Goal: Task Accomplishment & Management: Complete application form

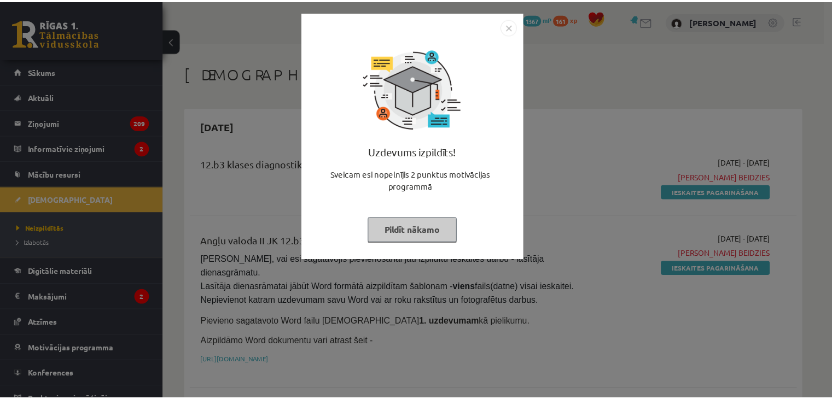
scroll to position [328, 0]
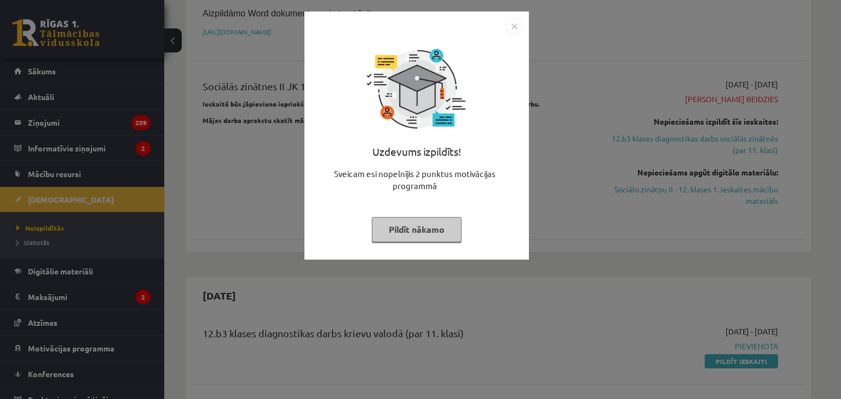
click at [514, 26] on img "Close" at bounding box center [514, 26] width 16 height 16
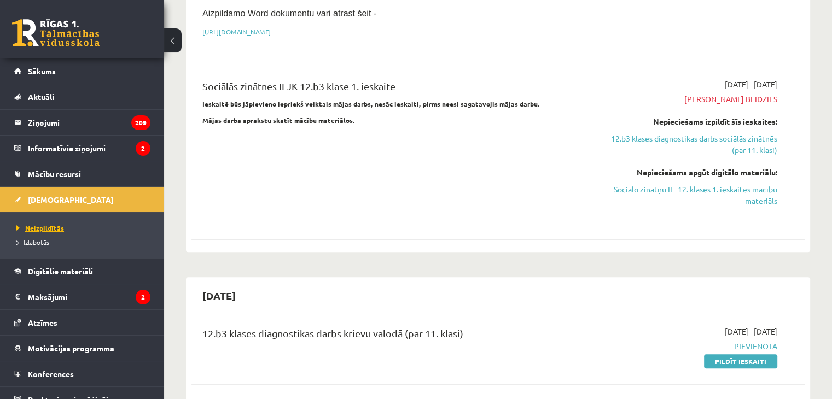
click at [38, 227] on span "Neizpildītās" at bounding box center [40, 228] width 48 height 9
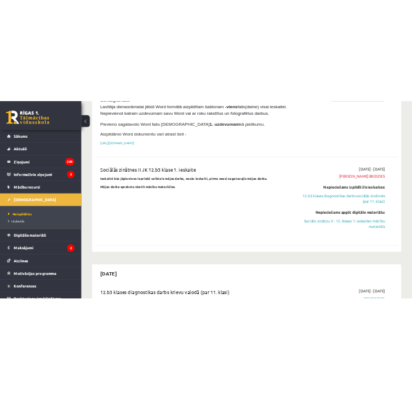
scroll to position [271, 0]
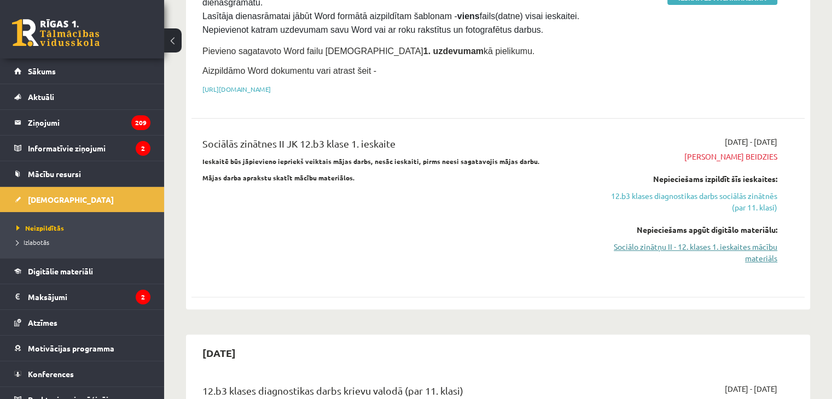
click at [749, 241] on link "Sociālo zinātņu II - 12. klases 1. ieskaites mācību materiāls" at bounding box center [687, 252] width 181 height 23
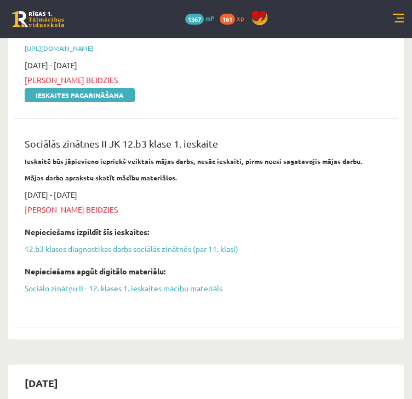
scroll to position [327, 0]
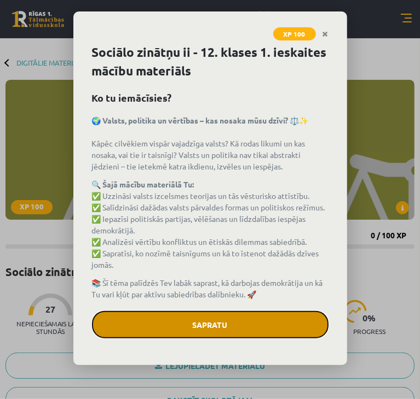
click at [240, 322] on button "Sapratu" at bounding box center [210, 324] width 236 height 27
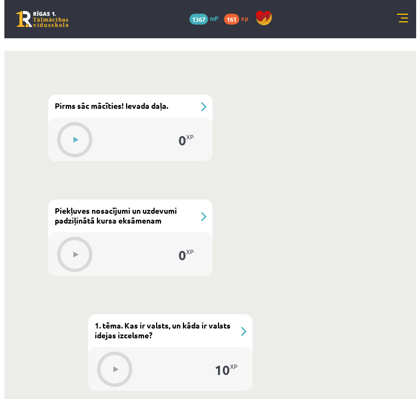
scroll to position [433, 0]
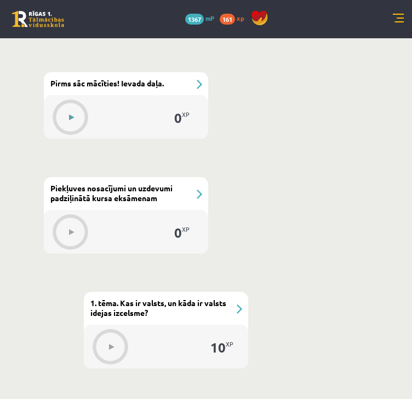
click at [62, 111] on button at bounding box center [71, 117] width 25 height 25
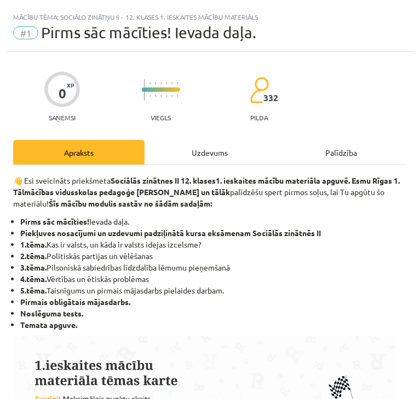
click at [201, 154] on div "Uzdevums" at bounding box center [209, 152] width 131 height 25
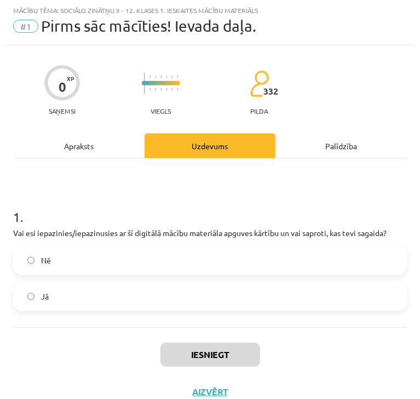
click at [194, 296] on label "Jā" at bounding box center [209, 296] width 391 height 27
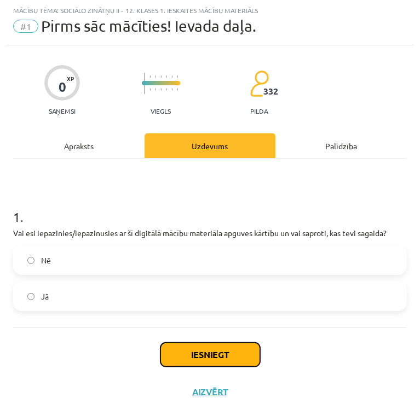
click at [225, 352] on button "Iesniegt" at bounding box center [210, 355] width 100 height 24
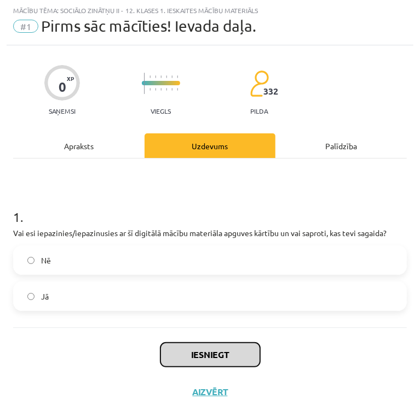
scroll to position [24, 0]
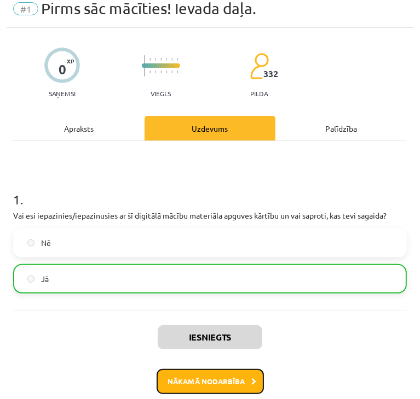
click at [213, 383] on button "Nākamā nodarbība" at bounding box center [210, 381] width 107 height 25
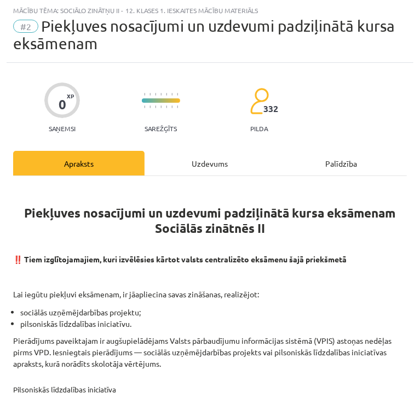
click at [219, 169] on div "Uzdevums" at bounding box center [209, 163] width 131 height 25
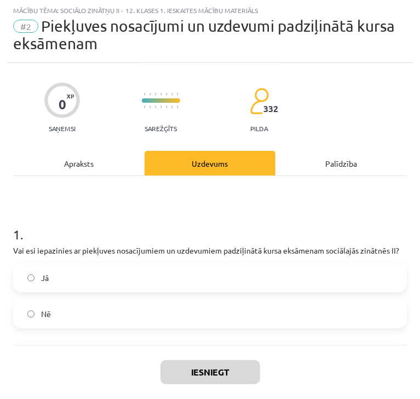
scroll to position [53, 0]
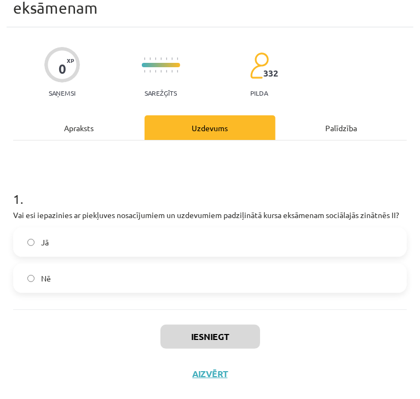
click at [216, 234] on label "Jā" at bounding box center [209, 242] width 391 height 27
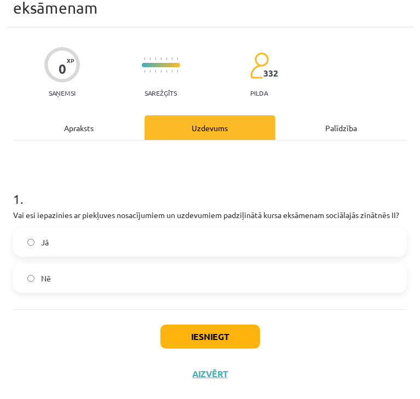
click at [233, 279] on label "Nē" at bounding box center [209, 278] width 391 height 27
click at [222, 246] on label "Jā" at bounding box center [209, 242] width 391 height 27
click at [220, 335] on button "Iesniegt" at bounding box center [210, 337] width 100 height 24
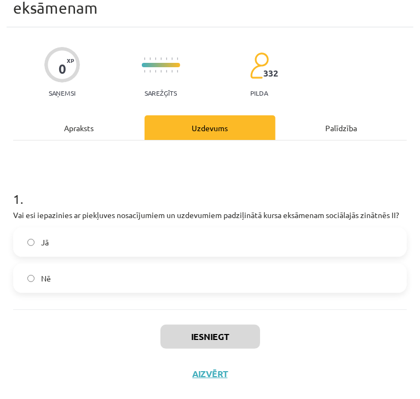
click at [115, 120] on div "Apraksts" at bounding box center [78, 127] width 131 height 25
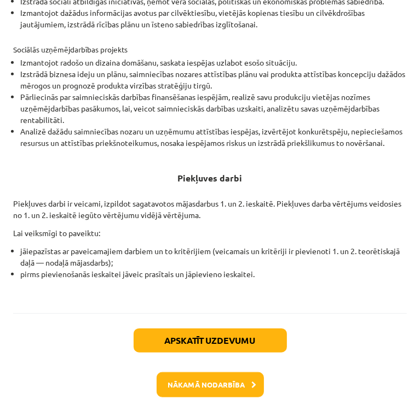
scroll to position [456, 0]
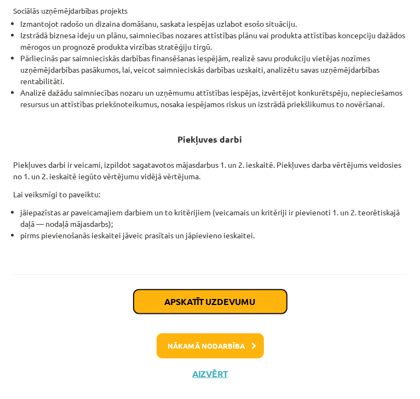
click at [216, 304] on button "Apskatīt uzdevumu" at bounding box center [210, 302] width 153 height 24
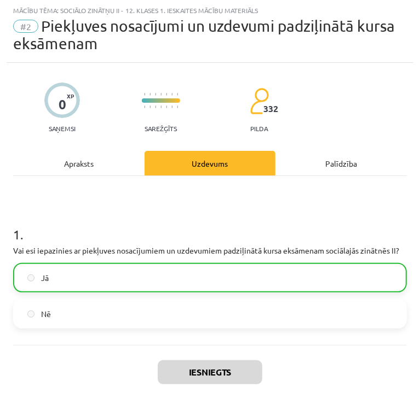
scroll to position [88, 0]
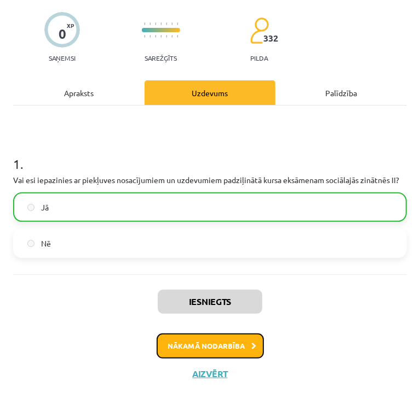
click at [236, 346] on button "Nākamā nodarbība" at bounding box center [210, 346] width 107 height 25
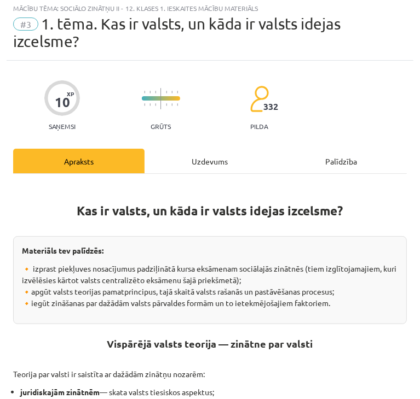
scroll to position [7, 0]
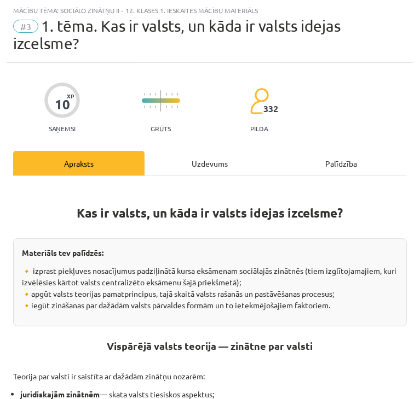
click at [215, 167] on div "Uzdevums" at bounding box center [209, 163] width 131 height 25
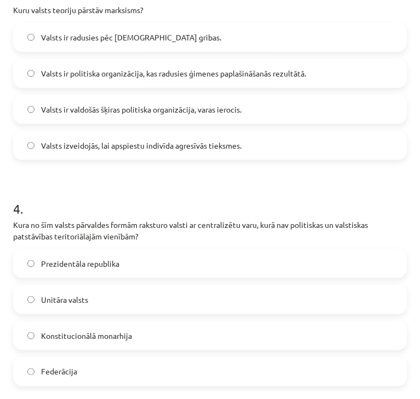
scroll to position [986, 0]
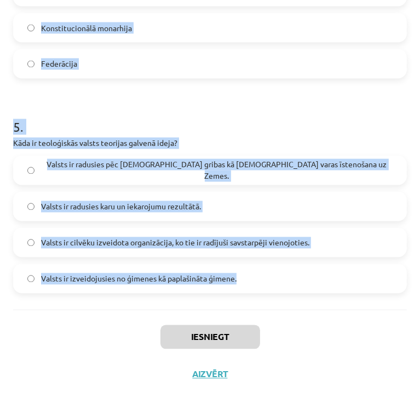
drag, startPoint x: 12, startPoint y: 112, endPoint x: 374, endPoint y: 309, distance: 411.9
copy form "Kas raksturo autoritāru režīmu? Ierobežota pilsoņu aktivitāte politiskajā sfērā…"
click at [289, 145] on p "Kāda ir teoloģiskās valsts teorijas galvenā ideja?" at bounding box center [209, 143] width 393 height 11
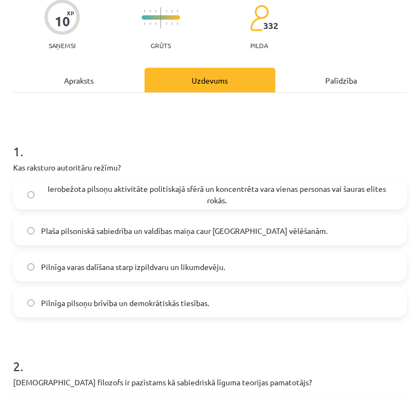
scroll to position [105, 0]
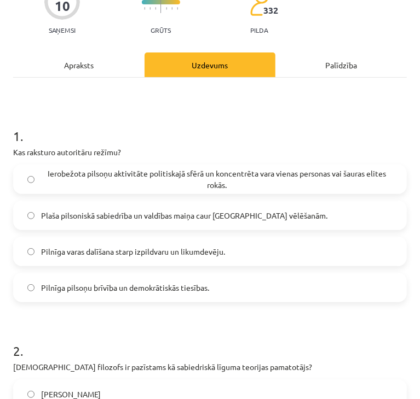
click at [304, 160] on div "1 . Kas raksturo autoritāru režīmu? Ierobežota pilsoņu aktivitāte politiskajā s…" at bounding box center [209, 205] width 393 height 193
click at [311, 169] on span "Ierobežota pilsoņu aktivitāte politiskajā sfērā un koncentrēta vara vienas pers…" at bounding box center [216, 179] width 351 height 23
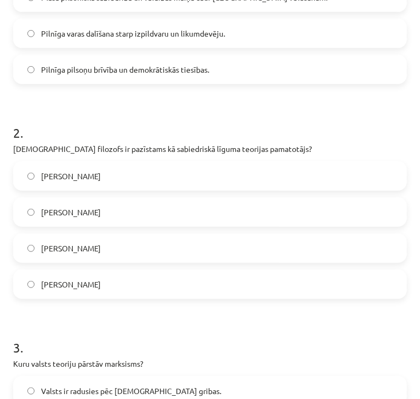
scroll to position [324, 0]
click at [270, 166] on label "Tomass Hobss" at bounding box center [209, 175] width 391 height 27
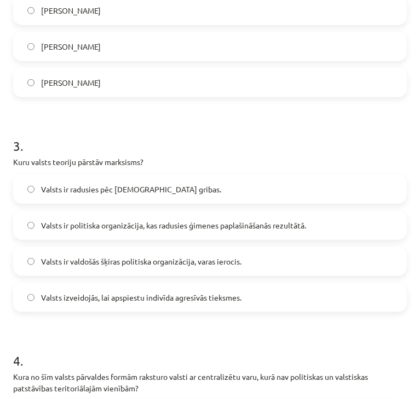
scroll to position [527, 0]
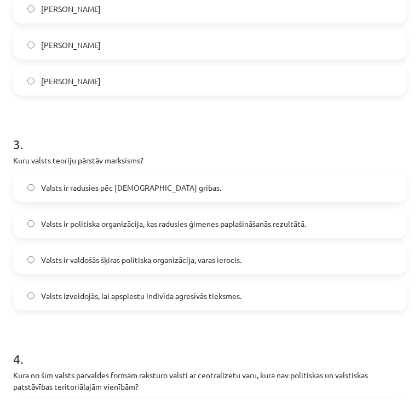
click at [237, 263] on span "Valsts ir valdošās šķiras politiska organizācija, varas ierocis." at bounding box center [141, 259] width 200 height 11
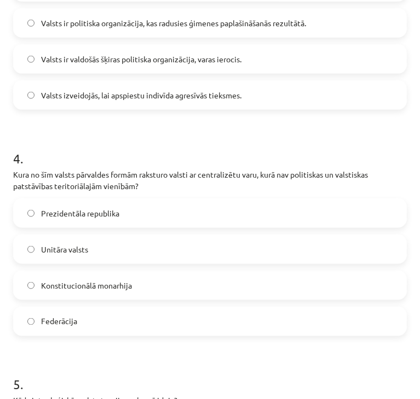
scroll to position [728, 0]
click at [223, 252] on label "Unitāra valsts" at bounding box center [209, 248] width 391 height 27
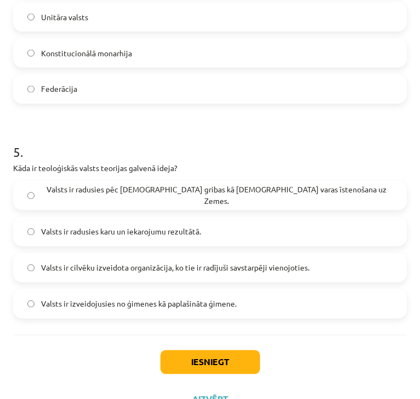
scroll to position [963, 0]
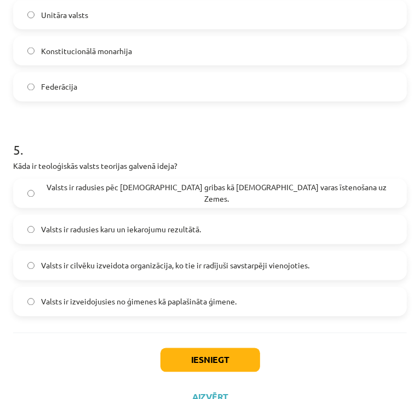
click at [164, 184] on label "Valsts ir radusies pēc Dieva gribas kā dievišķās varas īstenošana uz Zemes." at bounding box center [209, 193] width 391 height 27
click at [224, 366] on button "Iesniegt" at bounding box center [210, 361] width 100 height 24
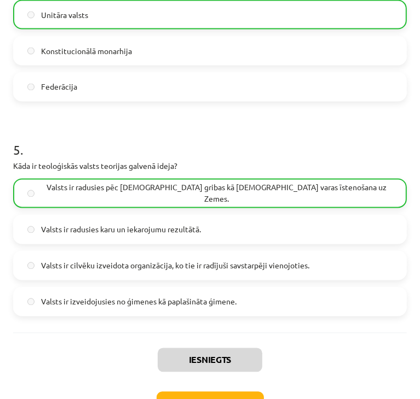
scroll to position [1020, 0]
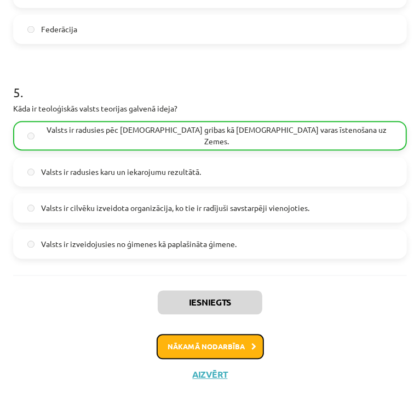
click at [191, 344] on button "Nākamā nodarbība" at bounding box center [210, 347] width 107 height 25
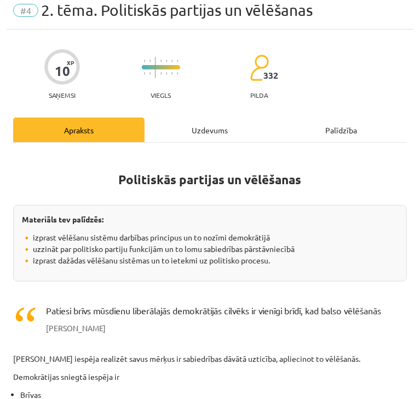
scroll to position [7, 0]
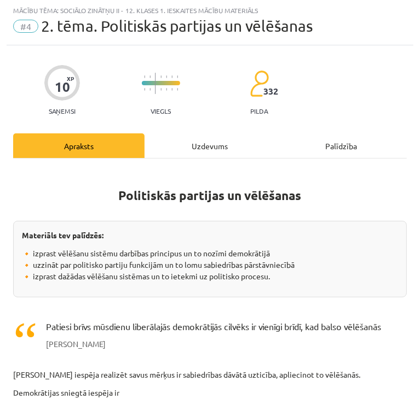
click at [186, 145] on div "Uzdevums" at bounding box center [209, 146] width 131 height 25
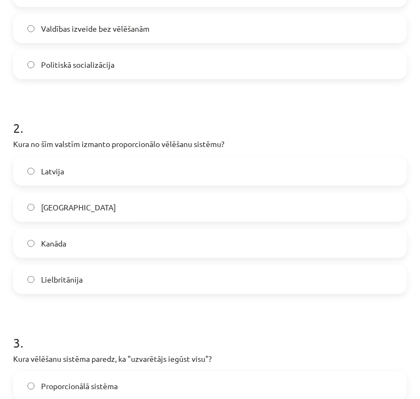
scroll to position [957, 0]
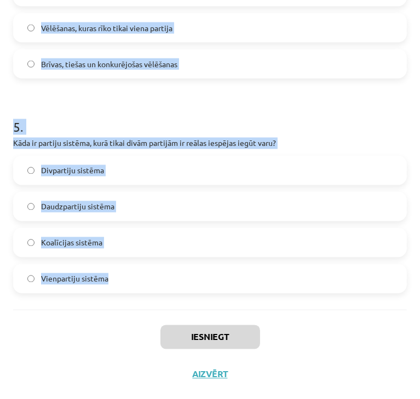
drag, startPoint x: 11, startPoint y: 231, endPoint x: 304, endPoint y: 289, distance: 299.1
copy form "Kura no sekojošām nav politiskās partijas funkcija? Sabiedrības interešu pārstā…"
click at [387, 101] on h1 "5 ." at bounding box center [209, 118] width 393 height 34
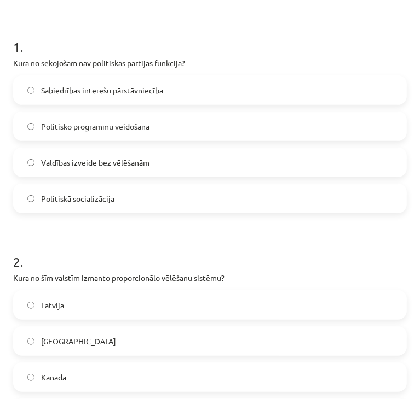
scroll to position [176, 0]
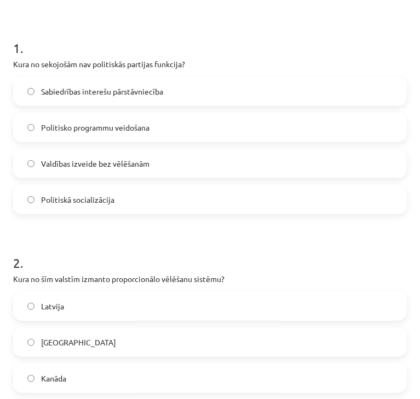
click at [252, 170] on label "Valdības izveide bez vēlēšanām" at bounding box center [209, 163] width 391 height 27
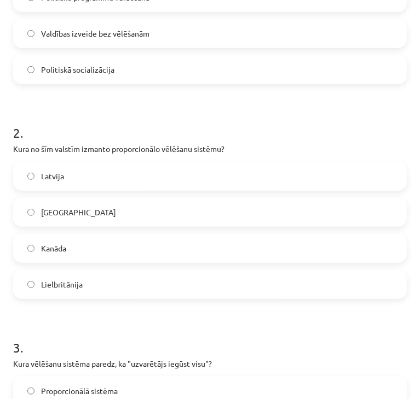
scroll to position [306, 0]
click at [238, 178] on label "Latvija" at bounding box center [209, 175] width 391 height 27
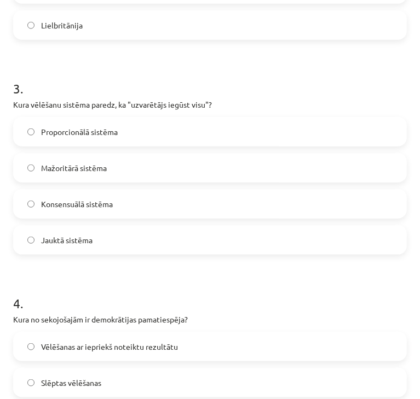
scroll to position [567, 0]
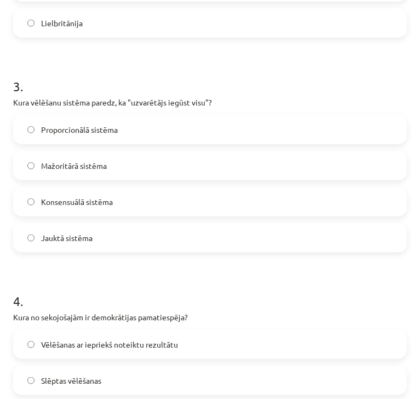
click at [141, 161] on label "Mažoritārā sistēma" at bounding box center [209, 165] width 391 height 27
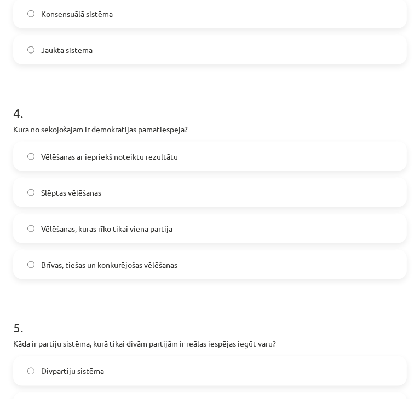
scroll to position [758, 0]
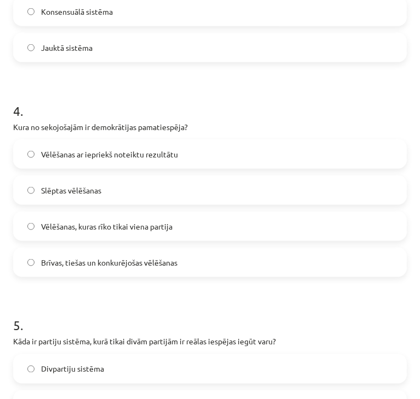
click at [125, 260] on span "Brīvas, tiešas un konkurējošas vēlēšanas" at bounding box center [109, 262] width 136 height 11
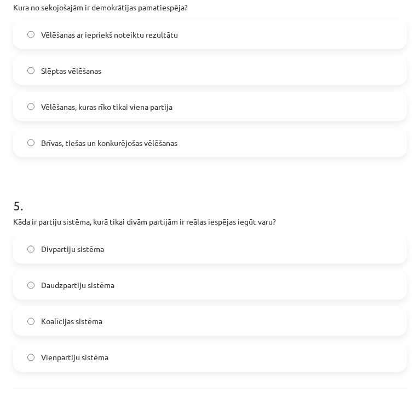
scroll to position [911, 0]
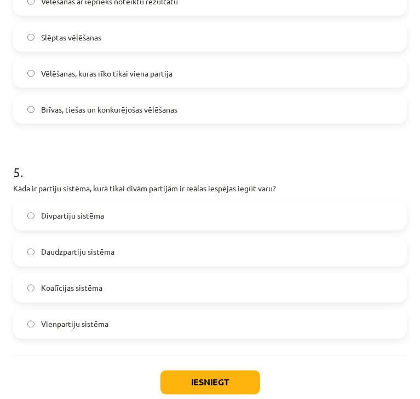
click at [229, 211] on label "Divpartiju sistēma" at bounding box center [209, 215] width 391 height 27
click at [209, 381] on button "Iesniegt" at bounding box center [210, 383] width 100 height 24
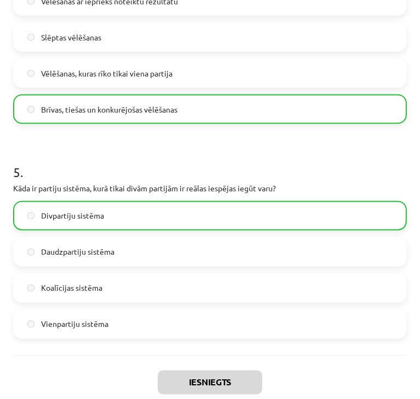
scroll to position [992, 0]
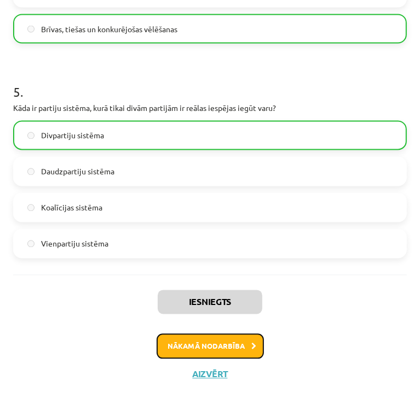
click at [227, 349] on button "Nākamā nodarbība" at bounding box center [210, 346] width 107 height 25
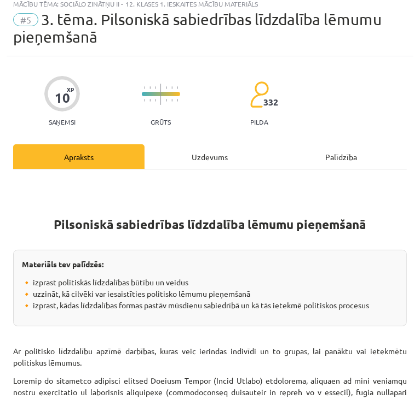
scroll to position [7, 0]
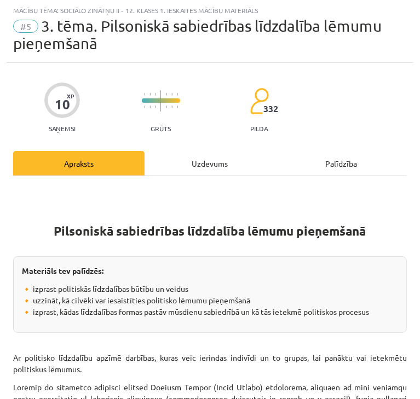
click at [199, 163] on div "Uzdevums" at bounding box center [209, 163] width 131 height 25
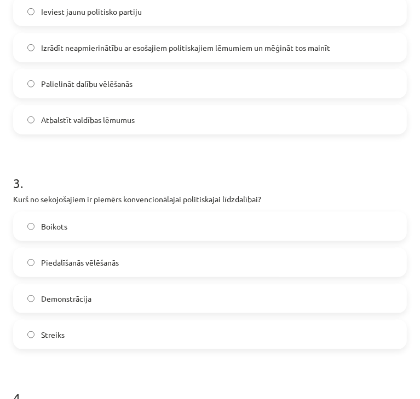
scroll to position [974, 0]
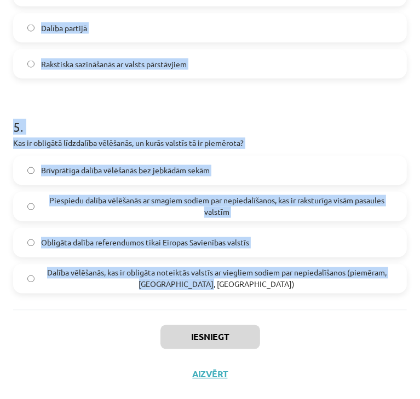
drag, startPoint x: 11, startPoint y: 136, endPoint x: 373, endPoint y: 285, distance: 391.7
copy form "Kas ir politiskā līdzdalība? Politisko partiju izveide Procesu un attieksmju iz…"
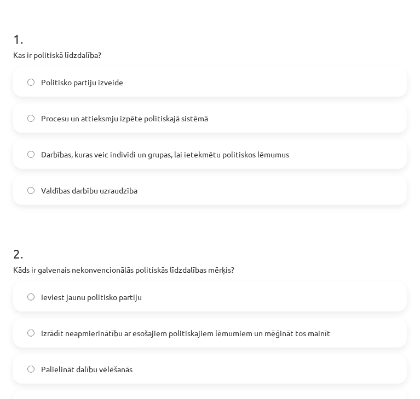
scroll to position [201, 0]
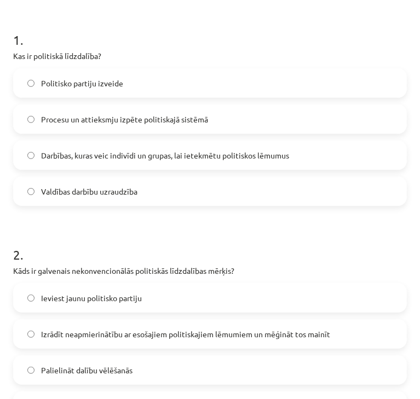
click at [268, 155] on span "Darbības, kuras veic indivīdi un grupas, lai ietekmētu politiskos lēmumus" at bounding box center [165, 155] width 248 height 11
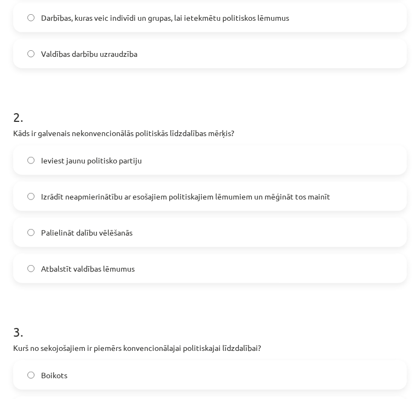
scroll to position [343, 0]
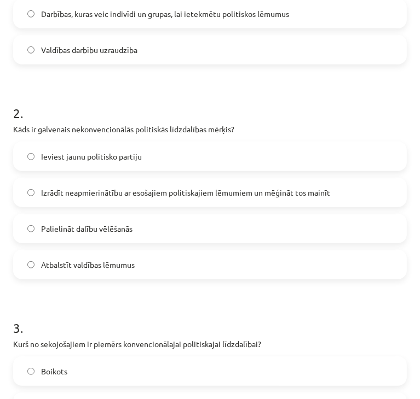
click at [285, 194] on span "Izrādīt neapmierinātību ar esošajiem politiskajiem lēmumiem un mēģināt tos main…" at bounding box center [185, 192] width 289 height 11
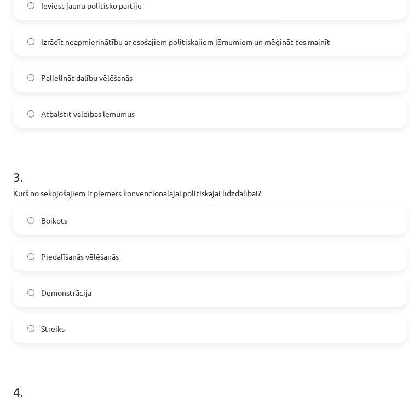
scroll to position [513, 0]
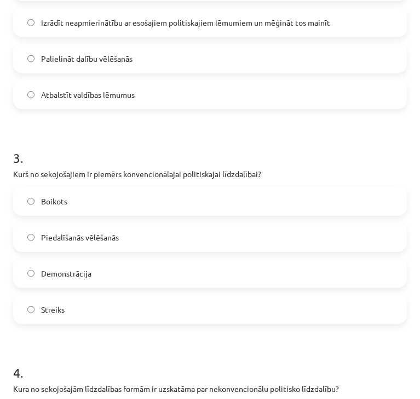
click at [273, 236] on label "Piedalīšanās vēlēšanās" at bounding box center [209, 237] width 391 height 27
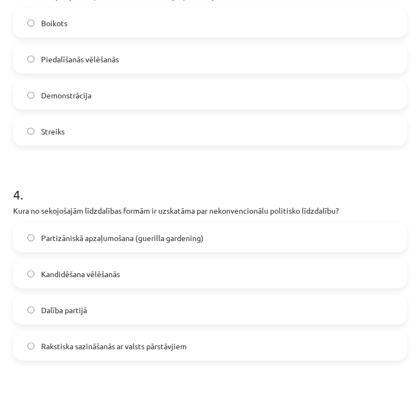
scroll to position [696, 0]
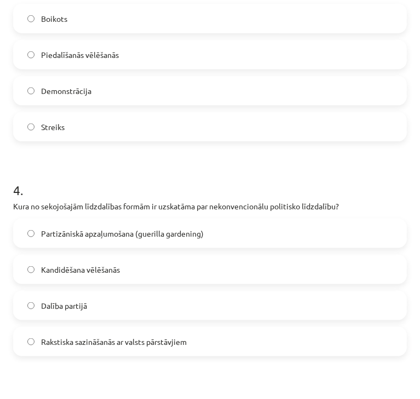
click at [187, 229] on span "Partizāniskā apzaļumošana (guerilla gardening)" at bounding box center [122, 233] width 163 height 11
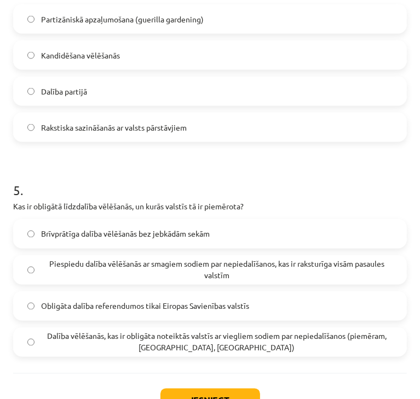
scroll to position [926, 0]
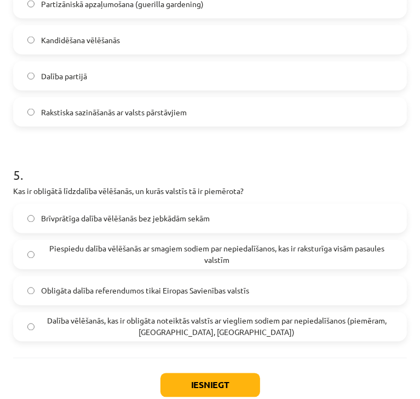
click at [331, 326] on span "Dalība vēlēšanās, kas ir obligāta noteiktās valstīs ar viegliem sodiem par nepi…" at bounding box center [216, 327] width 351 height 23
click at [206, 395] on button "Iesniegt" at bounding box center [210, 386] width 100 height 24
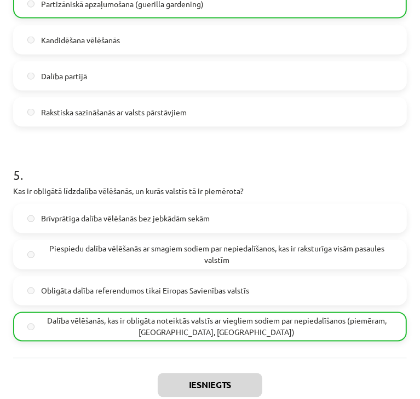
scroll to position [1009, 0]
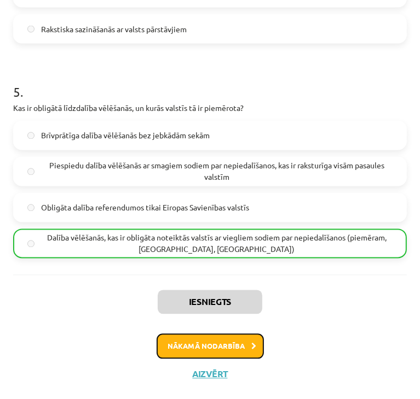
click at [236, 341] on button "Nākamā nodarbība" at bounding box center [210, 346] width 107 height 25
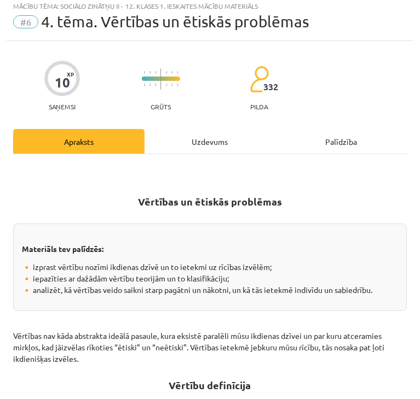
scroll to position [7, 0]
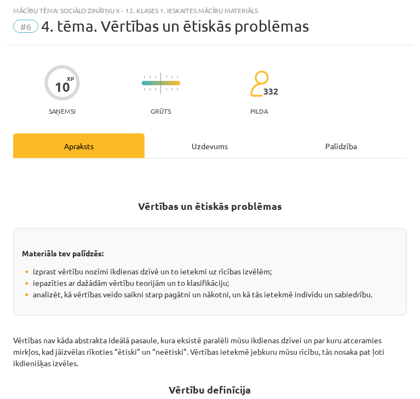
click at [210, 147] on div "Uzdevums" at bounding box center [209, 146] width 131 height 25
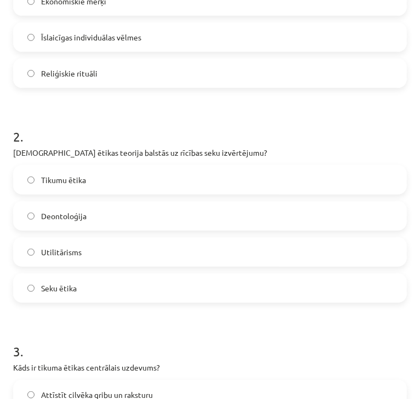
scroll to position [957, 0]
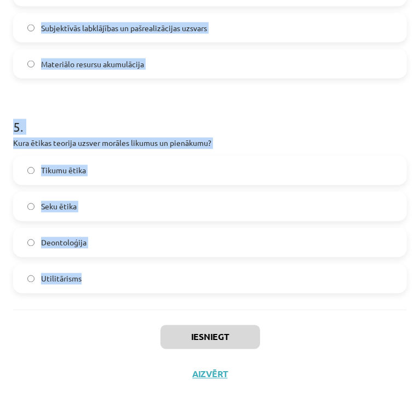
drag, startPoint x: 8, startPoint y: 184, endPoint x: 319, endPoint y: 267, distance: 321.8
copy form "Kas ir vērtības? Noturīgi un kultūrā nostiprināti cilvēku rīcības ideāli Ekonom…"
click at [367, 115] on h1 "5 ." at bounding box center [209, 118] width 393 height 34
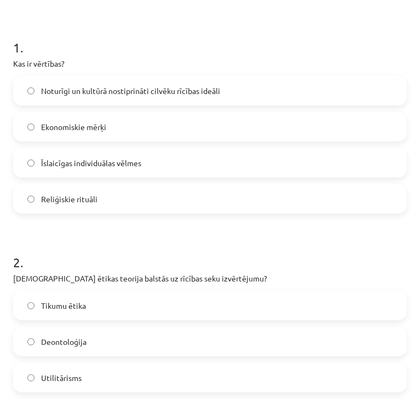
scroll to position [173, 0]
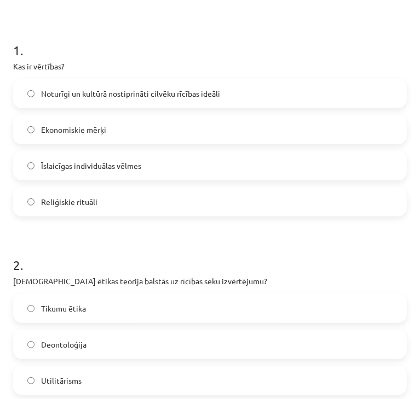
click at [351, 97] on label "Noturīgi un kultūrā nostiprināti cilvēku rīcības ideāli" at bounding box center [209, 93] width 391 height 27
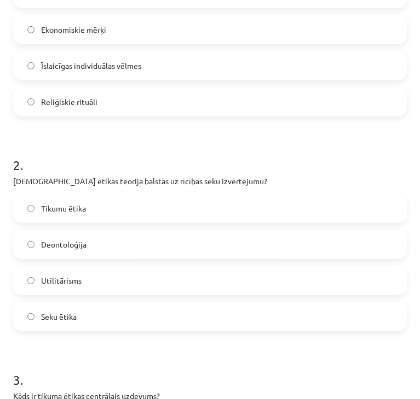
scroll to position [274, 0]
click at [215, 290] on label "Utilitārisms" at bounding box center [209, 279] width 391 height 27
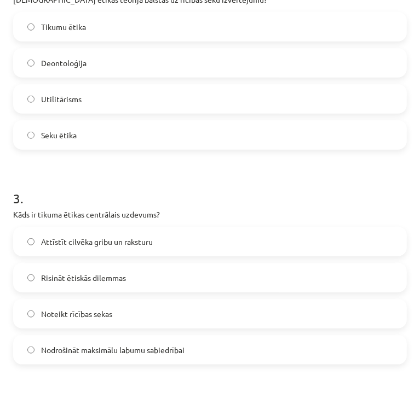
scroll to position [457, 0]
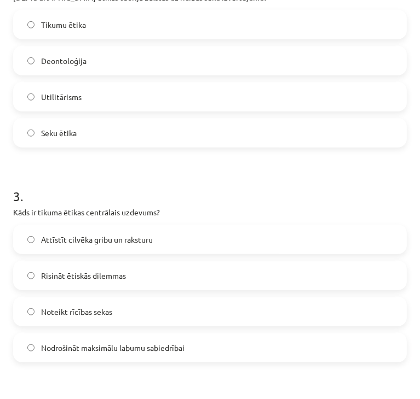
click at [140, 231] on label "Attīstīt cilvēka gribu un raksturu" at bounding box center [209, 239] width 391 height 27
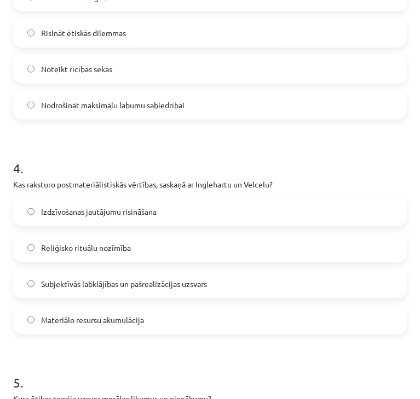
scroll to position [702, 0]
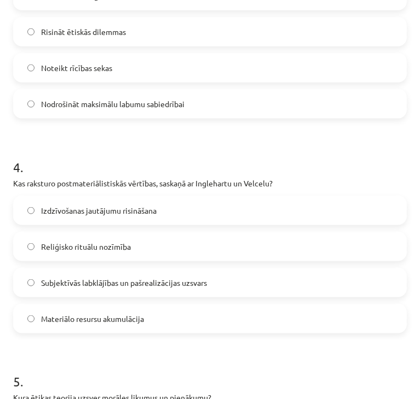
click at [68, 278] on span "Subjektīvās labklājības un pašrealizācijas uzsvars" at bounding box center [124, 282] width 166 height 11
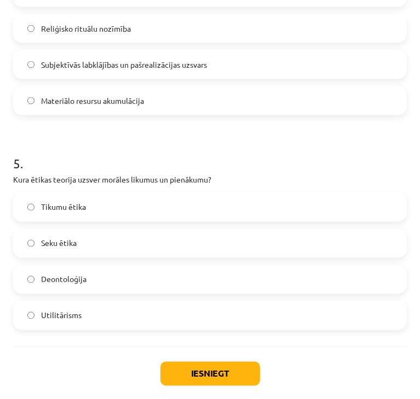
scroll to position [957, 0]
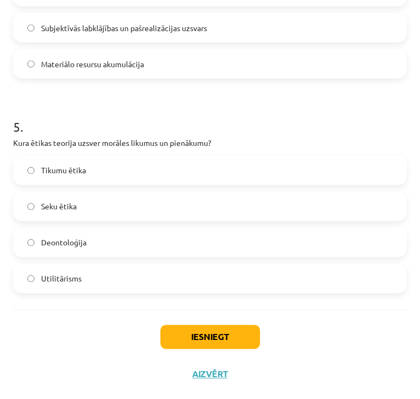
click at [118, 248] on label "Deontoloģija" at bounding box center [209, 242] width 391 height 27
click at [193, 341] on button "Iesniegt" at bounding box center [210, 338] width 100 height 24
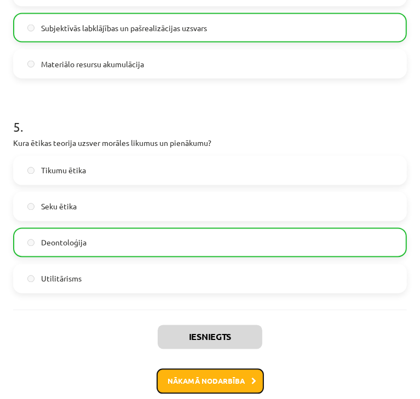
click at [210, 377] on button "Nākamā nodarbība" at bounding box center [210, 381] width 107 height 25
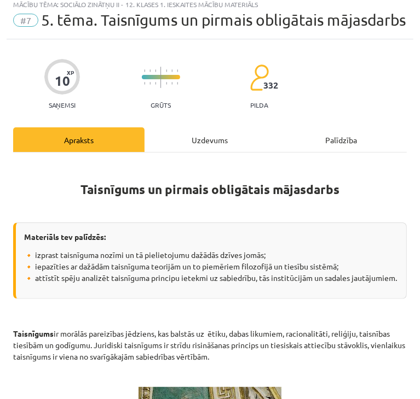
scroll to position [7, 0]
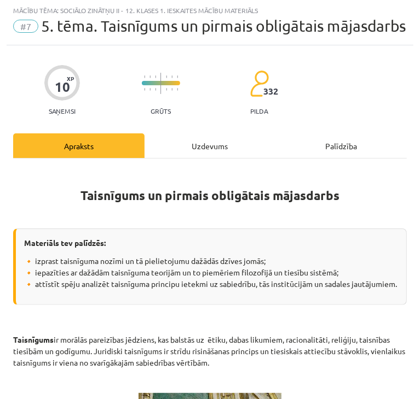
click at [198, 158] on div "Uzdevums" at bounding box center [209, 146] width 131 height 25
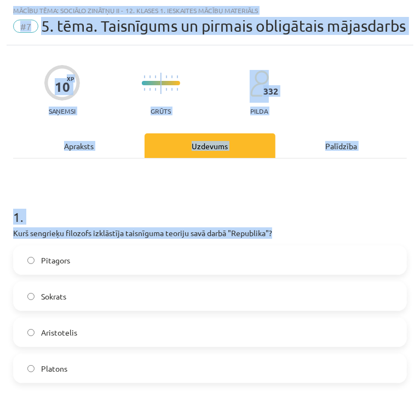
drag, startPoint x: 1, startPoint y: 258, endPoint x: -1, endPoint y: 265, distance: 6.7
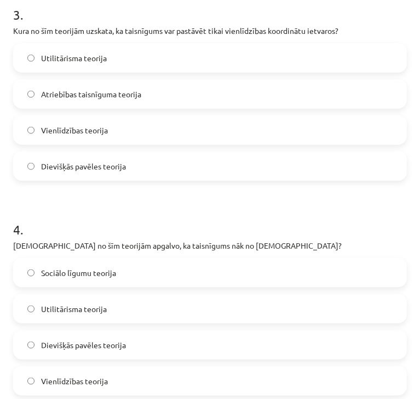
scroll to position [974, 0]
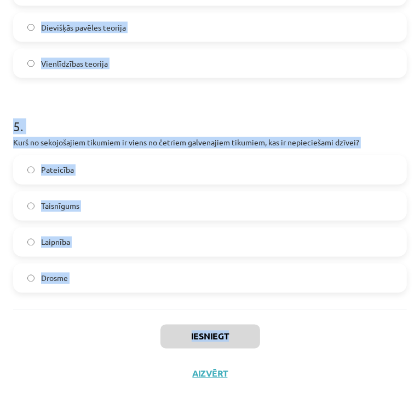
drag, startPoint x: 12, startPoint y: 250, endPoint x: 305, endPoint y: 342, distance: 307.4
copy div "Kurš sengrieķu filozofs izklāstīja taisnīguma teoriju savā darbā "Republika"? P…"
click at [352, 112] on h1 "5 ." at bounding box center [209, 117] width 393 height 34
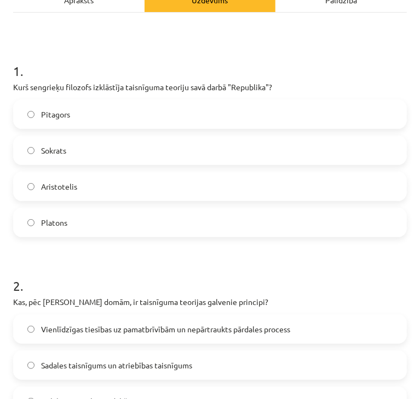
scroll to position [147, 0]
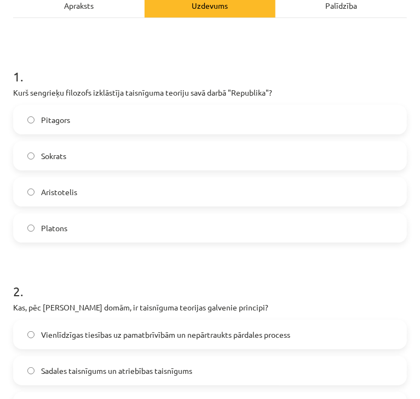
click at [147, 242] on label "Platons" at bounding box center [209, 228] width 391 height 27
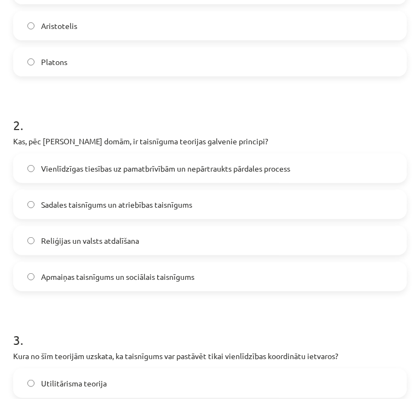
scroll to position [317, 0]
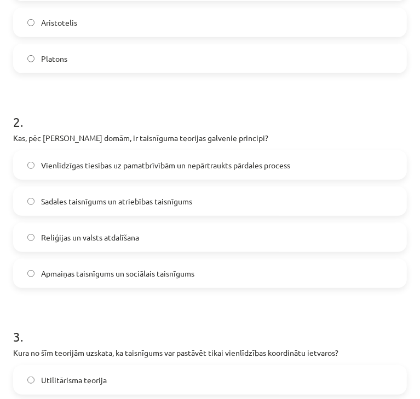
click at [155, 179] on label "Vienlīdzīgas tiesības uz pamatbrīvībām un nepārtraukts pārdales process" at bounding box center [209, 165] width 391 height 27
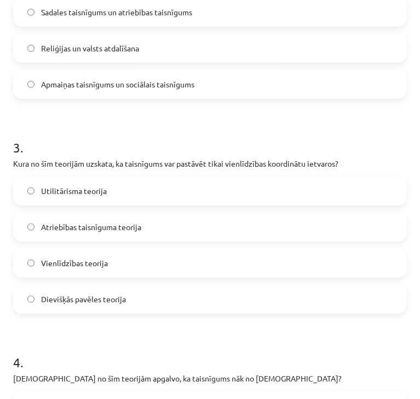
scroll to position [509, 0]
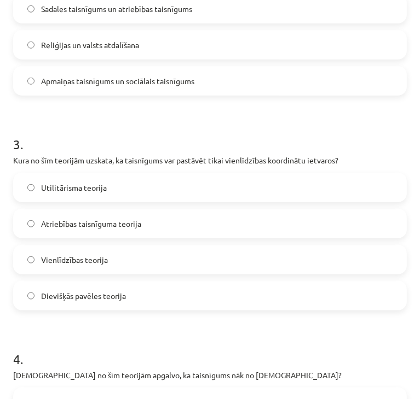
click at [251, 274] on label "Vienlīdzības teorija" at bounding box center [209, 259] width 391 height 27
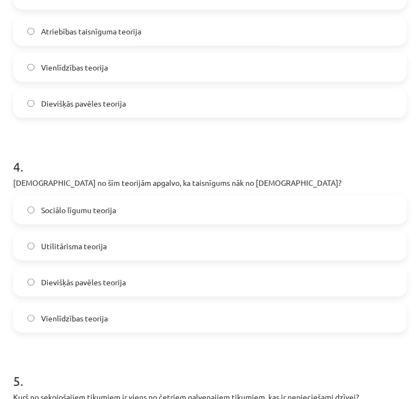
scroll to position [709, 0]
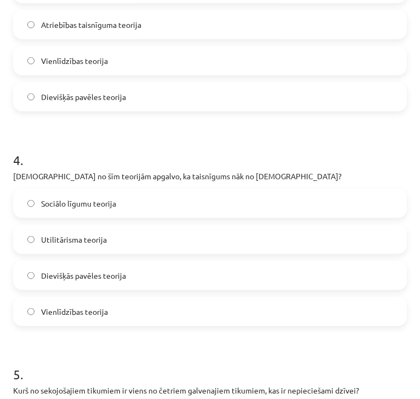
click at [188, 289] on label "Dievišķās pavēles teorija" at bounding box center [209, 275] width 391 height 27
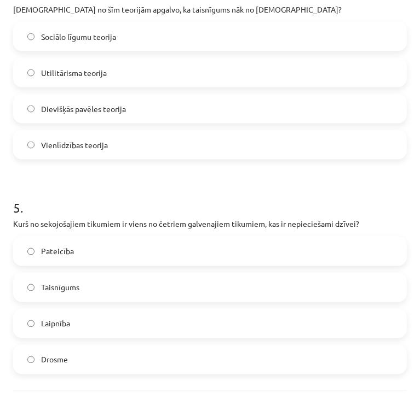
scroll to position [887, 0]
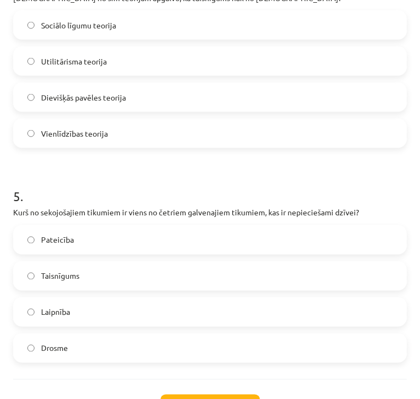
click at [186, 290] on label "Taisnīgums" at bounding box center [209, 276] width 391 height 27
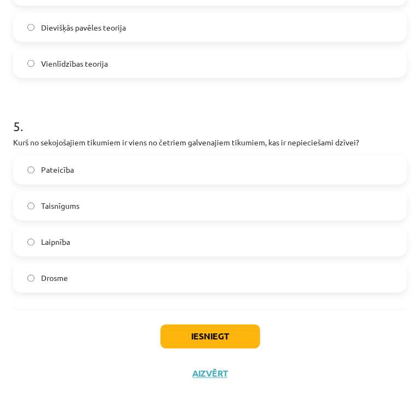
scroll to position [974, 0]
click at [229, 340] on button "Iesniegt" at bounding box center [210, 337] width 100 height 24
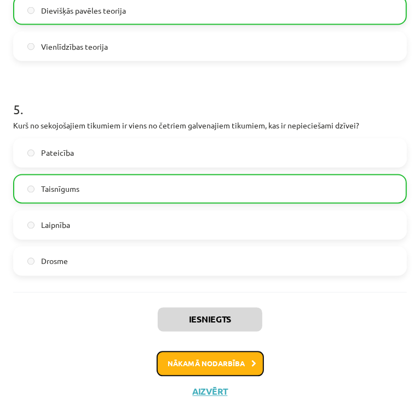
click at [234, 377] on button "Nākamā nodarbība" at bounding box center [210, 364] width 107 height 25
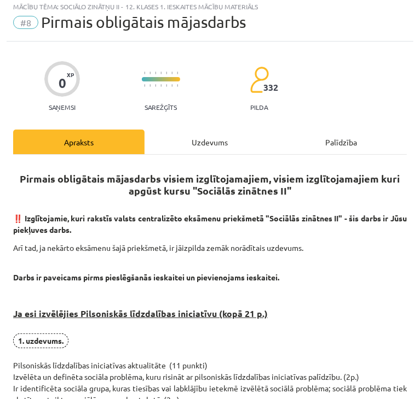
scroll to position [7, 0]
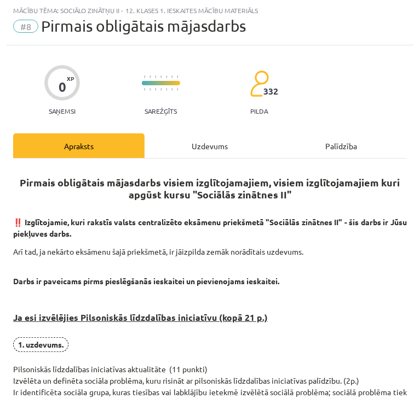
click at [204, 146] on div "Uzdevums" at bounding box center [209, 146] width 131 height 25
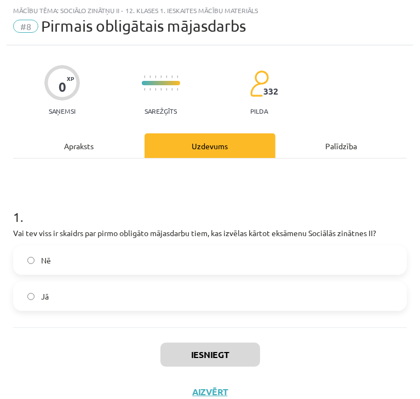
click at [0, 235] on div "Mācību tēma: Sociālo zinātņu ii - 12. klases 1. ieskaites mācību materiāls #8 P…" at bounding box center [210, 199] width 420 height 399
click at [206, 294] on label "Jā" at bounding box center [209, 296] width 391 height 27
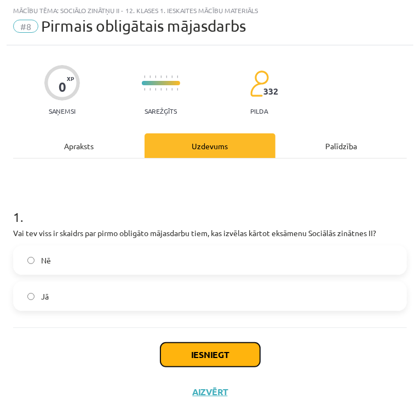
click at [247, 349] on button "Iesniegt" at bounding box center [210, 355] width 100 height 24
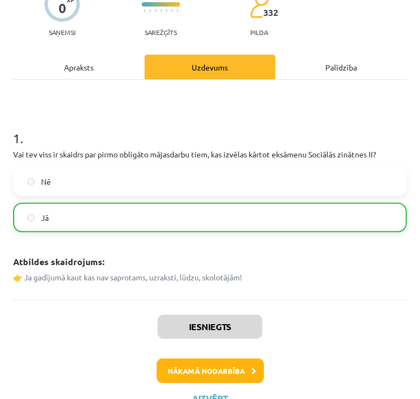
scroll to position [92, 0]
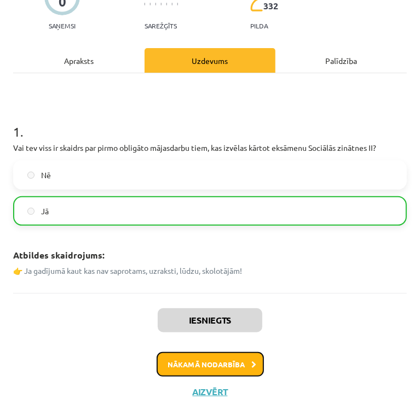
click at [206, 366] on button "Nākamā nodarbība" at bounding box center [210, 364] width 107 height 25
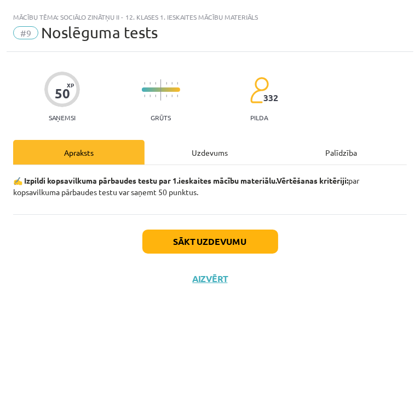
click at [208, 159] on div "Uzdevums" at bounding box center [209, 152] width 131 height 25
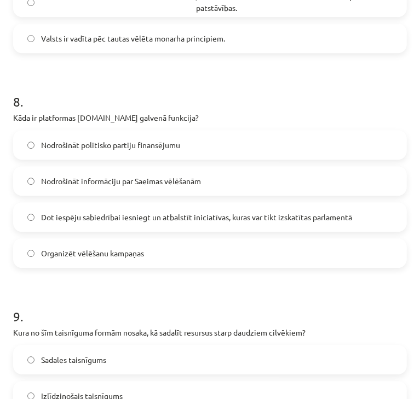
scroll to position [2032, 0]
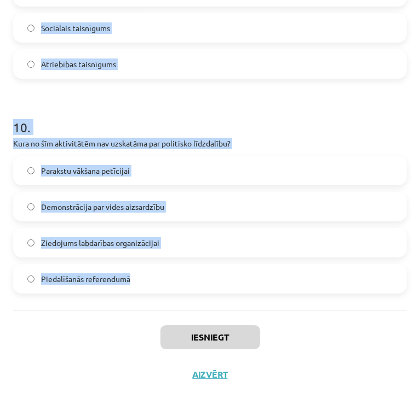
drag, startPoint x: 9, startPoint y: 244, endPoint x: 300, endPoint y: 280, distance: 293.3
copy form "Kurā no šīm valstīm tiek izmantota jauktā vēlēšanu sistēma? Dānija ASV Igaunija…"
click at [251, 109] on h1 "10 ." at bounding box center [209, 118] width 393 height 34
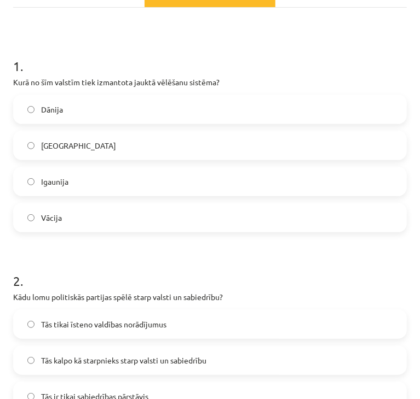
scroll to position [157, 0]
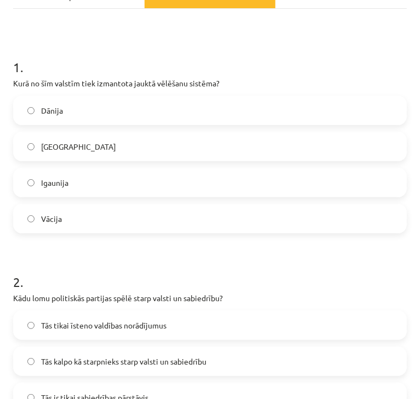
click at [317, 217] on label "Vācija" at bounding box center [209, 218] width 391 height 27
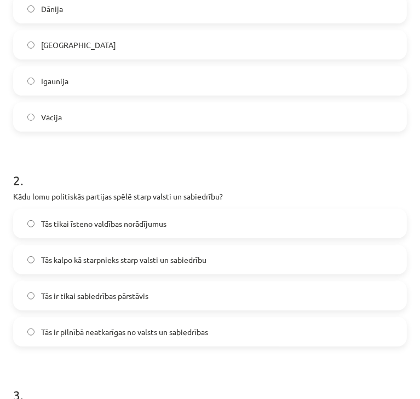
scroll to position [316, 0]
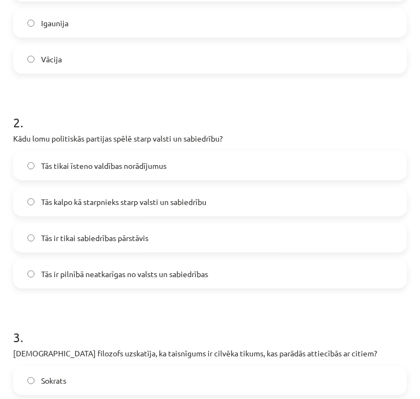
click at [245, 198] on label "Tās kalpo kā starpnieks starp valsti un sabiedrību" at bounding box center [209, 201] width 391 height 27
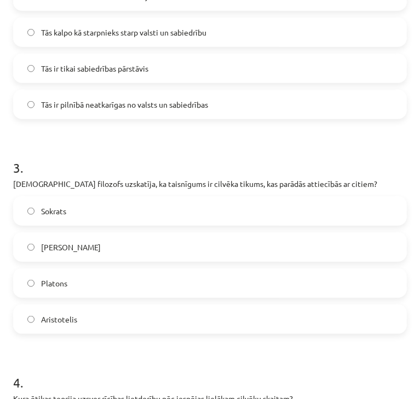
scroll to position [513, 0]
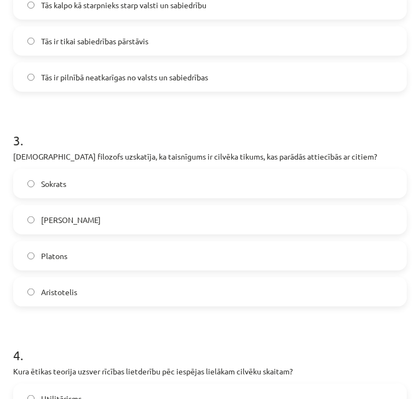
click at [190, 298] on label "Aristotelis" at bounding box center [209, 292] width 391 height 27
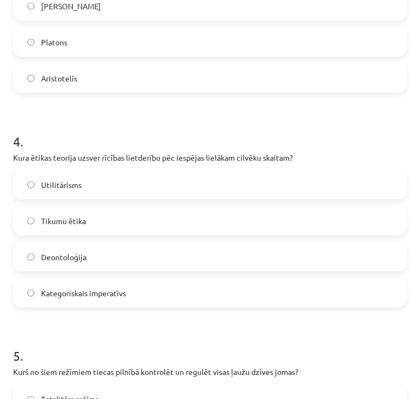
scroll to position [728, 0]
click at [186, 180] on label "Utilitārisms" at bounding box center [209, 184] width 391 height 27
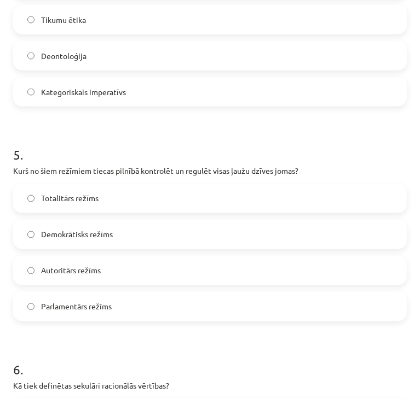
scroll to position [929, 0]
click at [200, 191] on label "Totalitārs režīms" at bounding box center [209, 197] width 391 height 27
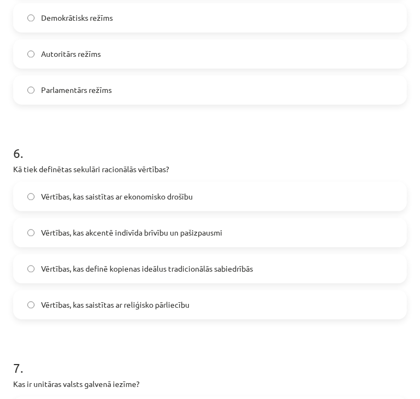
scroll to position [1147, 0]
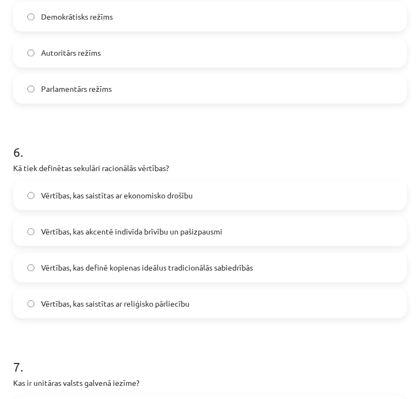
click at [198, 231] on span "Vērtības, kas akcentē indivīda brīvību un pašizpausmi" at bounding box center [131, 231] width 181 height 11
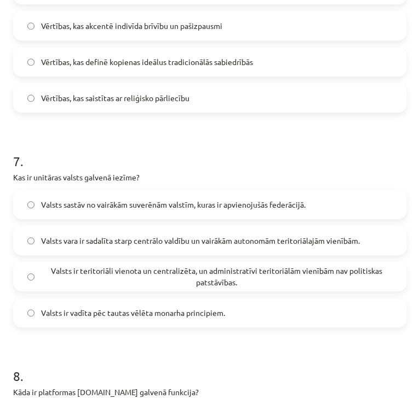
scroll to position [1356, 0]
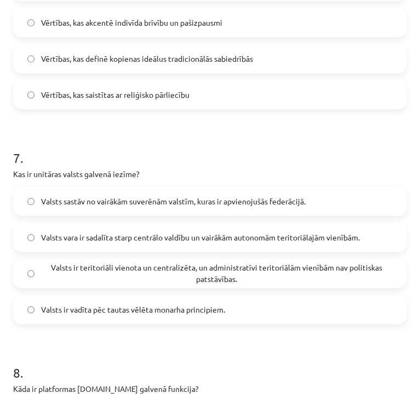
click at [123, 270] on span "Valsts ir teritoriāli vienota un centralizēta, un administratīvi teritoriālām v…" at bounding box center [216, 273] width 351 height 23
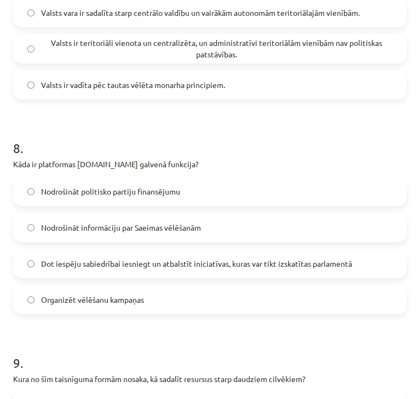
scroll to position [1581, 0]
click at [254, 259] on span "Dot iespēju sabiedrībai iesniegt un atbalstīt iniciatīvas, kuras var tikt izska…" at bounding box center [196, 263] width 311 height 11
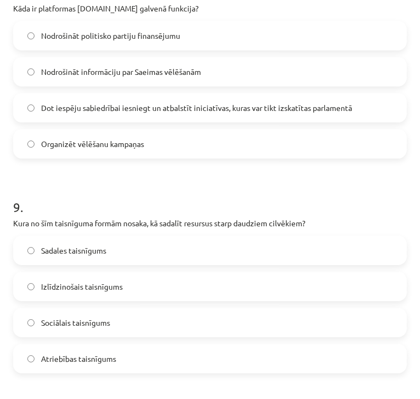
scroll to position [1792, 0]
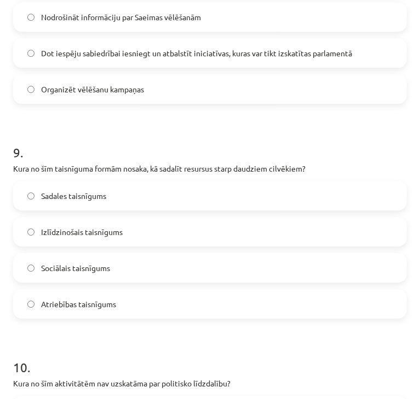
click at [119, 196] on label "Sadales taisnīgums" at bounding box center [209, 195] width 391 height 27
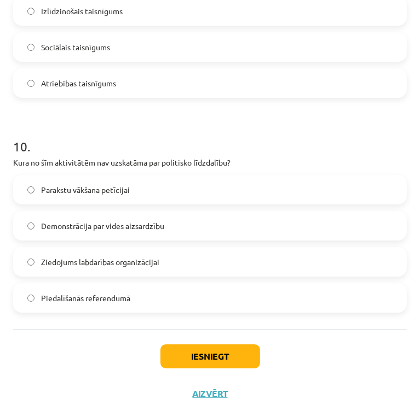
scroll to position [2016, 0]
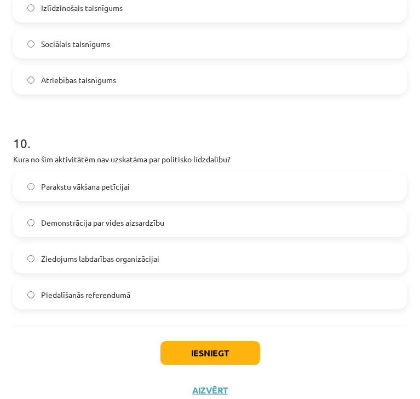
click at [155, 257] on span "Ziedojums labdarības organizācijai" at bounding box center [100, 258] width 118 height 11
click at [185, 349] on button "Iesniegt" at bounding box center [210, 353] width 100 height 24
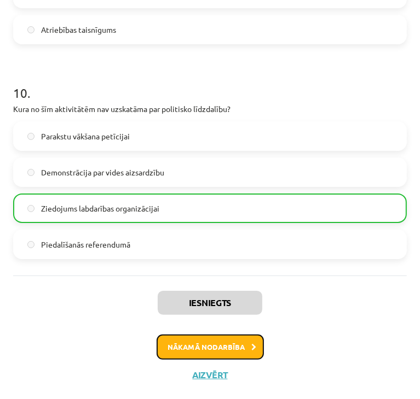
click at [229, 346] on button "Nākamā nodarbība" at bounding box center [210, 347] width 107 height 25
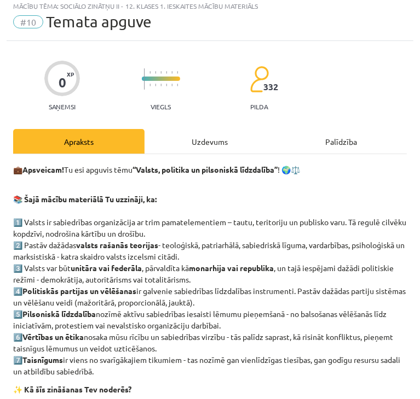
scroll to position [7, 0]
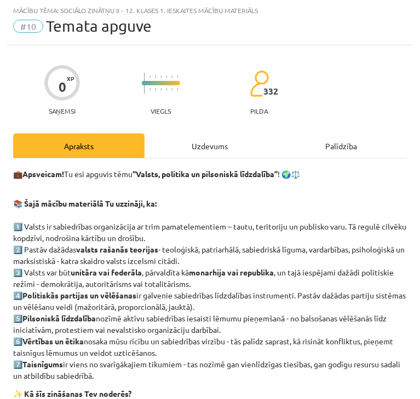
click at [198, 143] on div "Uzdevums" at bounding box center [209, 146] width 131 height 25
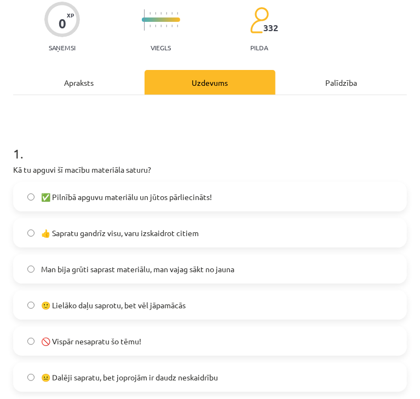
scroll to position [70, 0]
click at [155, 202] on label "✅ Pilnībā apguvu materiālu un jūtos pārliecināts!" at bounding box center [209, 196] width 391 height 27
click at [173, 228] on span "👍 Sapratu gandrīz visu, varu izskaidrot citiem" at bounding box center [120, 233] width 158 height 11
click at [190, 268] on span "Man bija grūti saprast materiālu, man vajag sākt no jauna" at bounding box center [137, 269] width 193 height 11
click at [188, 244] on label "👍 Sapratu gandrīz visu, varu izskaidrot citiem" at bounding box center [209, 232] width 391 height 27
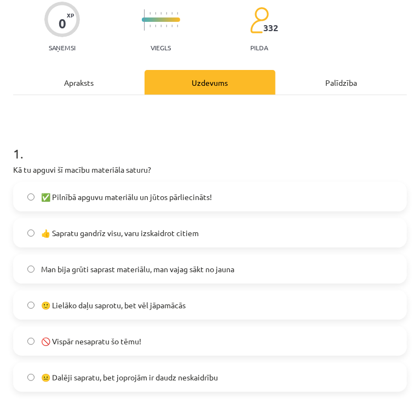
click at [190, 310] on label "🙂 Lielāko daļu saprotu, bet vēl jāpamācās" at bounding box center [209, 305] width 391 height 27
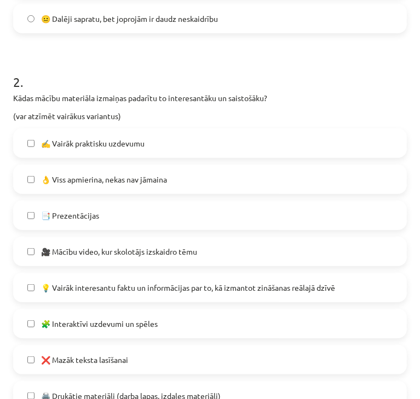
scroll to position [429, 0]
drag, startPoint x: 225, startPoint y: 188, endPoint x: 204, endPoint y: 188, distance: 21.3
click at [204, 188] on label "👌 Viss apmierina, nekas nav jāmaina" at bounding box center [209, 179] width 391 height 27
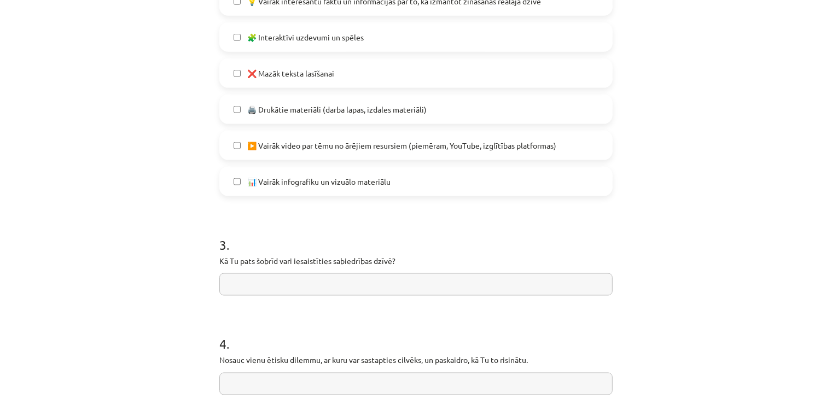
scroll to position [812, 0]
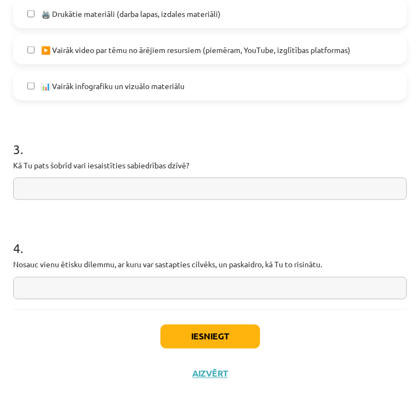
click at [225, 188] on input "text" at bounding box center [209, 189] width 393 height 22
type input "**"
click at [132, 289] on input "text" at bounding box center [209, 288] width 393 height 22
type input "***"
click at [188, 345] on button "Iesniegt" at bounding box center [210, 337] width 100 height 24
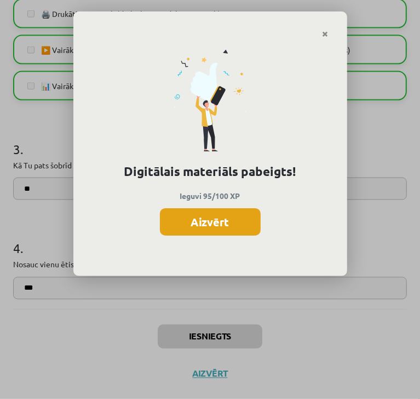
click at [205, 228] on button "Aizvērt" at bounding box center [210, 221] width 101 height 27
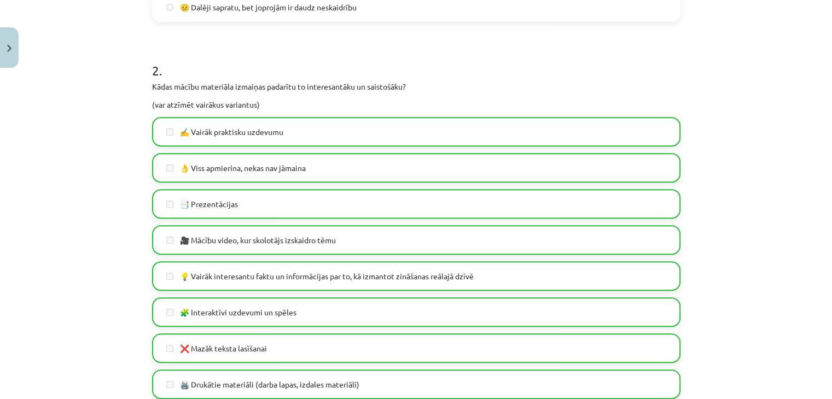
scroll to position [323, 0]
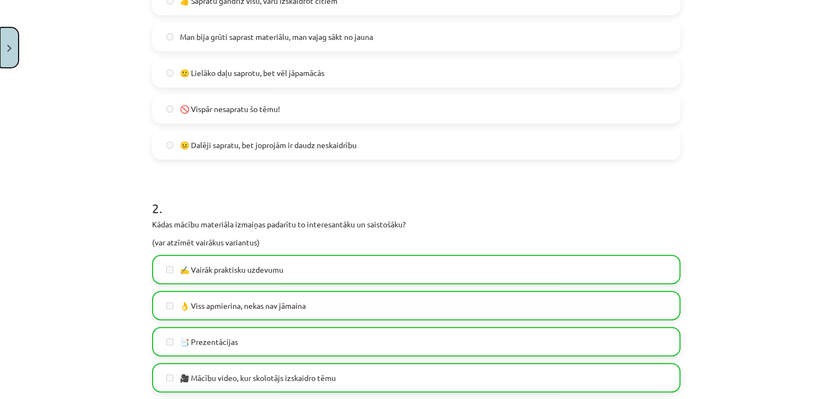
click at [3, 47] on button "Close" at bounding box center [9, 47] width 19 height 40
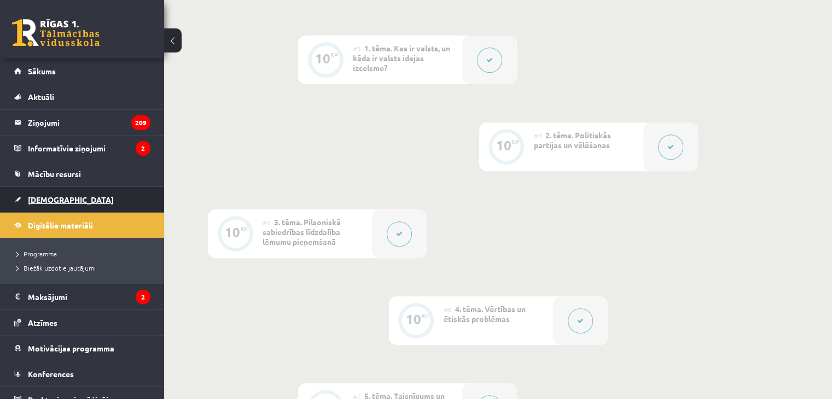
click at [49, 200] on span "[DEMOGRAPHIC_DATA]" at bounding box center [71, 200] width 86 height 10
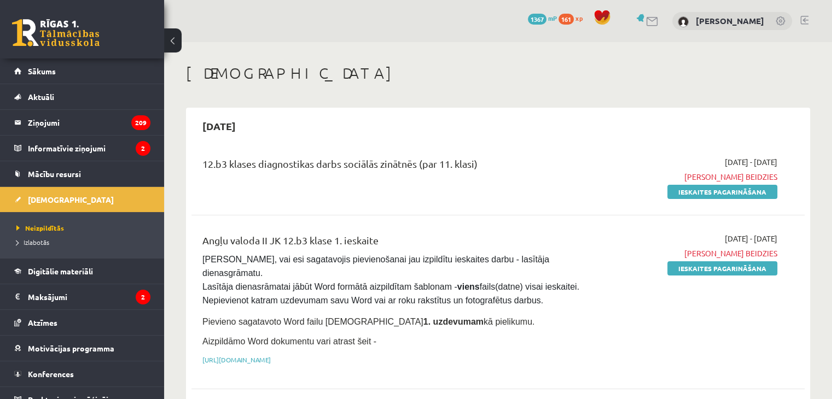
click at [46, 230] on span "Neizpildītās" at bounding box center [40, 228] width 48 height 9
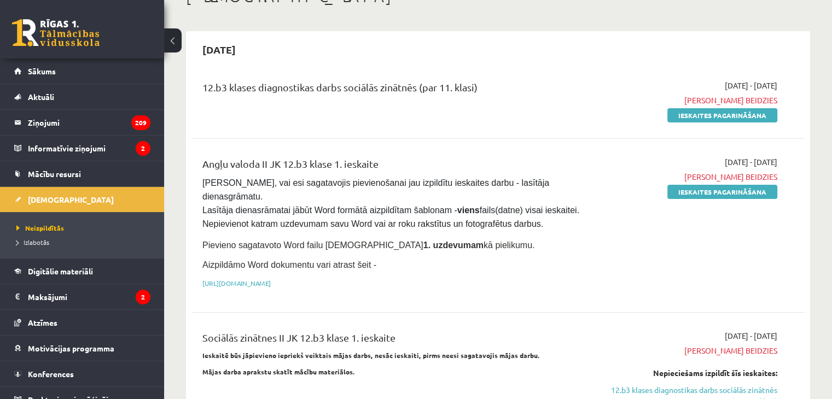
scroll to position [76, 0]
click at [419, 112] on link "Ieskaites pagarināšana" at bounding box center [723, 116] width 110 height 14
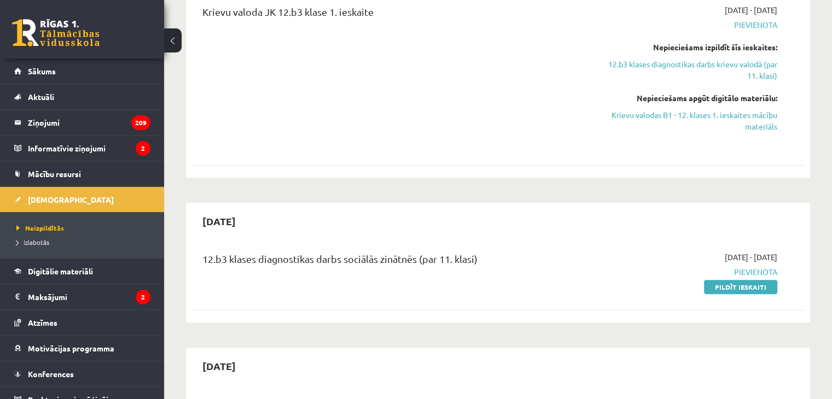
scroll to position [598, 0]
click at [746, 282] on link "Pildīt ieskaiti" at bounding box center [740, 289] width 73 height 14
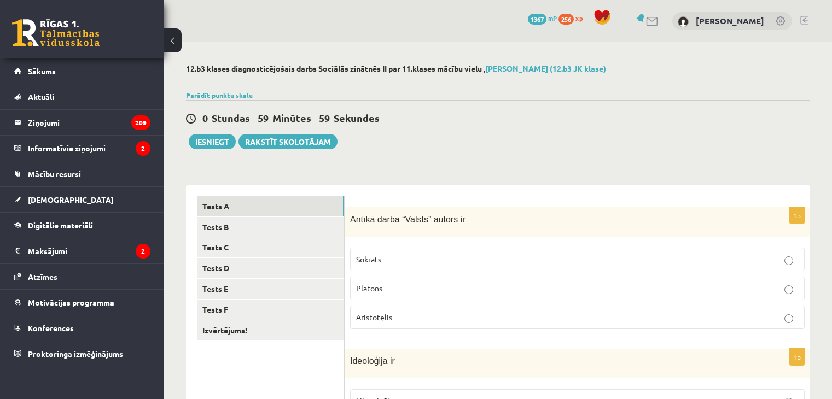
select select "**********"
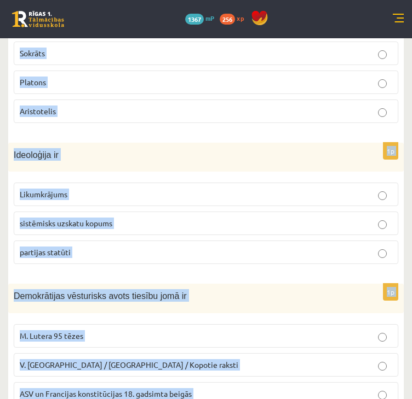
scroll to position [549, 0]
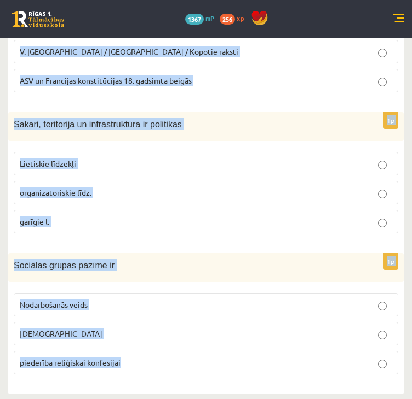
drag, startPoint x: 15, startPoint y: 252, endPoint x: 264, endPoint y: 392, distance: 285.7
copy form "Antīkā darba “Valsts” autors ir Sokrāts Platons Aristotelis 1p Ideoloģija ir Li…"
click at [348, 108] on form "1p Antīkā darba “Valsts” autors ir Sokrāts Platons Aristotelis 1p Ideoloģija ir…" at bounding box center [205, 31] width 373 height 708
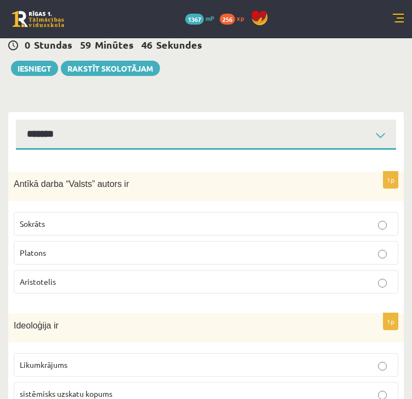
scroll to position [49, 0]
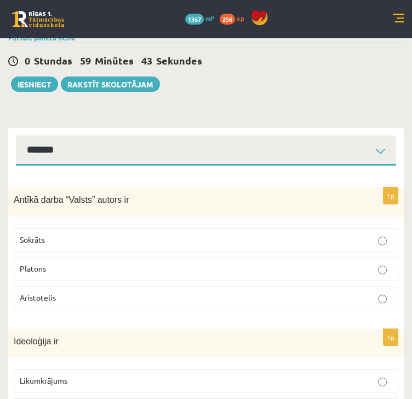
click at [167, 270] on p "Platons" at bounding box center [206, 268] width 372 height 11
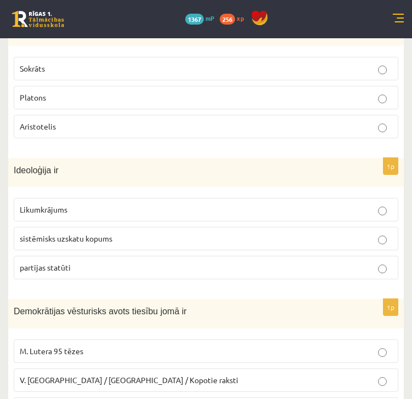
scroll to position [222, 0]
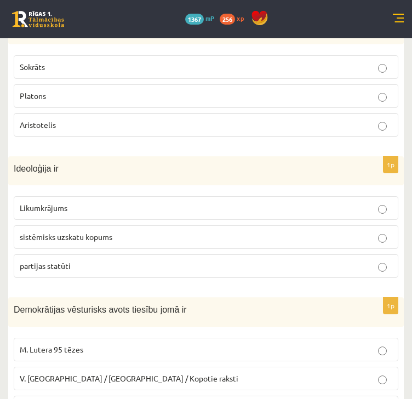
click at [103, 238] on span "sistēmisks uzskatu kopums" at bounding box center [66, 237] width 92 height 10
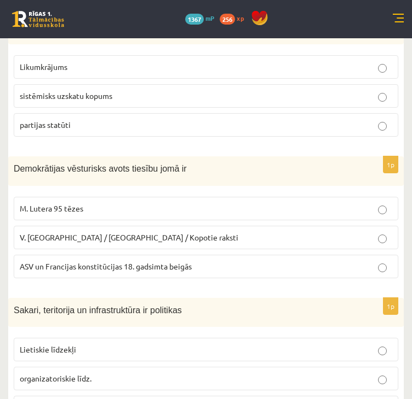
scroll to position [378, 0]
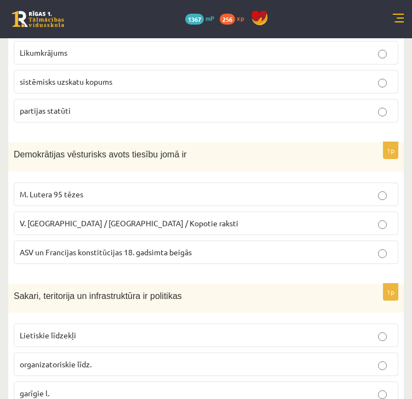
click at [231, 250] on p "ASV un Francijas konstitūcijas 18. gadsimta beigās" at bounding box center [206, 252] width 372 height 11
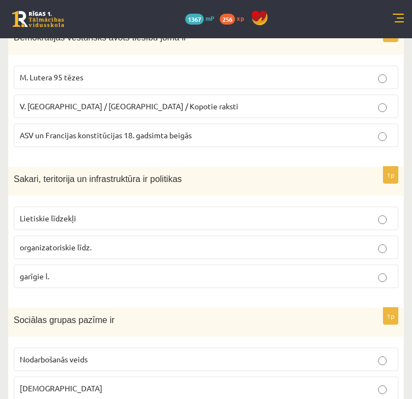
scroll to position [496, 0]
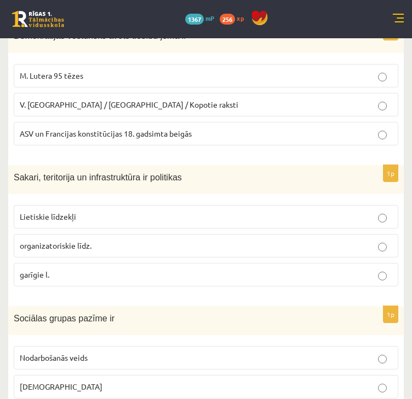
click at [223, 222] on label "Lietiskie līdzekļi" at bounding box center [206, 217] width 384 height 24
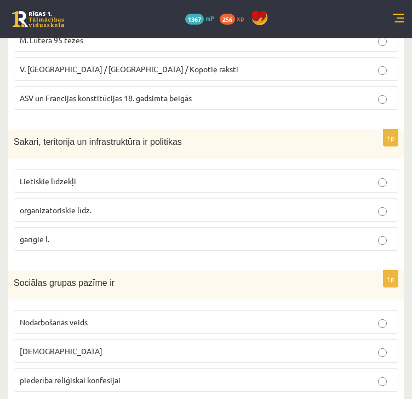
scroll to position [549, 0]
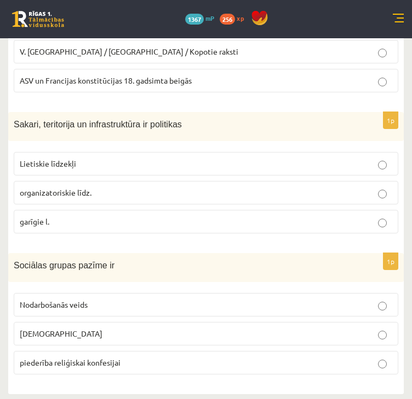
click at [319, 309] on label "Nodarbošanās veids" at bounding box center [206, 305] width 384 height 24
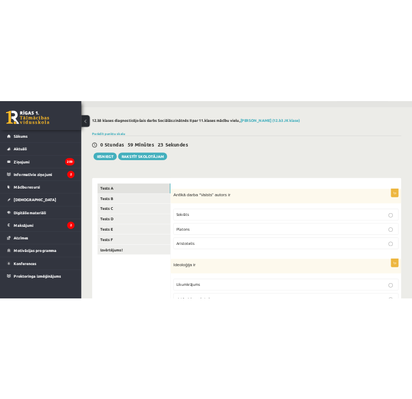
scroll to position [24, 0]
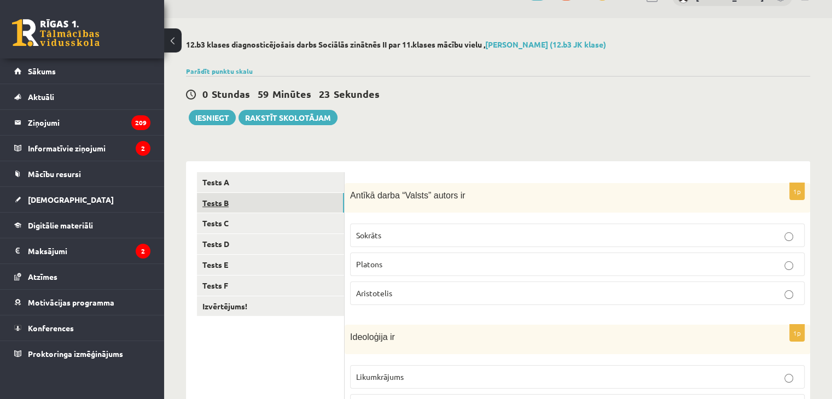
click at [284, 209] on link "Tests B" at bounding box center [270, 203] width 147 height 20
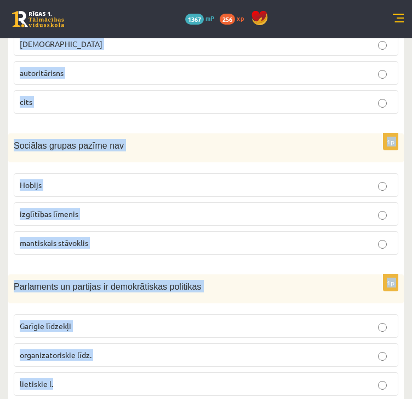
scroll to position [549, 0]
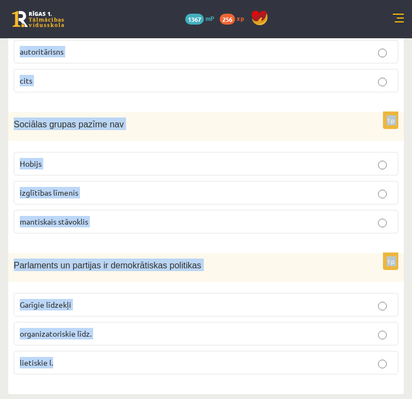
drag, startPoint x: 14, startPoint y: 227, endPoint x: 287, endPoint y: 425, distance: 337.8
copy form "Kura politiskā režīma priekšnosacījumi ir tradīcijas, stabilitāte un labklājība…"
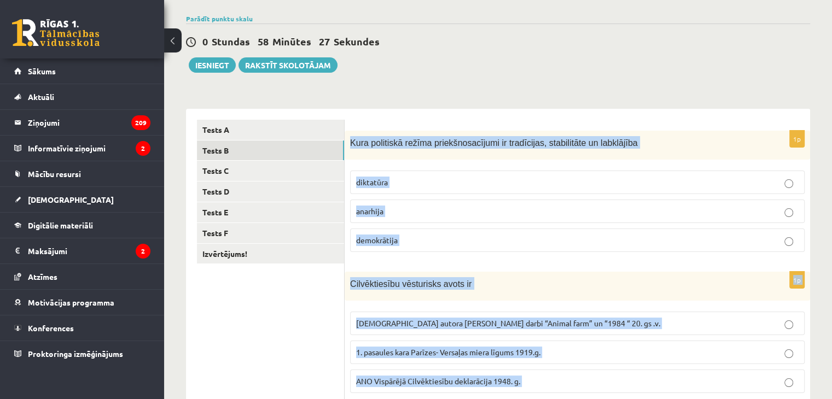
scroll to position [78, 0]
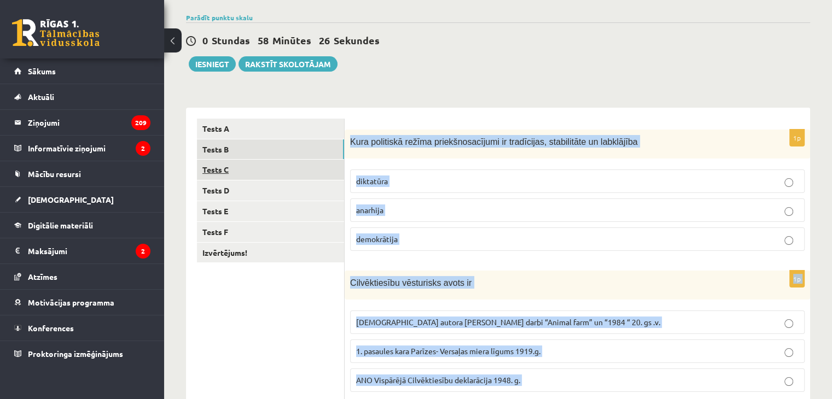
click at [256, 169] on link "Tests C" at bounding box center [270, 170] width 147 height 20
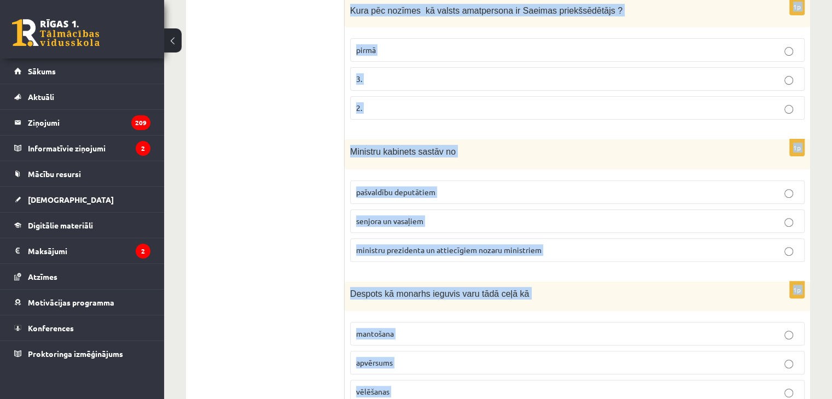
scroll to position [534, 0]
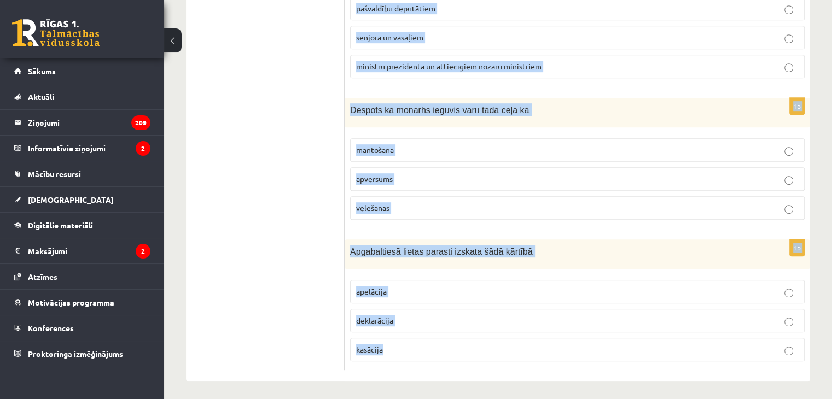
drag, startPoint x: 350, startPoint y: 143, endPoint x: 633, endPoint y: 425, distance: 398.9
copy form "Finanšu oligarhijas redzamākie pārstāvji ir bankas darbinieki turīgi lielīpašni…"
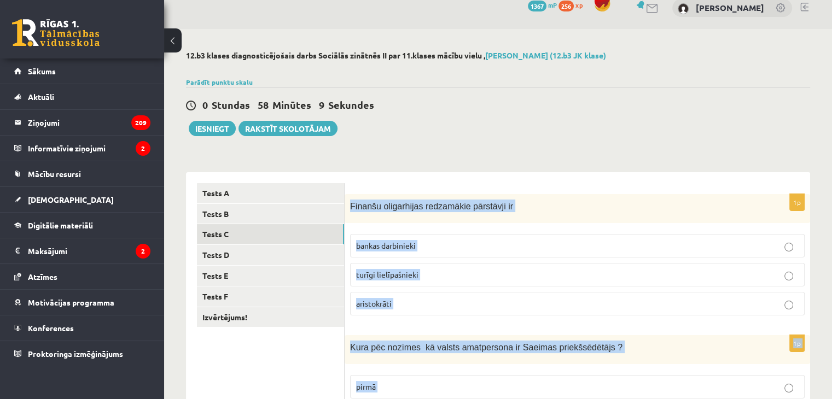
scroll to position [0, 0]
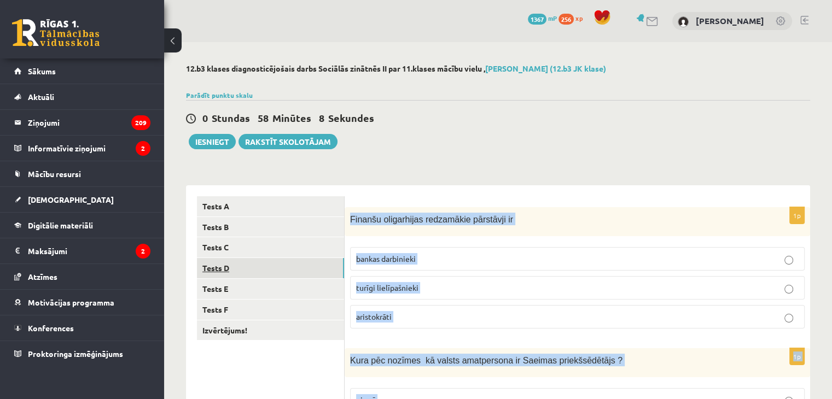
click at [254, 268] on link "Tests D" at bounding box center [270, 268] width 147 height 20
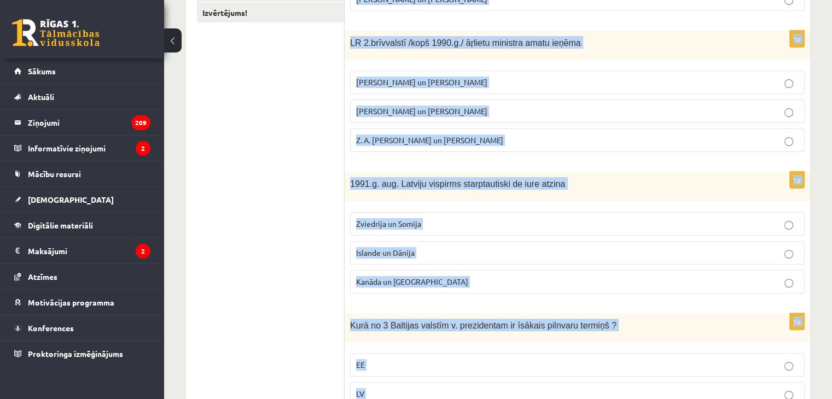
scroll to position [532, 0]
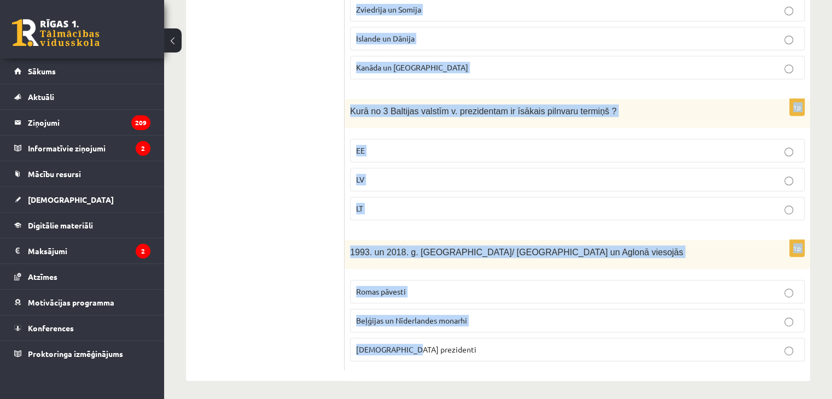
drag, startPoint x: 348, startPoint y: 214, endPoint x: 556, endPoint y: 425, distance: 296.0
copy form "Par Eiroparlamenta deputātiem ir strādājuši vai strādā V. Koziols un A. Kalvīti…"
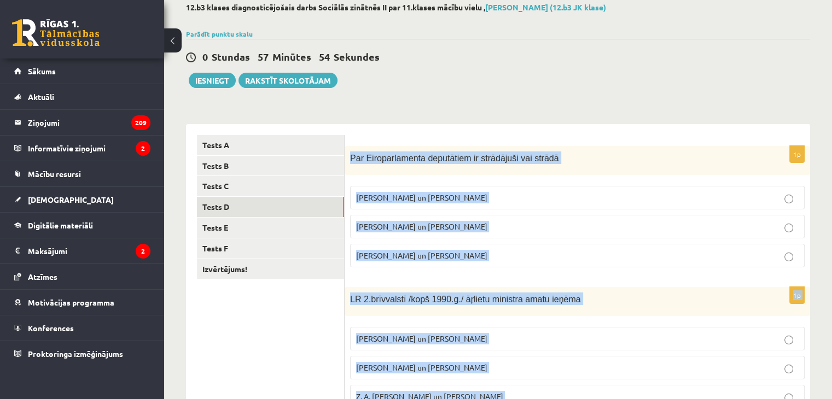
scroll to position [66, 0]
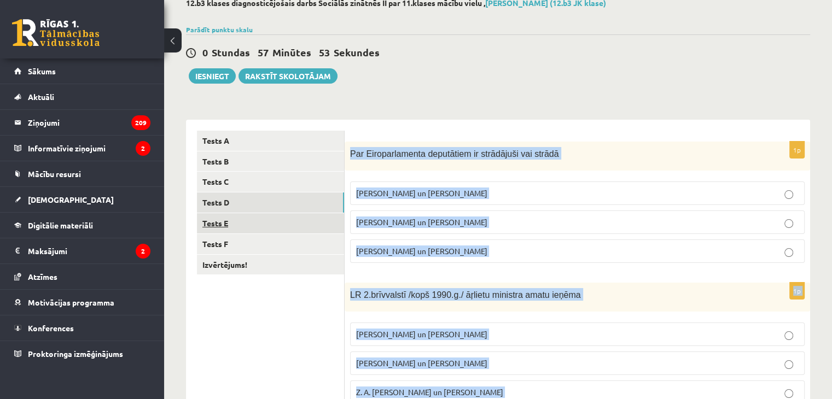
click at [256, 224] on link "Tests E" at bounding box center [270, 223] width 147 height 20
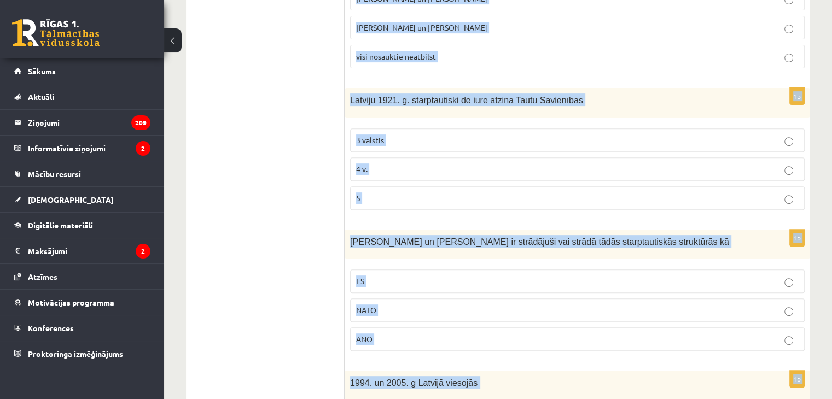
scroll to position [532, 0]
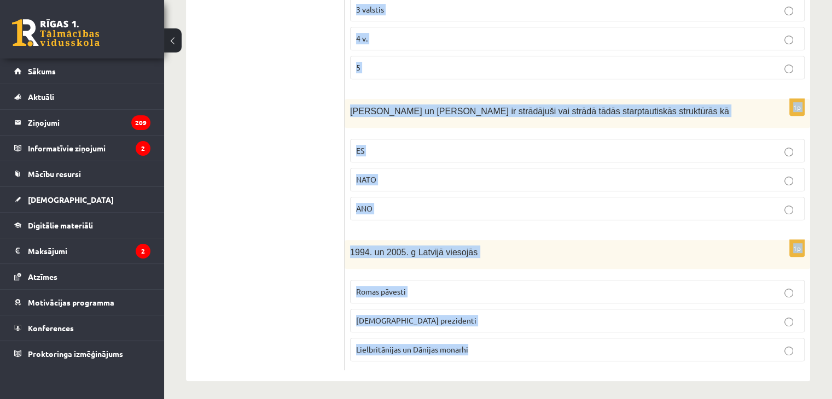
drag, startPoint x: 350, startPoint y: 150, endPoint x: 592, endPoint y: 425, distance: 366.4
copy form "Par ES augstām amatpersonām ir strādājuši vai strādā M. Zālīte un Z. Liepiņš Va…"
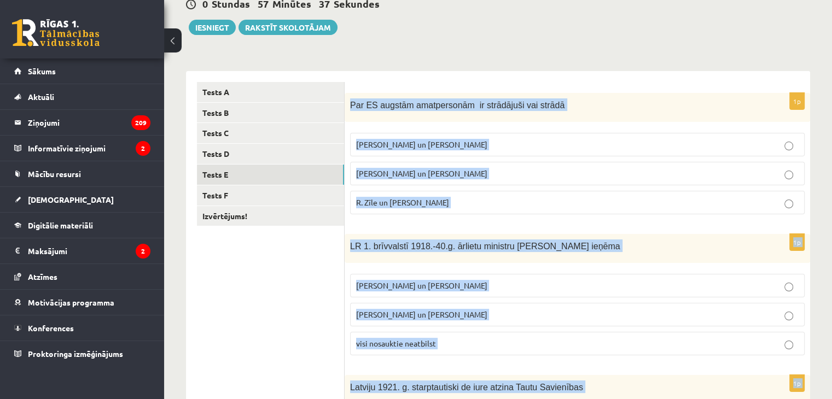
scroll to position [131, 0]
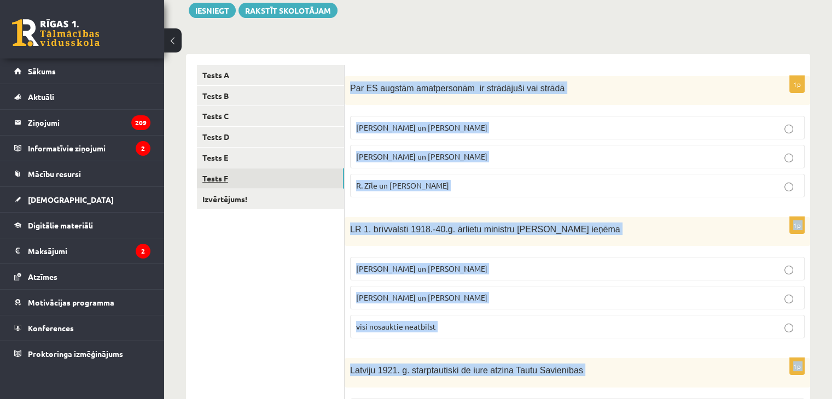
click at [275, 174] on link "Tests F" at bounding box center [270, 179] width 147 height 20
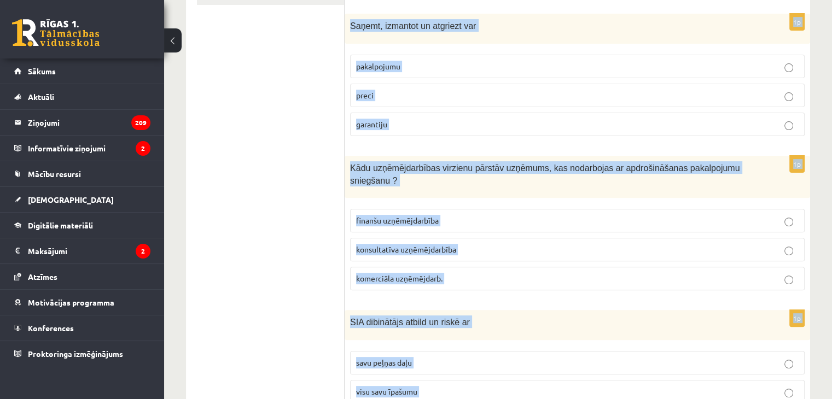
scroll to position [536, 0]
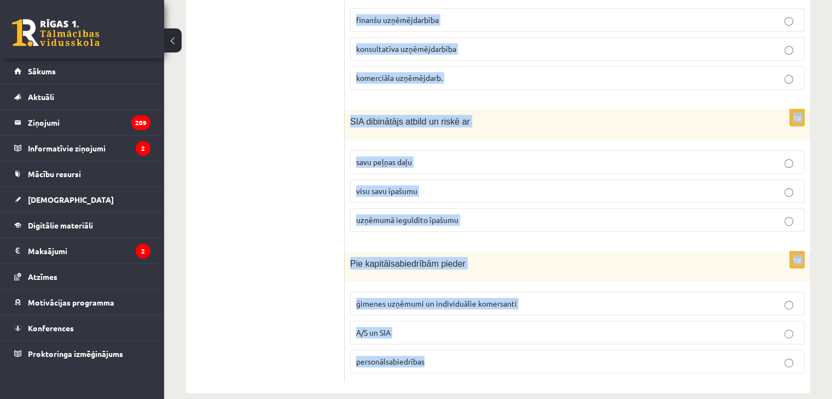
drag, startPoint x: 351, startPoint y: 84, endPoint x: 649, endPoint y: 421, distance: 450.1
copy form "Pie kādas uzņēmu grupas pieder LR lielākā daļa uzņēmumu mazie un vidējie uzņēmu…"
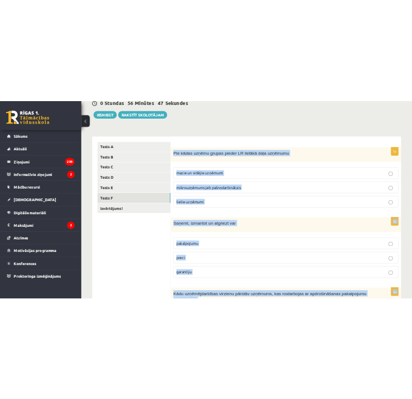
scroll to position [111, 0]
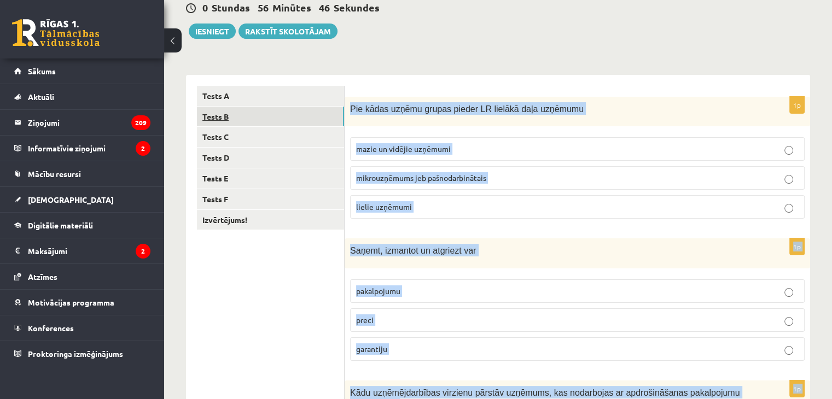
click at [241, 109] on link "Tests B" at bounding box center [270, 117] width 147 height 20
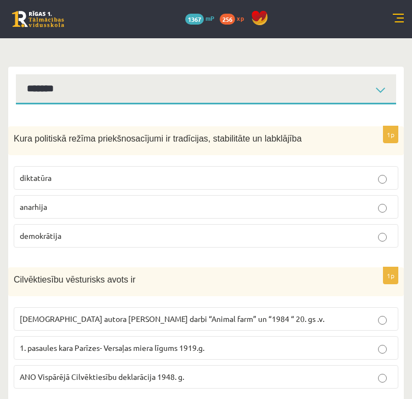
click at [251, 239] on p "demokrātija" at bounding box center [206, 235] width 372 height 11
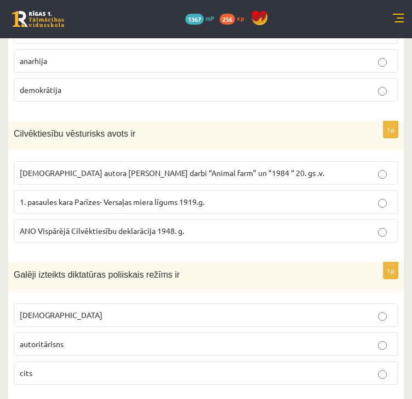
scroll to position [257, 0]
click at [194, 225] on p "ANO Vispārējā Cilvēktiesību deklarācija 1948. g." at bounding box center [206, 230] width 372 height 11
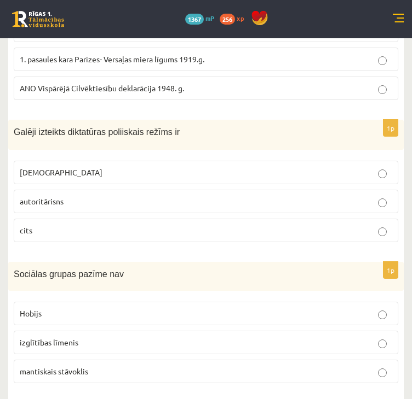
scroll to position [399, 0]
click at [167, 161] on label "totalitārisms" at bounding box center [206, 173] width 384 height 24
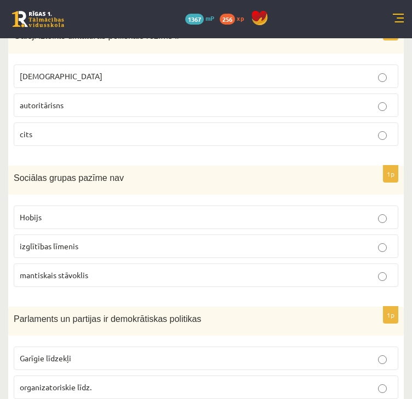
scroll to position [501, 0]
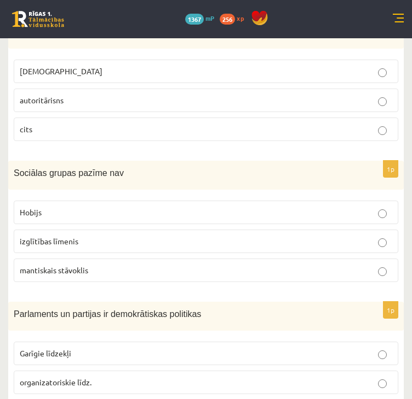
click at [208, 215] on p "Hobijs" at bounding box center [206, 212] width 372 height 11
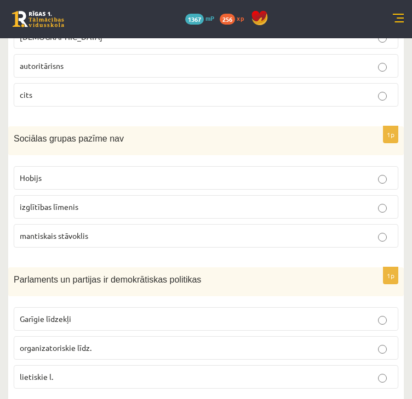
scroll to position [549, 0]
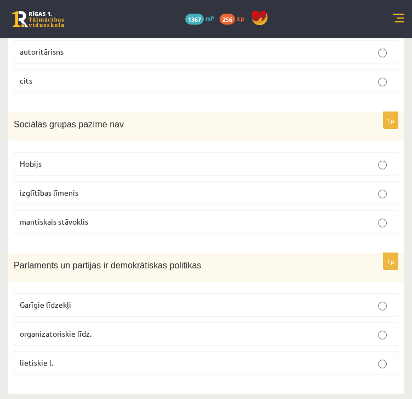
click at [201, 333] on p "organizatoriskie līdz." at bounding box center [206, 333] width 372 height 11
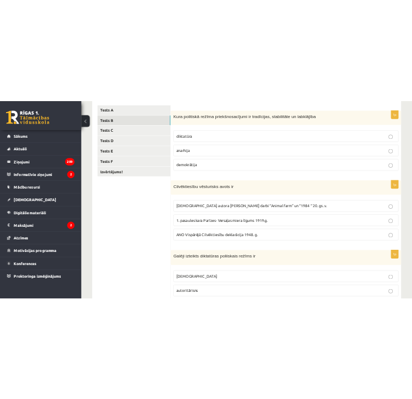
scroll to position [184, 0]
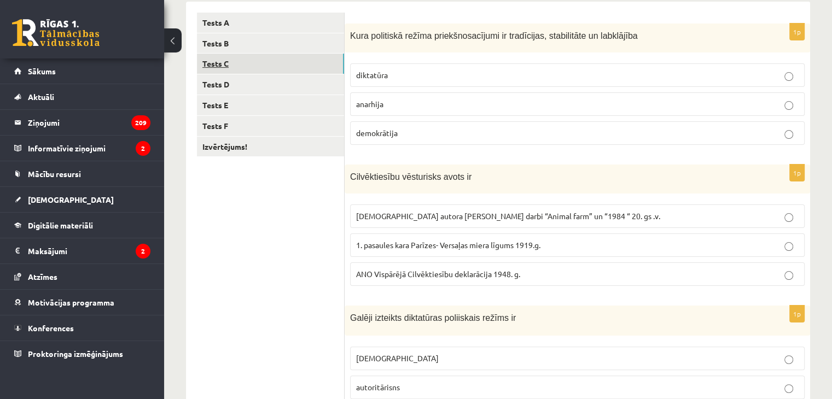
click at [242, 56] on link "Tests C" at bounding box center [270, 64] width 147 height 20
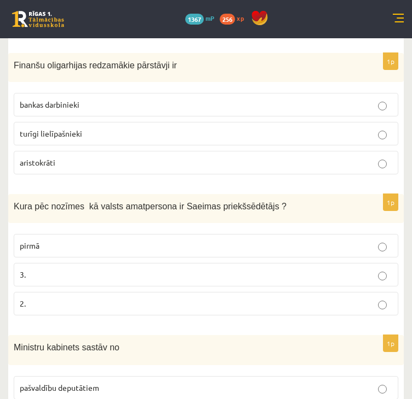
click at [125, 129] on p "turīgi lielīpašnieki" at bounding box center [206, 133] width 372 height 11
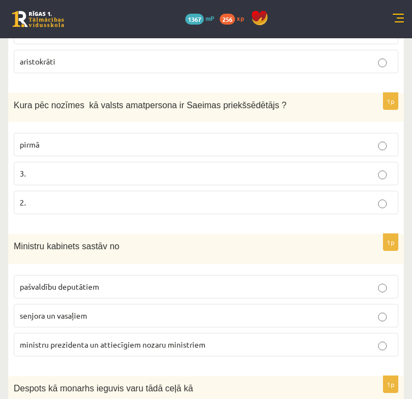
scroll to position [286, 0]
click at [200, 150] on label "pirmā" at bounding box center [206, 144] width 384 height 24
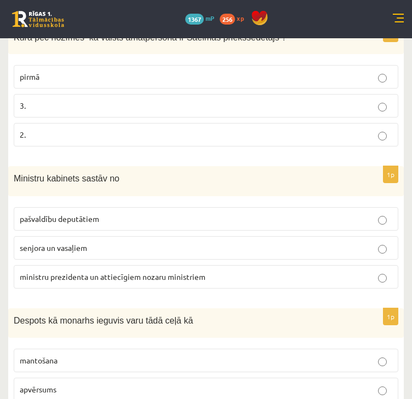
scroll to position [354, 0]
click at [293, 273] on p "ministru prezidenta un attiecīgiem nozaru ministriem" at bounding box center [206, 276] width 372 height 11
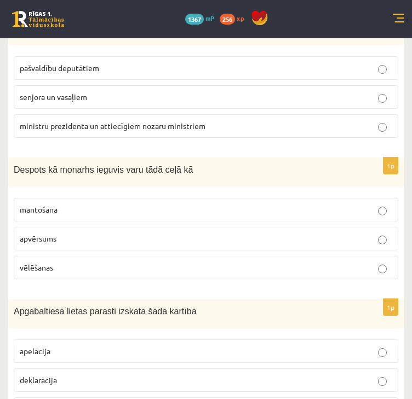
scroll to position [507, 0]
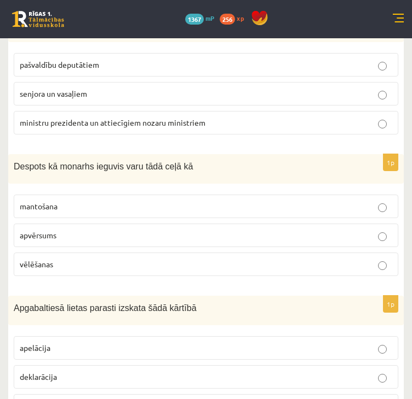
click at [240, 234] on p "apvērsums" at bounding box center [206, 235] width 372 height 11
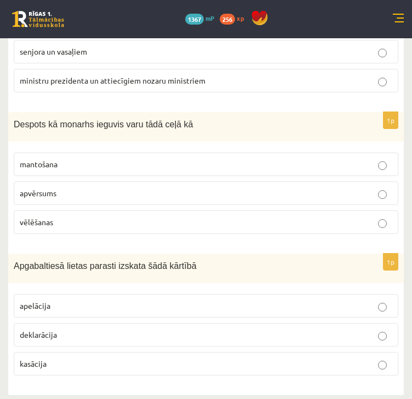
click at [259, 303] on p "apelācija" at bounding box center [206, 305] width 372 height 11
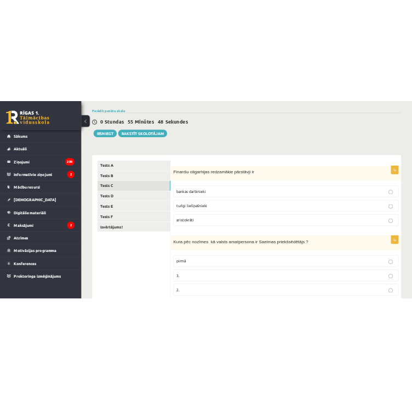
scroll to position [77, 0]
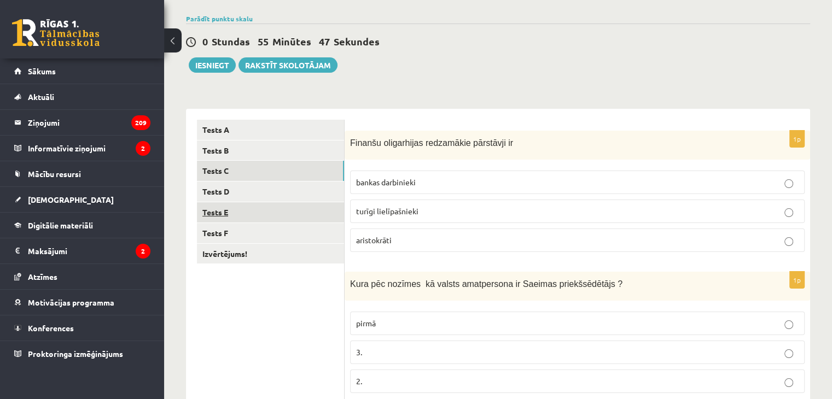
click at [296, 206] on link "Tests E" at bounding box center [270, 212] width 147 height 20
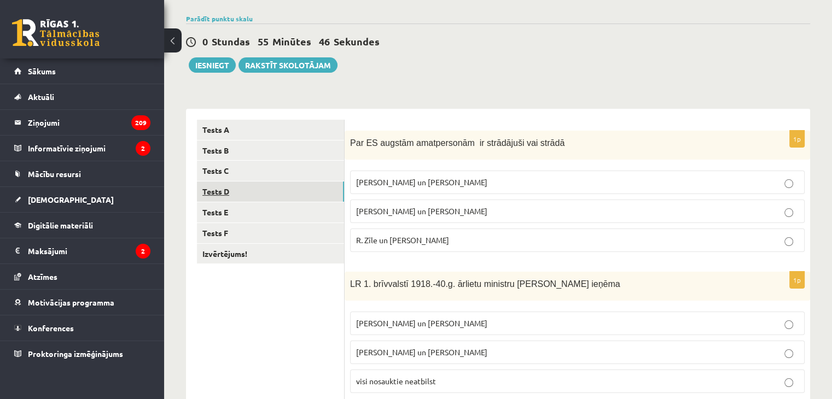
click at [296, 191] on link "Tests D" at bounding box center [270, 192] width 147 height 20
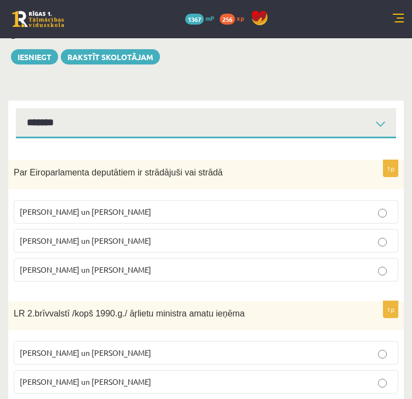
click at [269, 239] on p "I. Vaidere un N. Ušakovs" at bounding box center [206, 240] width 372 height 11
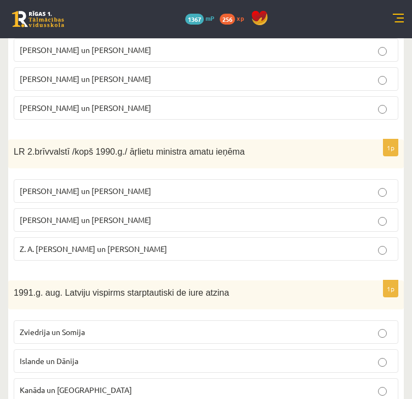
scroll to position [241, 0]
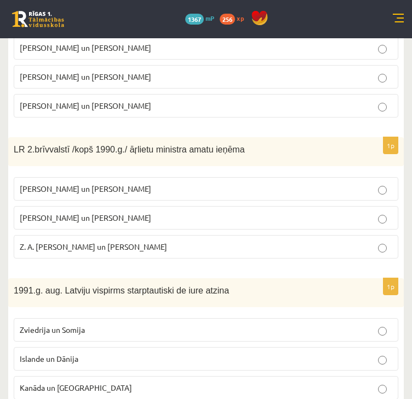
click at [273, 200] on fieldset "A. Pinočets un N. Mandela A. Pabriks un J Jurkāns Z. A. Meierovics un V. Munters" at bounding box center [206, 217] width 384 height 90
click at [285, 210] on label "A. Pabriks un J Jurkāns" at bounding box center [206, 218] width 384 height 24
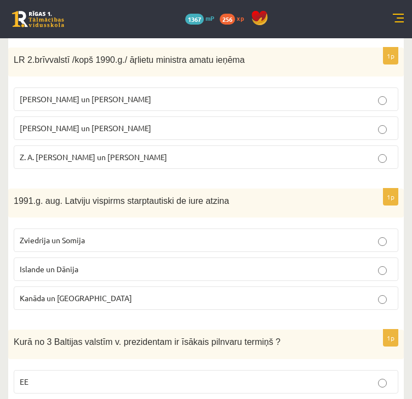
scroll to position [350, 0]
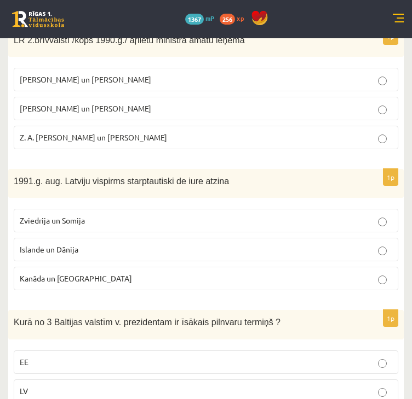
click at [334, 244] on p "Islande un Dānija" at bounding box center [206, 249] width 372 height 11
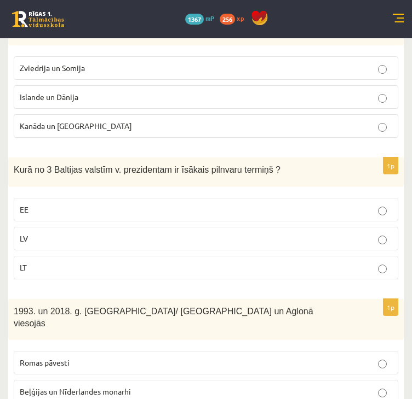
scroll to position [508, 0]
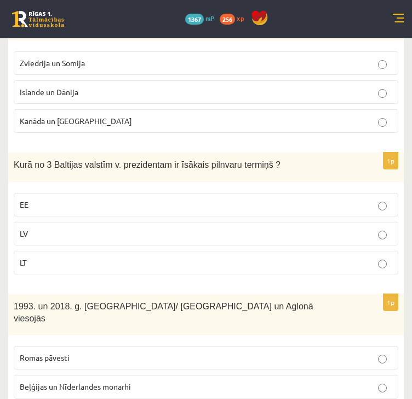
click at [136, 235] on p "LV" at bounding box center [206, 233] width 372 height 11
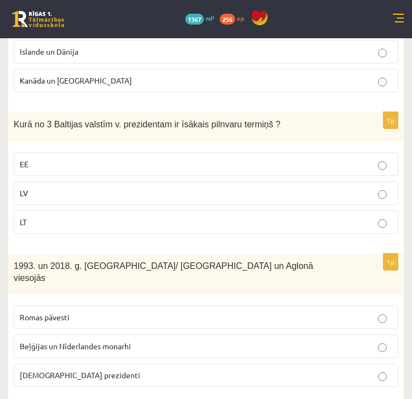
click at [288, 314] on label "Romas pāvesti" at bounding box center [206, 318] width 384 height 24
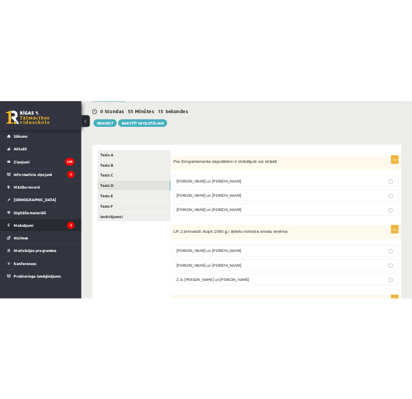
scroll to position [96, 0]
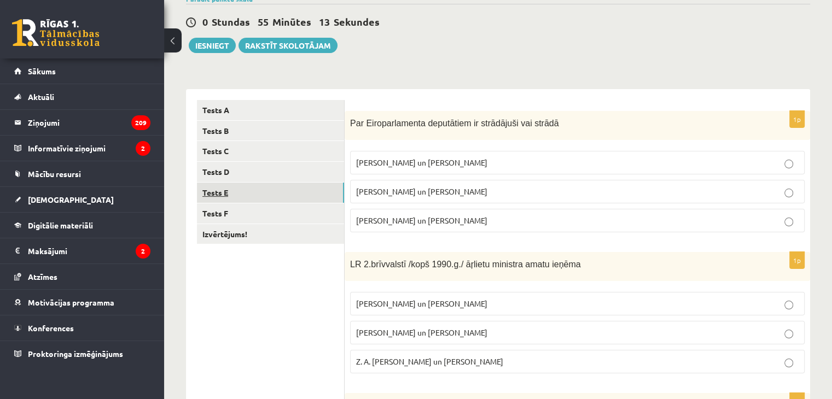
click at [260, 195] on link "Tests E" at bounding box center [270, 193] width 147 height 20
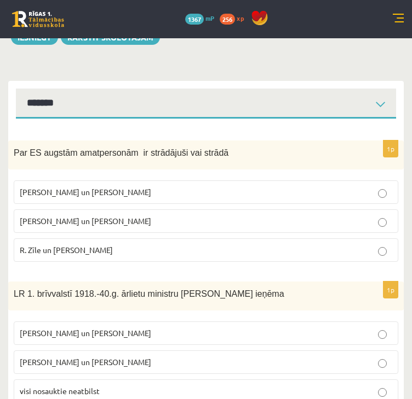
click at [173, 248] on p "R. Zīle un V.Dombrovskis" at bounding box center [206, 250] width 372 height 11
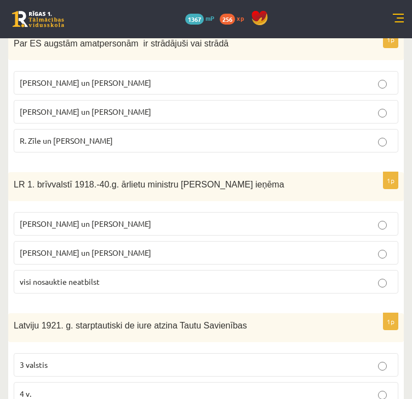
scroll to position [218, 0]
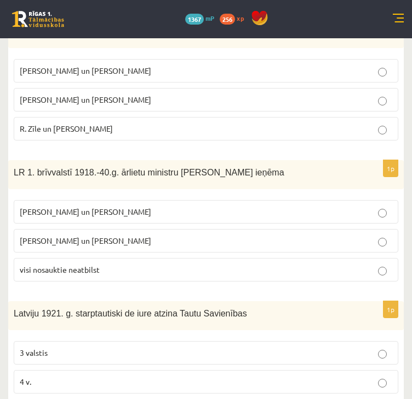
click at [88, 212] on span "Z. Meierovics un V. Munters" at bounding box center [85, 212] width 131 height 10
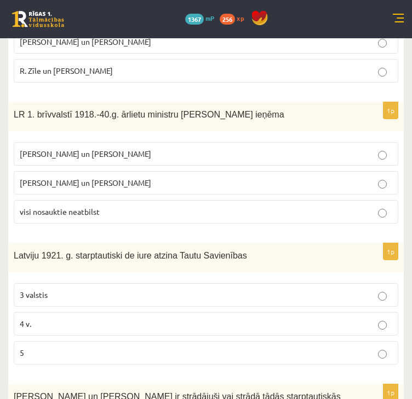
scroll to position [291, 0]
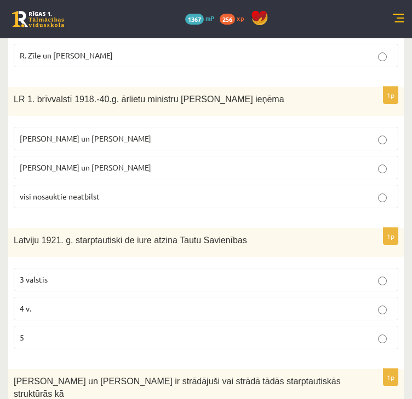
click at [172, 341] on p "5" at bounding box center [206, 337] width 372 height 11
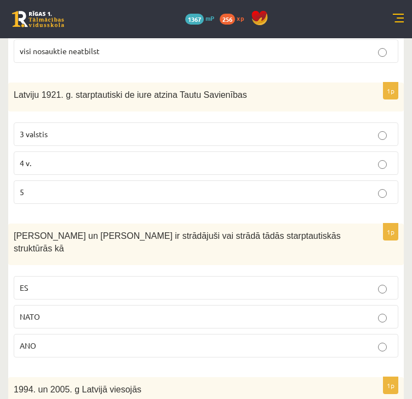
scroll to position [438, 0]
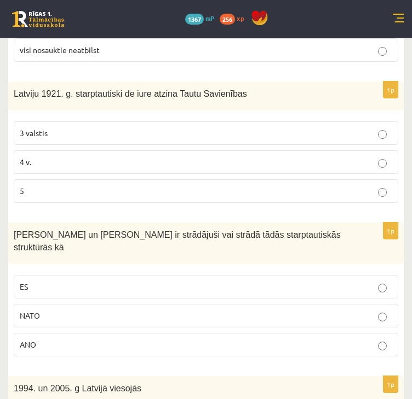
click at [272, 281] on p "ES" at bounding box center [206, 286] width 372 height 11
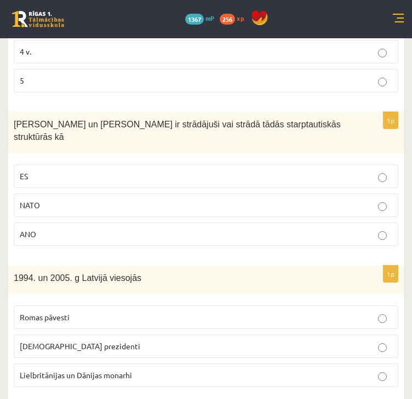
click at [169, 341] on p "ASV prezidenti" at bounding box center [206, 346] width 372 height 11
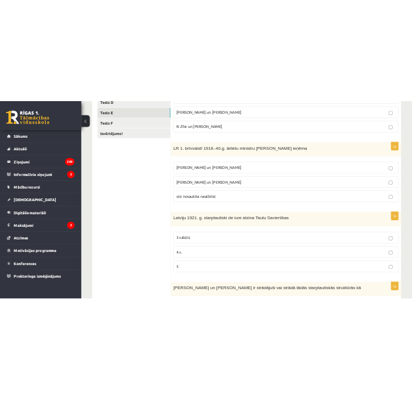
scroll to position [265, 0]
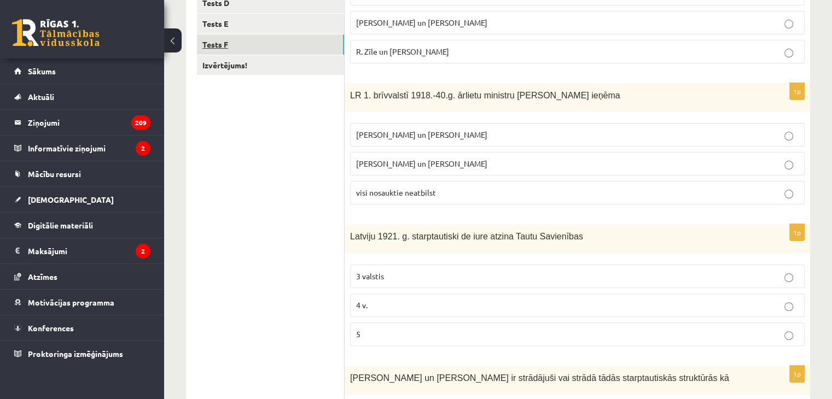
click at [247, 39] on link "Tests F" at bounding box center [270, 44] width 147 height 20
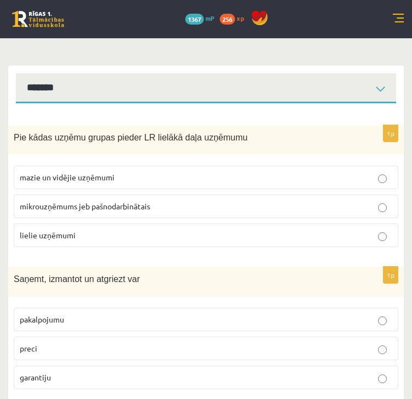
scroll to position [103, 0]
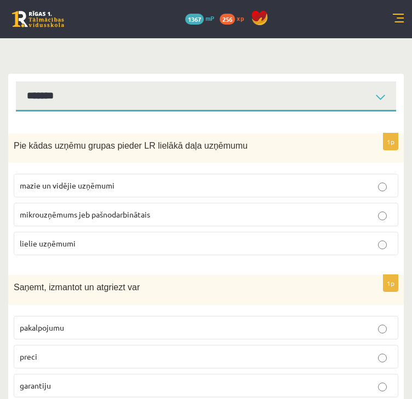
click at [84, 195] on label "mazie un vidējie uzņēmumi" at bounding box center [206, 186] width 384 height 24
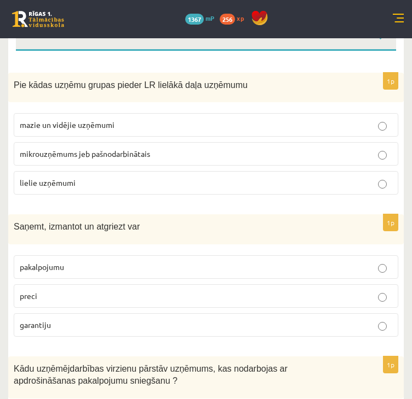
scroll to position [171, 0]
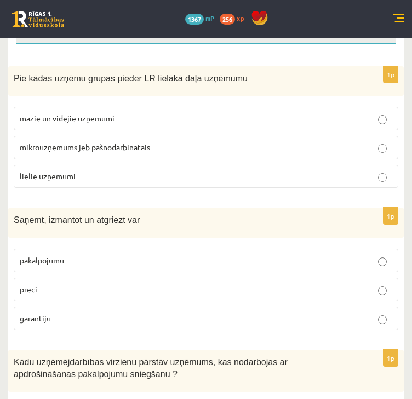
click at [79, 281] on label "preci" at bounding box center [206, 290] width 384 height 24
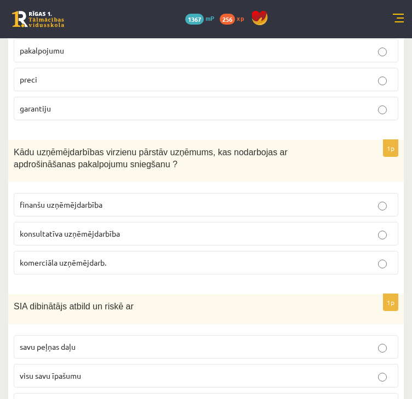
scroll to position [386, 0]
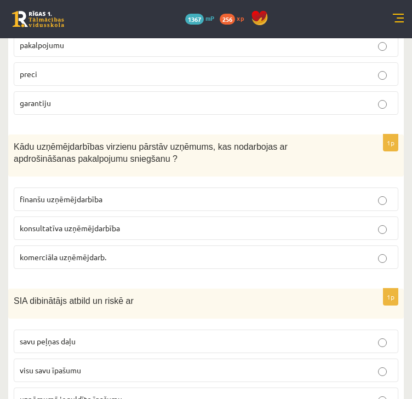
click at [246, 236] on label "konsultatīva uzņēmējdarbība" at bounding box center [206, 229] width 384 height 24
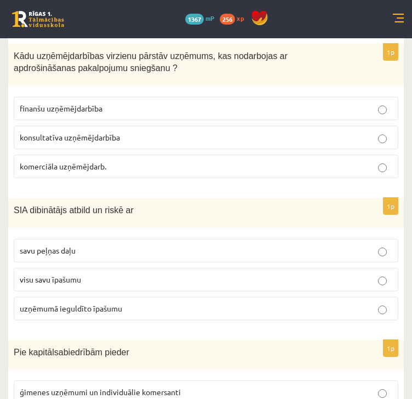
scroll to position [482, 0]
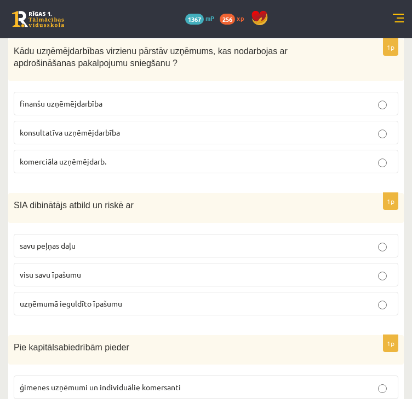
click at [250, 309] on label "uzņēmumā ieguldīto īpašumu" at bounding box center [206, 304] width 384 height 24
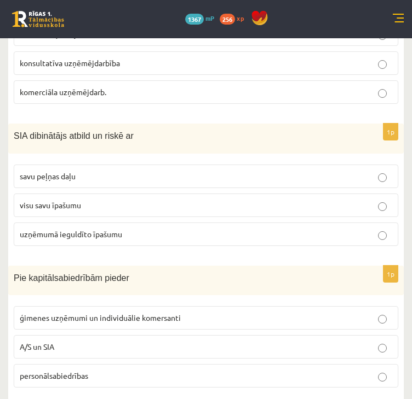
scroll to position [565, 0]
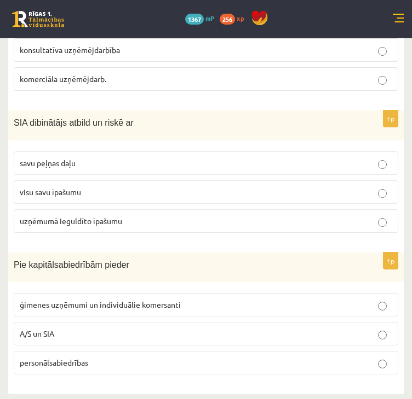
click at [167, 334] on p "A/S un SIA" at bounding box center [206, 333] width 372 height 11
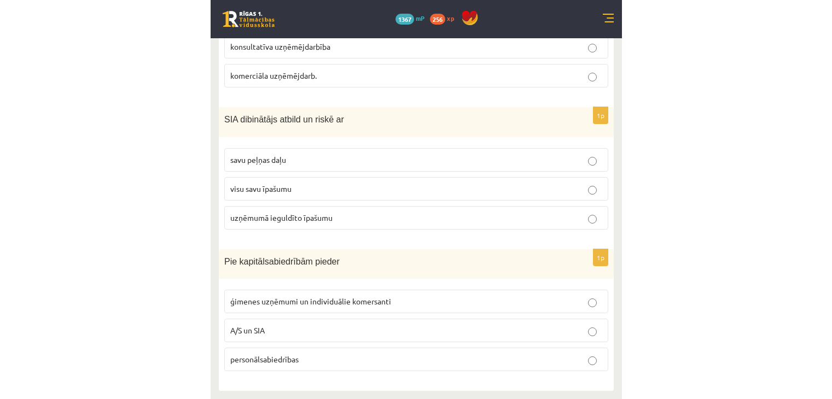
scroll to position [536, 0]
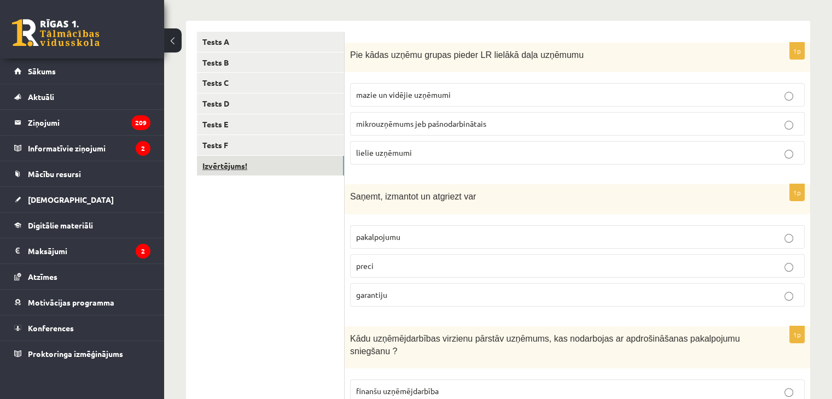
click at [288, 167] on link "Izvērtējums!" at bounding box center [270, 166] width 147 height 20
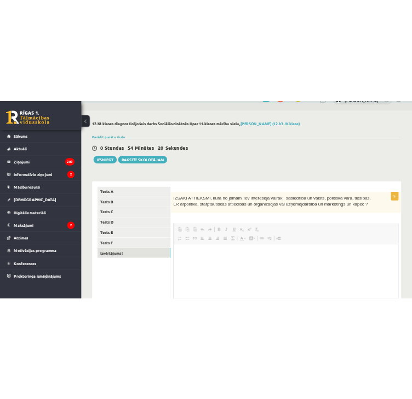
scroll to position [0, 0]
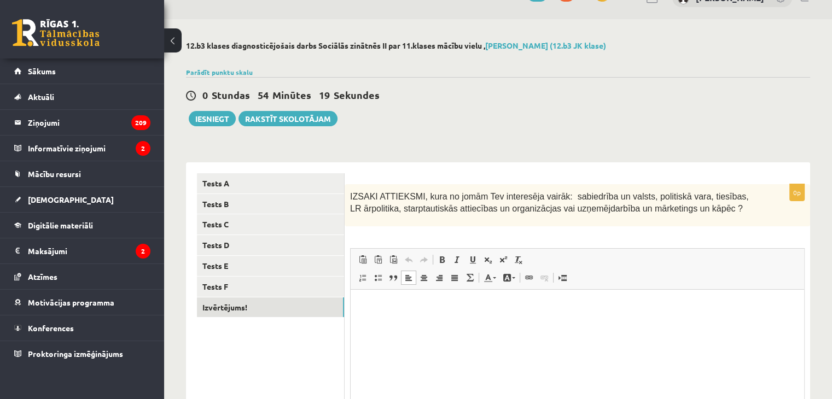
drag, startPoint x: 798, startPoint y: 577, endPoint x: 455, endPoint y: 318, distance: 429.5
click at [455, 318] on html at bounding box center [578, 306] width 454 height 33
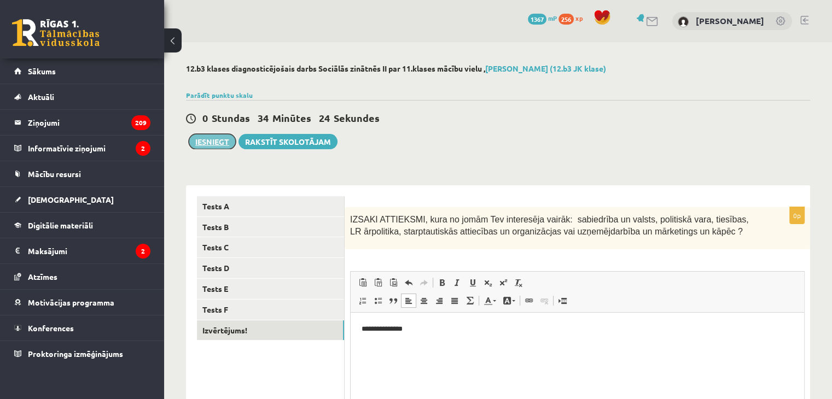
click at [206, 136] on button "Iesniegt" at bounding box center [212, 141] width 47 height 15
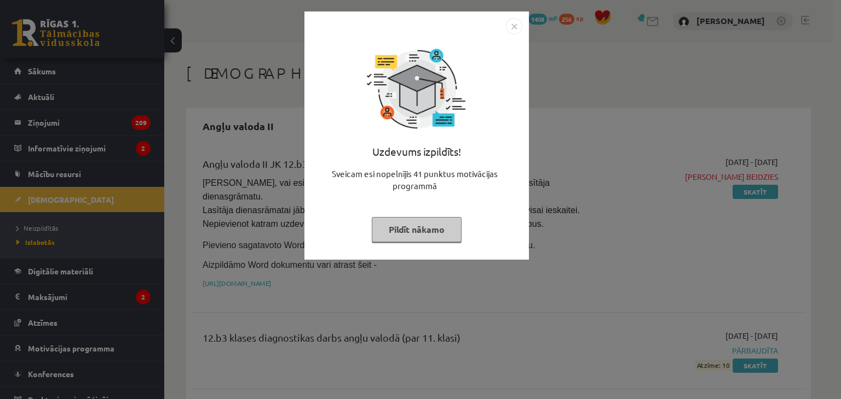
click at [513, 25] on img "Close" at bounding box center [514, 26] width 16 height 16
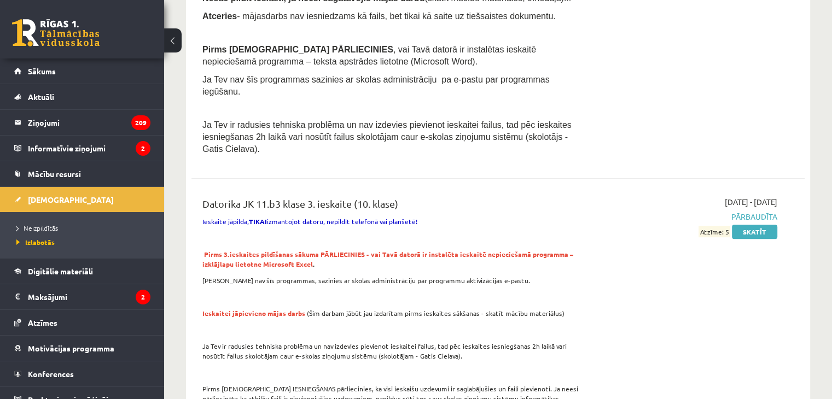
scroll to position [536, 0]
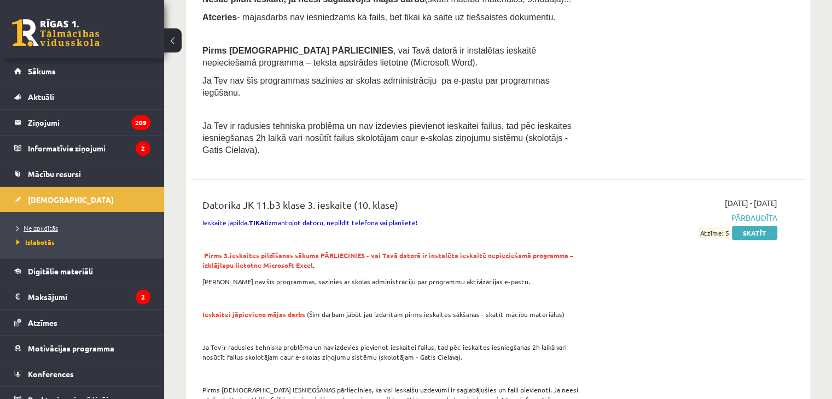
click at [40, 231] on link "Neizpildītās" at bounding box center [84, 228] width 137 height 10
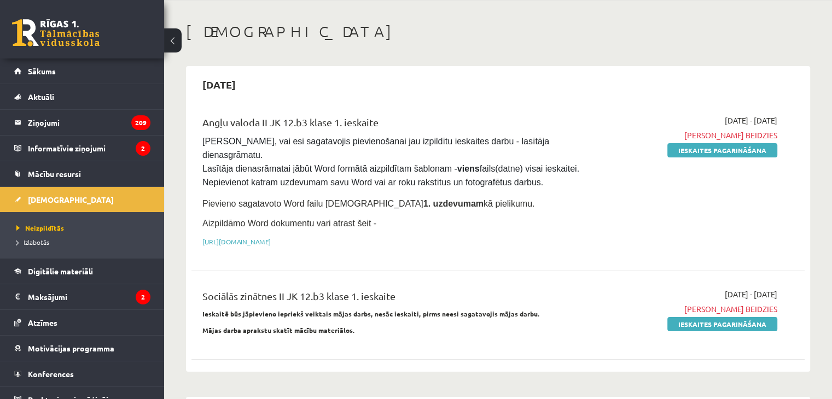
scroll to position [46, 0]
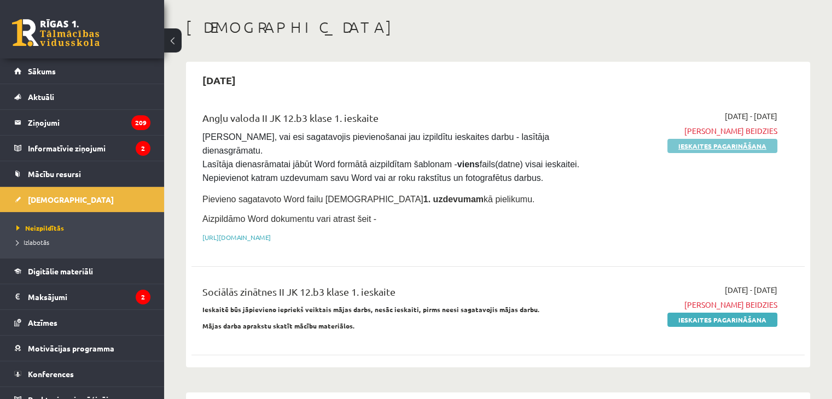
click at [711, 143] on link "Ieskaites pagarināšana" at bounding box center [723, 146] width 110 height 14
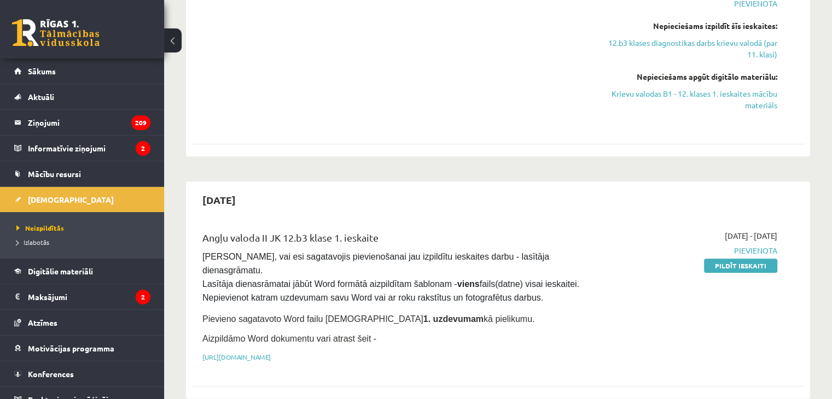
scroll to position [413, 0]
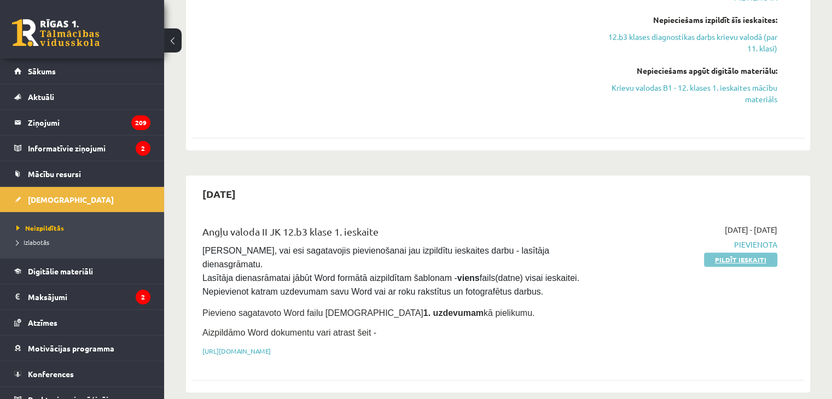
click at [741, 263] on link "Pildīt ieskaiti" at bounding box center [740, 260] width 73 height 14
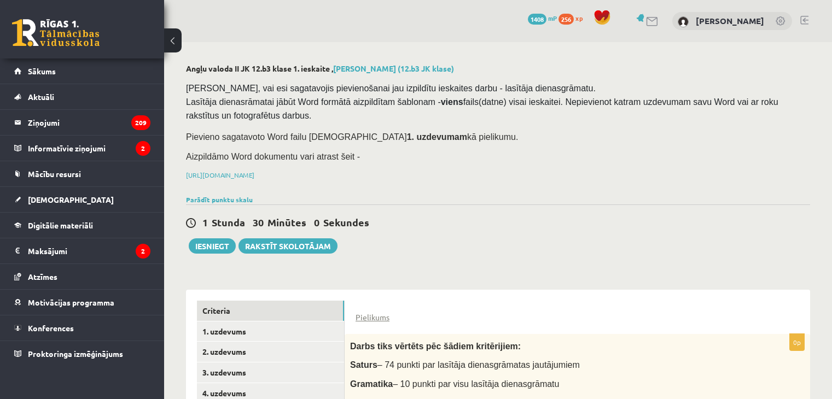
select select "**********"
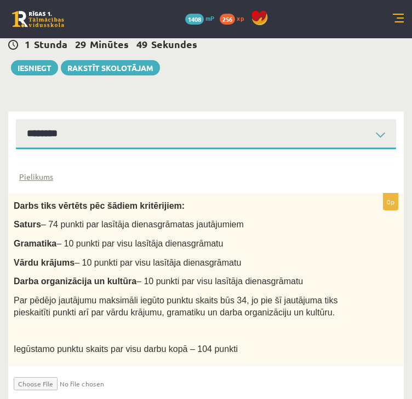
scroll to position [168, 0]
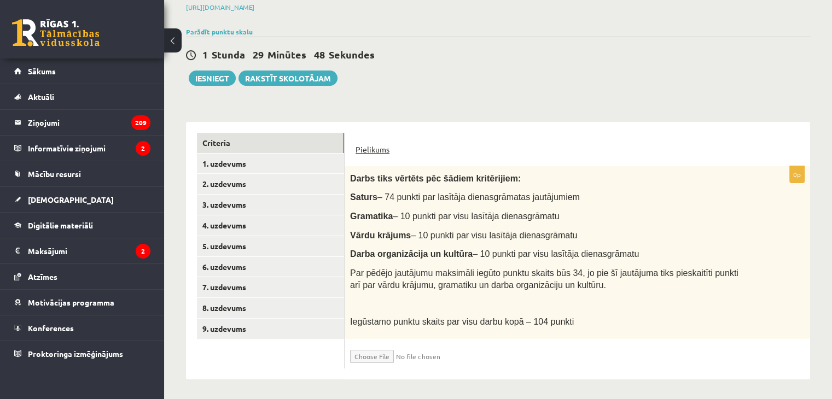
click at [358, 146] on link "Pielikums" at bounding box center [373, 149] width 34 height 11
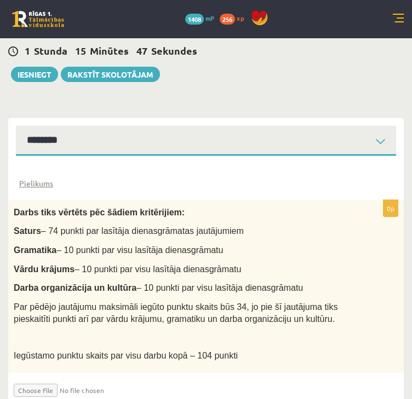
click at [331, 349] on p "Iegūstamo punktu skaits par visu darbu kopā – 104 punkti" at bounding box center [178, 355] width 329 height 13
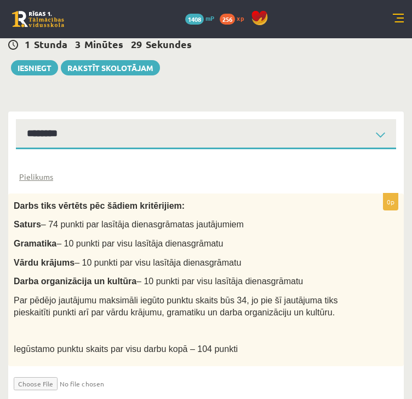
click at [33, 372] on input "file" at bounding box center [79, 381] width 130 height 19
type input "**********"
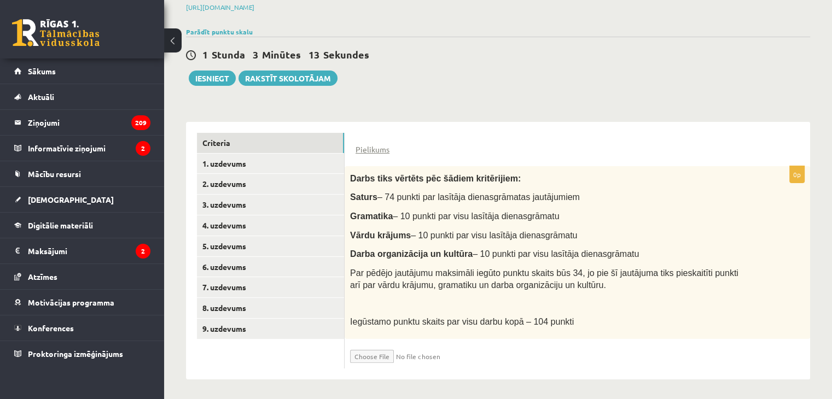
click at [422, 357] on input "file" at bounding box center [415, 354] width 130 height 19
click at [421, 355] on input "file" at bounding box center [415, 354] width 130 height 19
type input "**********"
click at [436, 353] on input "file" at bounding box center [415, 354] width 130 height 19
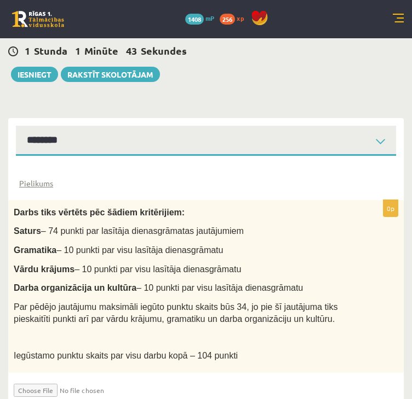
scroll to position [186, 0]
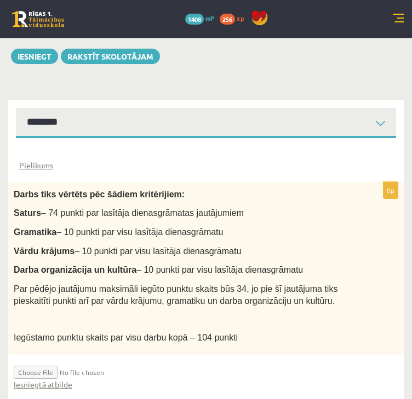
click at [42, 361] on input "file" at bounding box center [79, 370] width 130 height 19
type input "**********"
click at [69, 379] on link "Iesniegtā atbilde" at bounding box center [43, 384] width 59 height 11
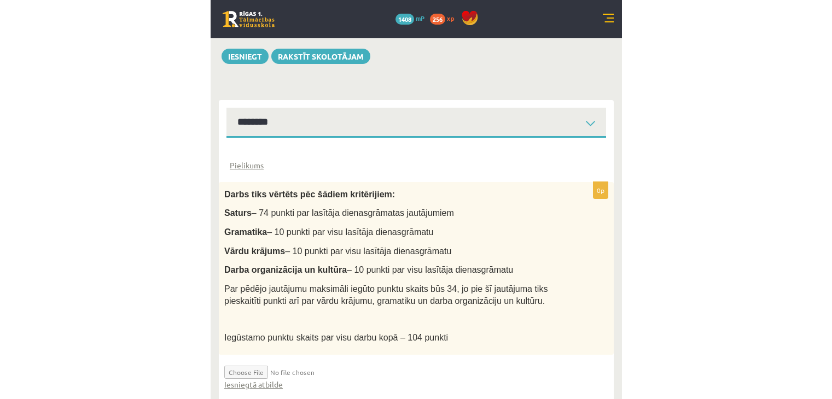
scroll to position [179, 0]
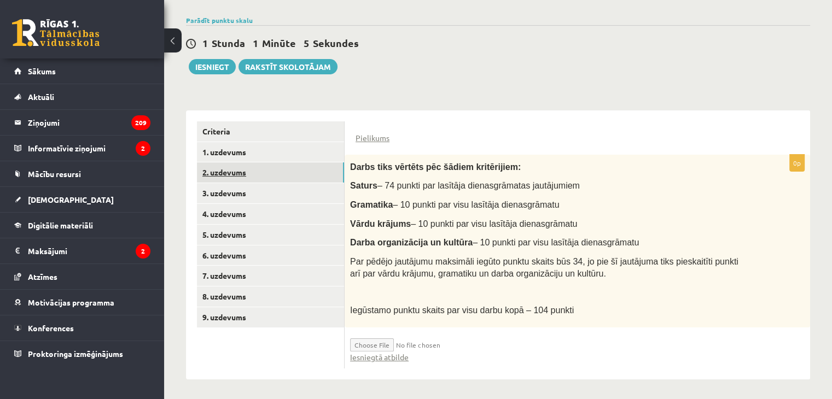
click at [291, 163] on link "2. uzdevums" at bounding box center [270, 173] width 147 height 20
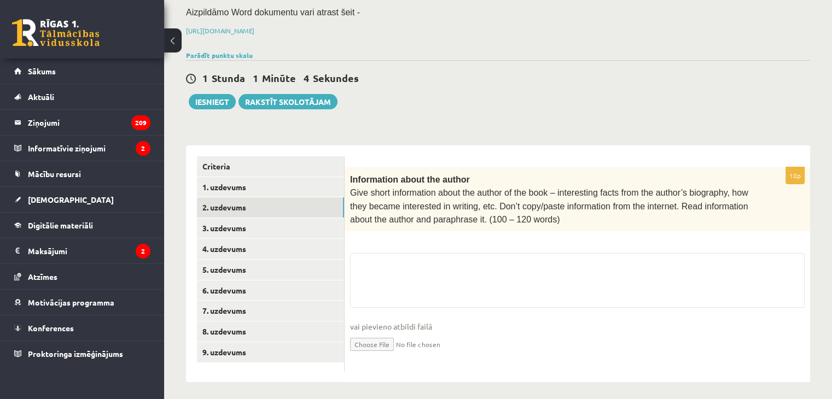
click at [293, 154] on div "Criteria 1. uzdevums 2. uzdevums 3. uzdevums 4. uzdevums 5. uzdevums 6. uzdevum…" at bounding box center [265, 264] width 159 height 237
click at [289, 195] on link "1. uzdevums" at bounding box center [270, 187] width 147 height 20
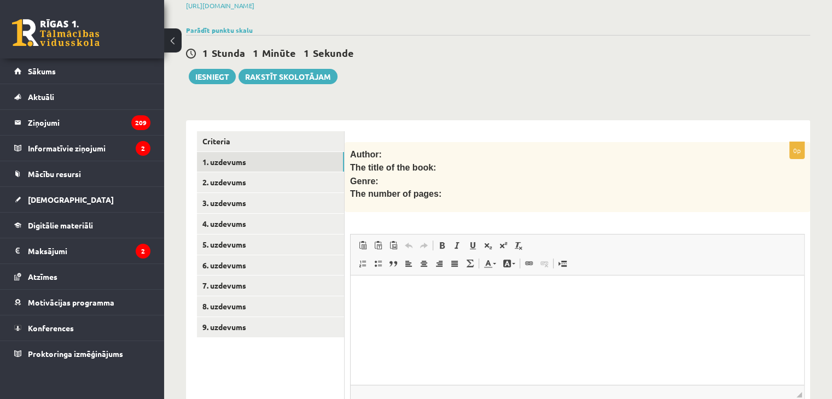
scroll to position [0, 0]
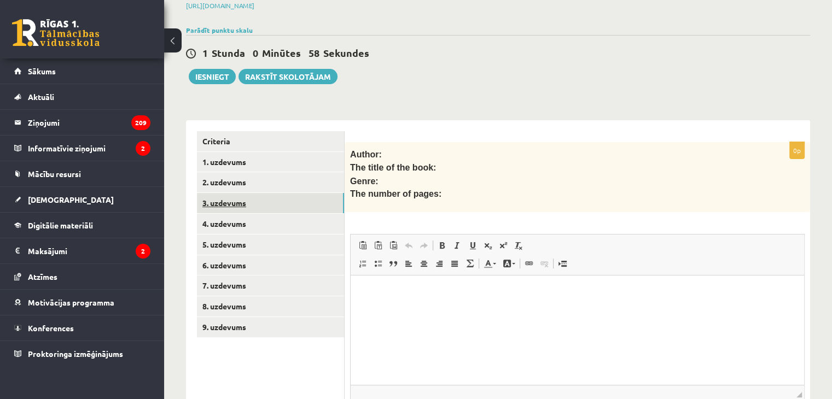
click at [228, 208] on link "3. uzdevums" at bounding box center [270, 203] width 147 height 20
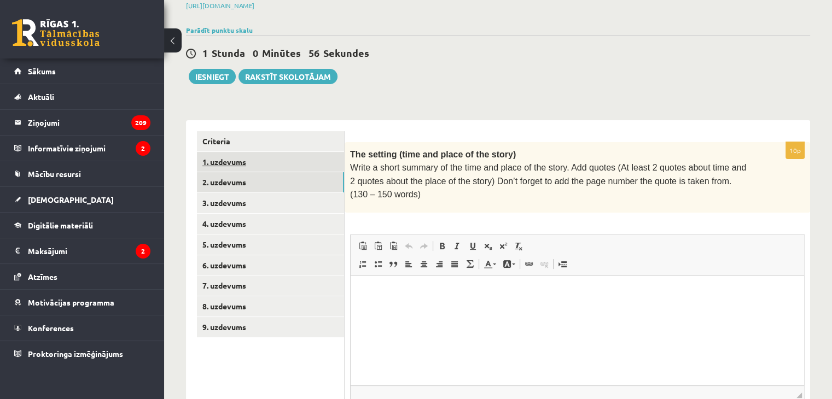
click at [227, 178] on link "2. uzdevums" at bounding box center [270, 182] width 147 height 20
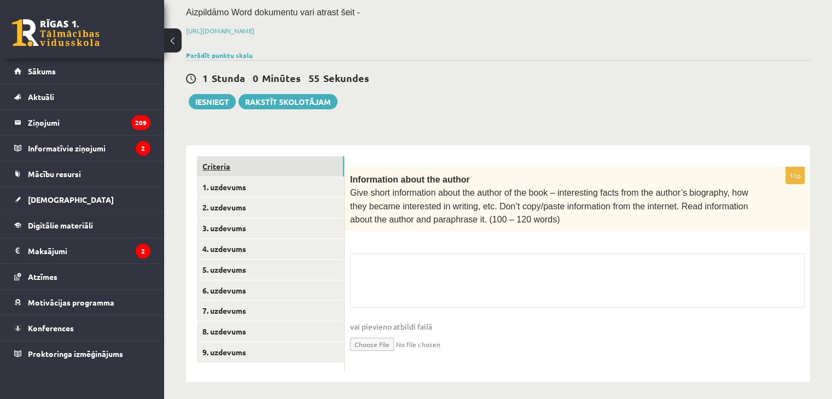
click at [224, 167] on link "Criteria" at bounding box center [270, 167] width 147 height 20
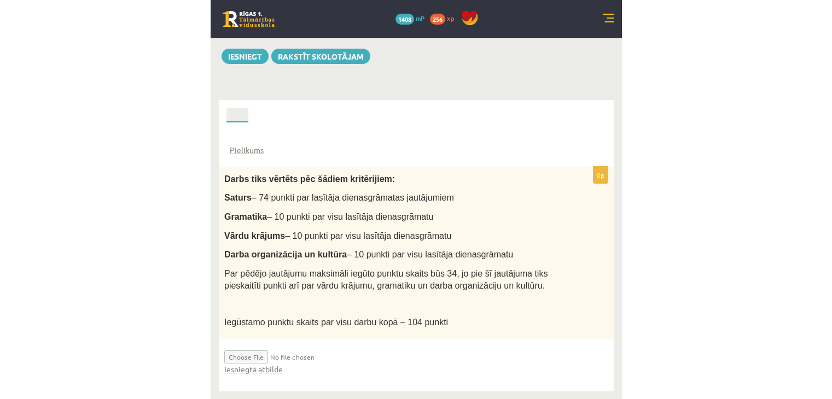
scroll to position [179, 0]
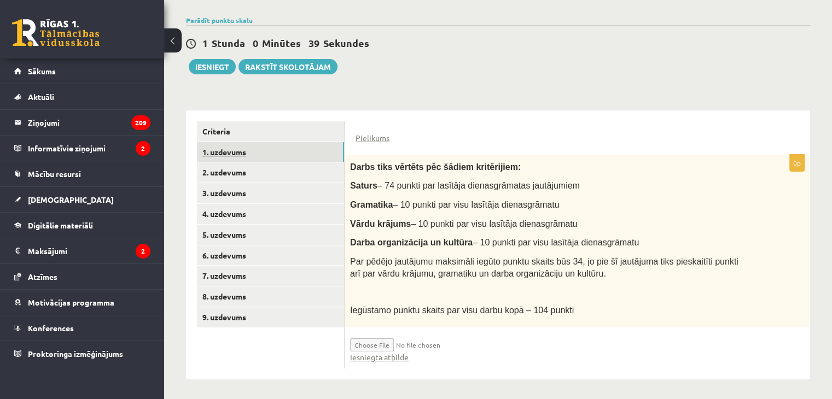
click at [239, 154] on link "1. uzdevums" at bounding box center [270, 152] width 147 height 20
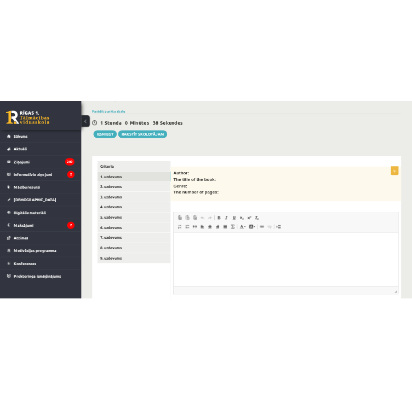
scroll to position [0, 0]
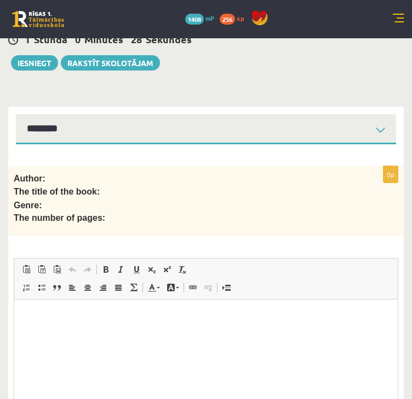
click at [115, 333] on html at bounding box center [205, 316] width 383 height 33
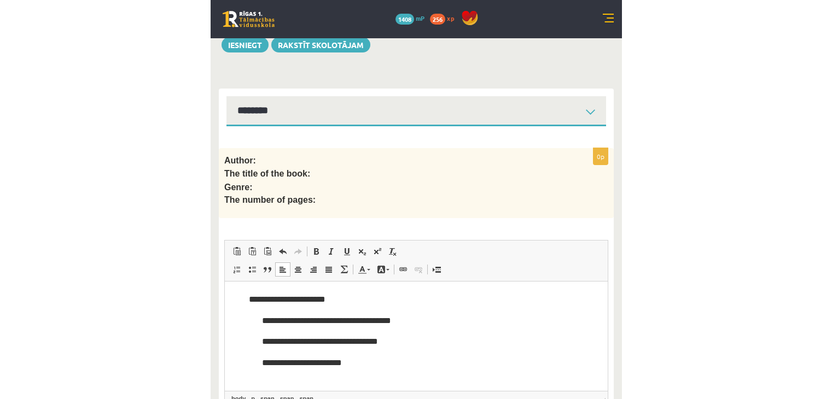
scroll to position [197, 0]
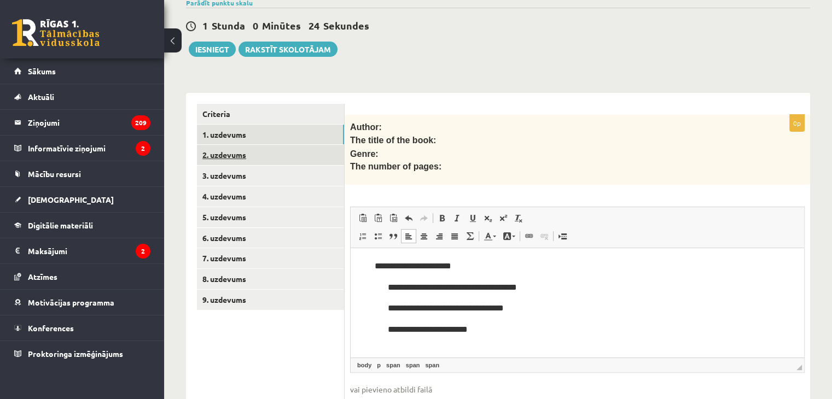
click at [288, 152] on link "2. uzdevums" at bounding box center [270, 155] width 147 height 20
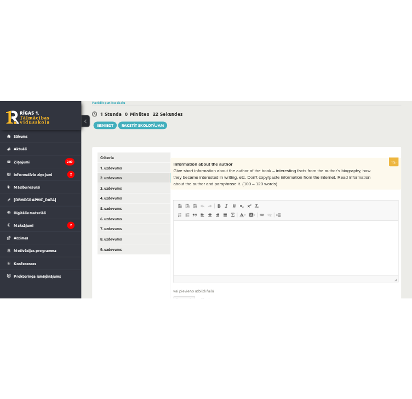
scroll to position [0, 0]
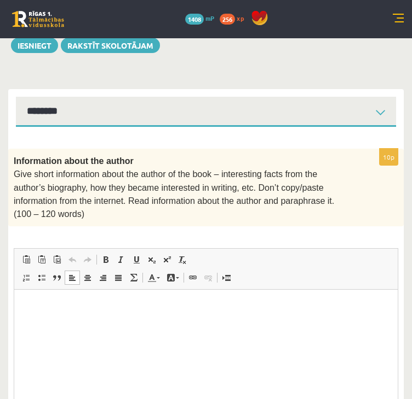
click at [262, 320] on html at bounding box center [205, 305] width 383 height 33
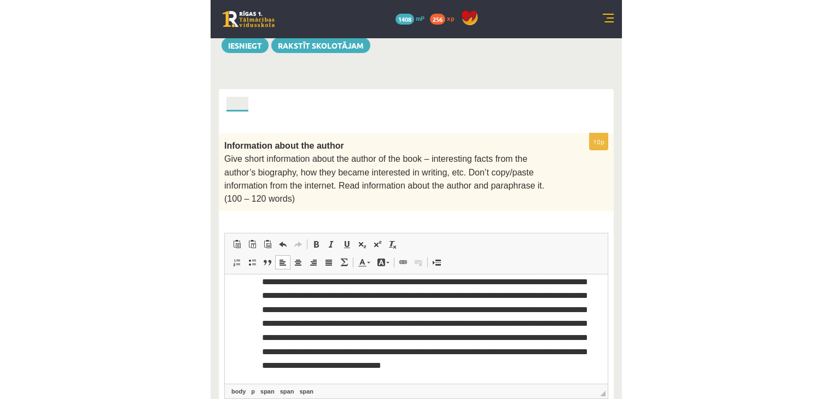
scroll to position [24, 0]
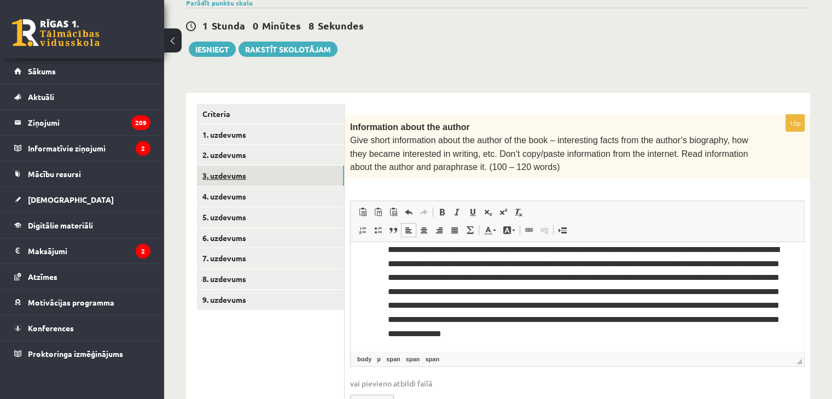
click at [263, 171] on link "3. uzdevums" at bounding box center [270, 176] width 147 height 20
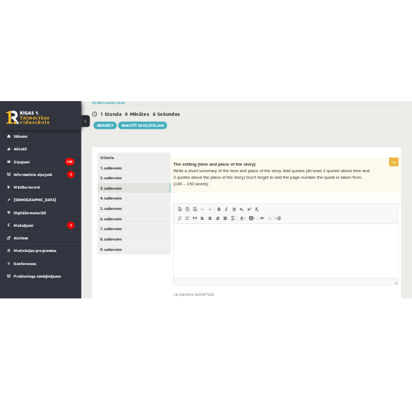
scroll to position [0, 0]
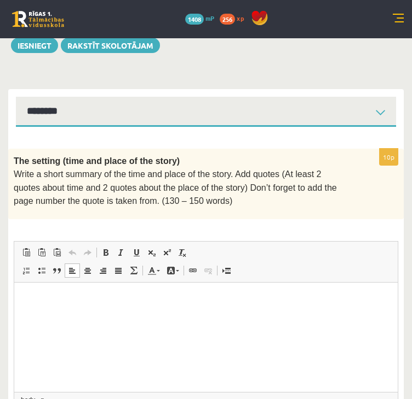
click at [71, 302] on p "Editor, wiswyg-editor-user-answer-47433884457680" at bounding box center [205, 299] width 361 height 11
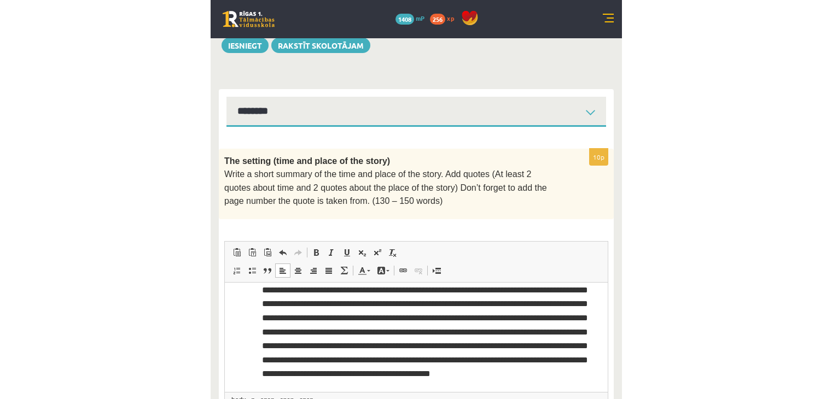
scroll to position [53, 0]
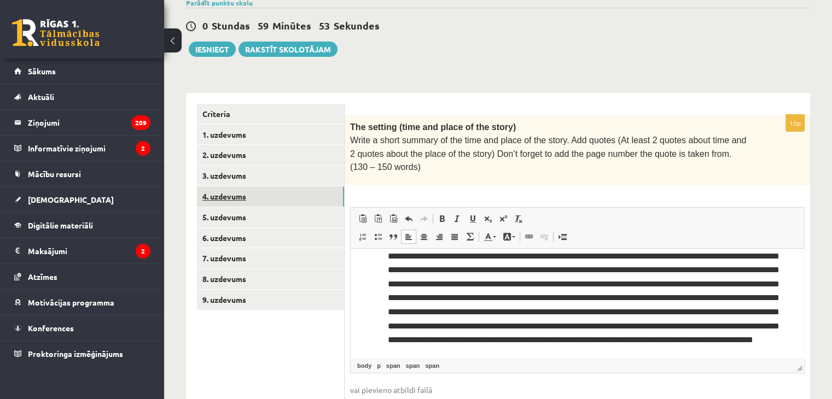
click at [268, 188] on link "4. uzdevums" at bounding box center [270, 197] width 147 height 20
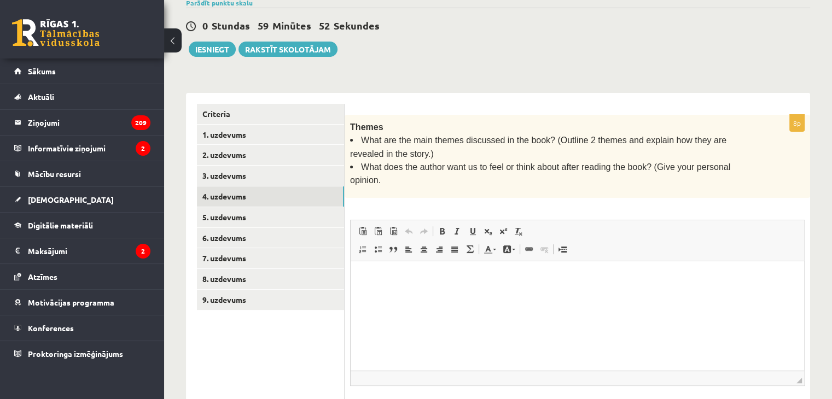
scroll to position [0, 0]
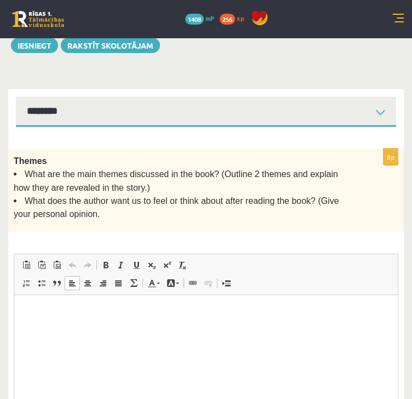
click at [98, 314] on p "Editor, wiswyg-editor-user-answer-47433762788020" at bounding box center [205, 311] width 361 height 11
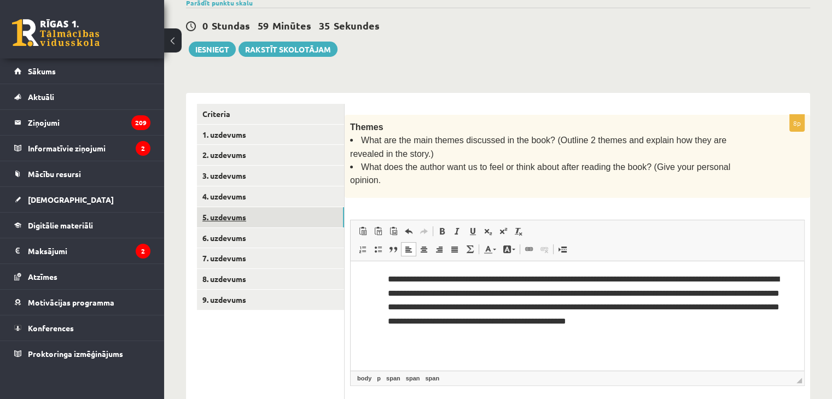
click at [318, 207] on link "5. uzdevums" at bounding box center [270, 217] width 147 height 20
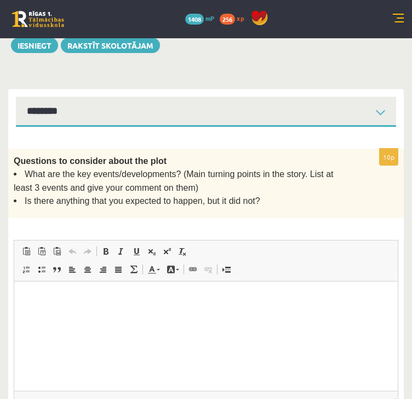
click at [131, 296] on p "Editor, wiswyg-editor-user-answer-47433972872860" at bounding box center [205, 298] width 361 height 11
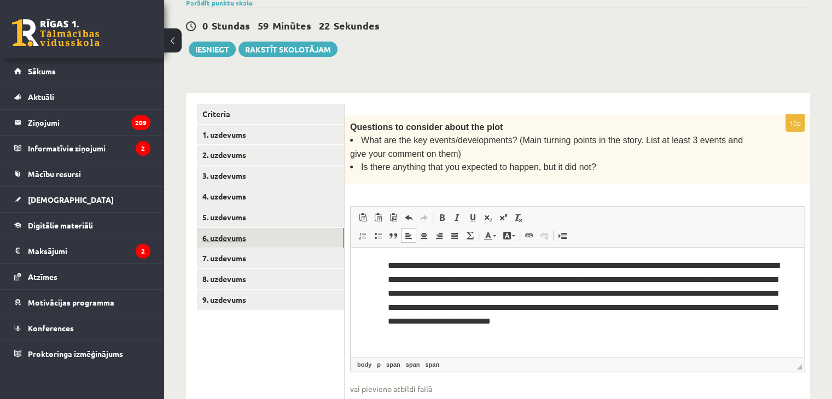
click at [279, 228] on link "6. uzdevums" at bounding box center [270, 238] width 147 height 20
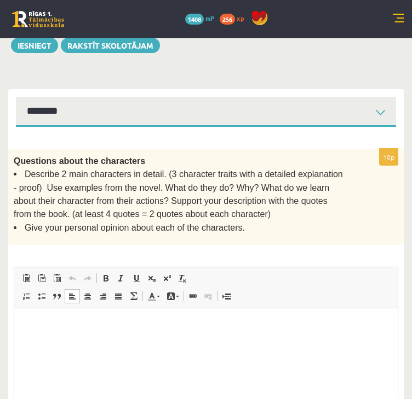
click at [235, 336] on html at bounding box center [205, 325] width 383 height 33
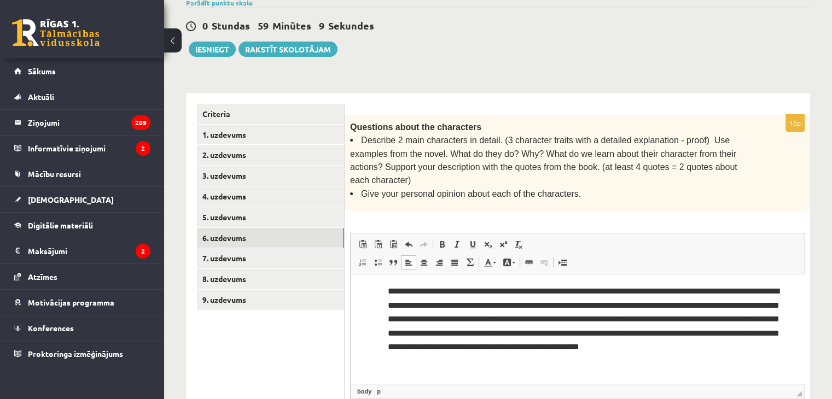
scroll to position [15, 0]
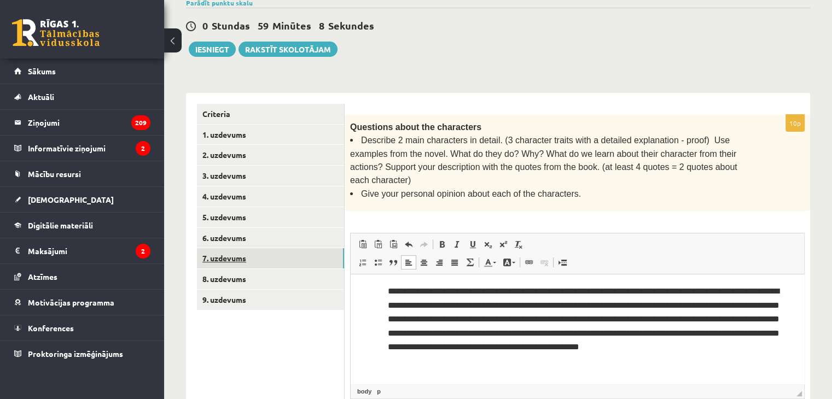
click at [270, 252] on link "7. uzdevums" at bounding box center [270, 258] width 147 height 20
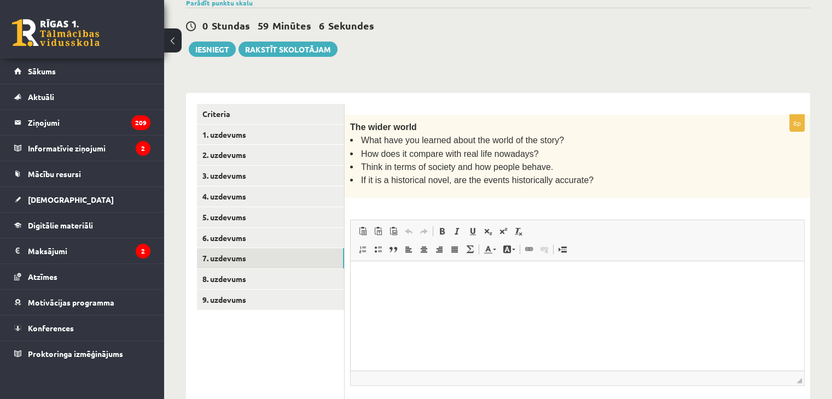
scroll to position [0, 0]
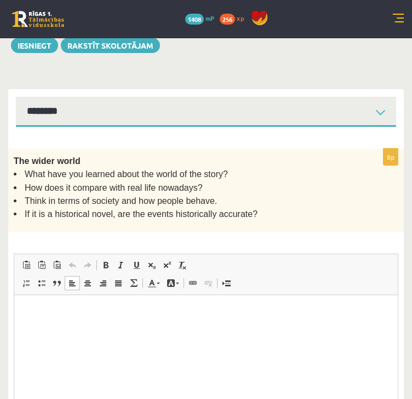
click at [272, 328] on html at bounding box center [205, 311] width 383 height 33
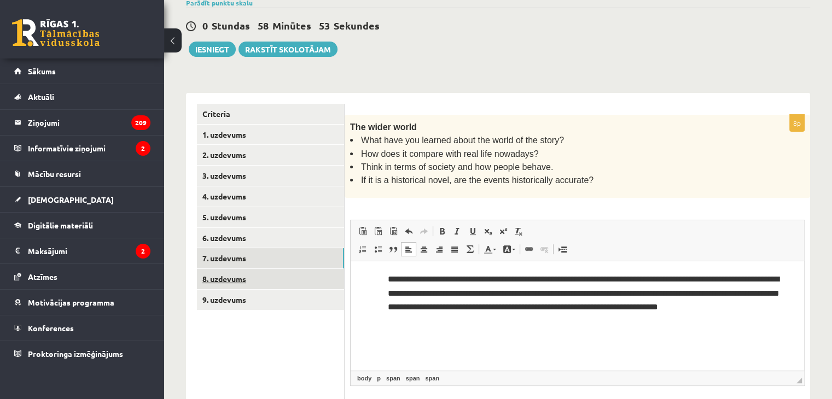
click at [304, 270] on link "8. uzdevums" at bounding box center [270, 279] width 147 height 20
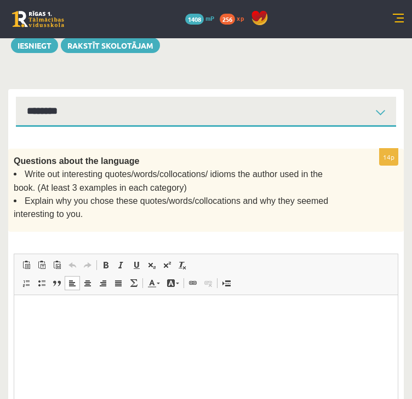
click at [110, 319] on html at bounding box center [205, 311] width 383 height 33
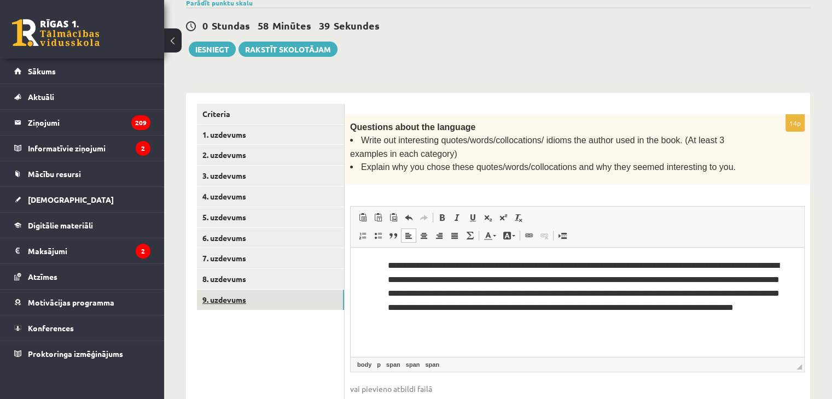
click at [247, 298] on link "9. uzdevums" at bounding box center [270, 300] width 147 height 20
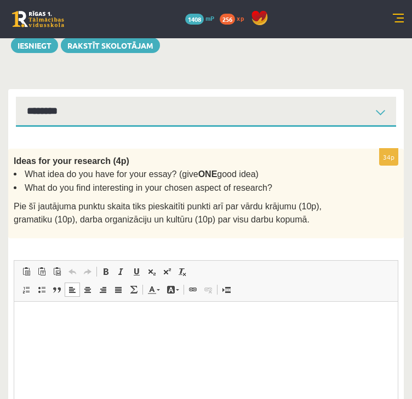
click at [193, 335] on html at bounding box center [205, 318] width 383 height 33
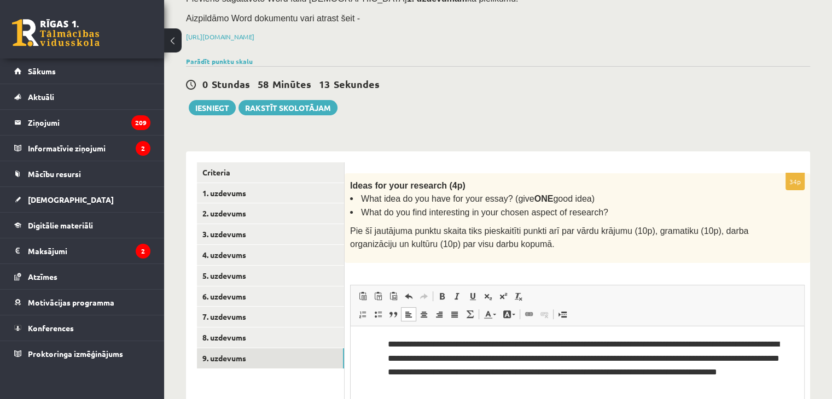
scroll to position [131, 0]
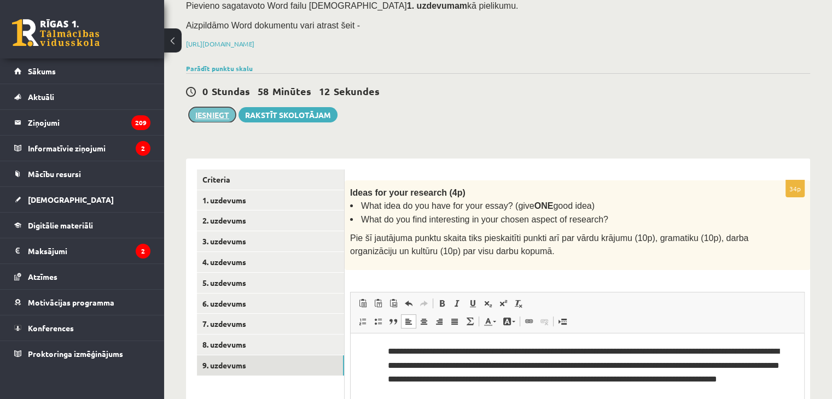
click at [224, 115] on button "Iesniegt" at bounding box center [212, 114] width 47 height 15
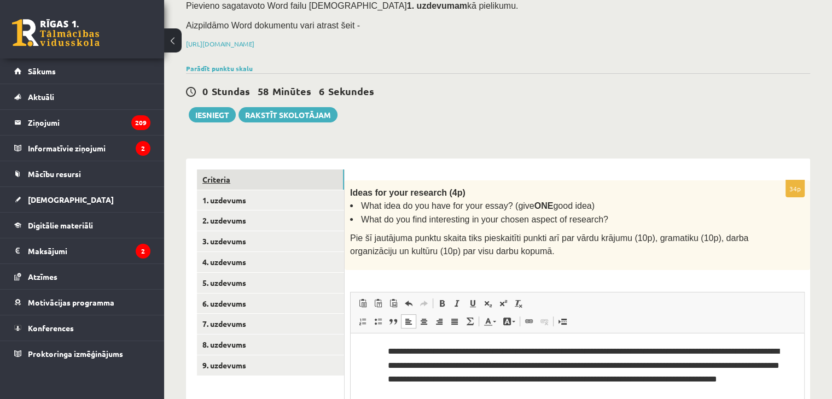
click at [293, 180] on link "Criteria" at bounding box center [270, 180] width 147 height 20
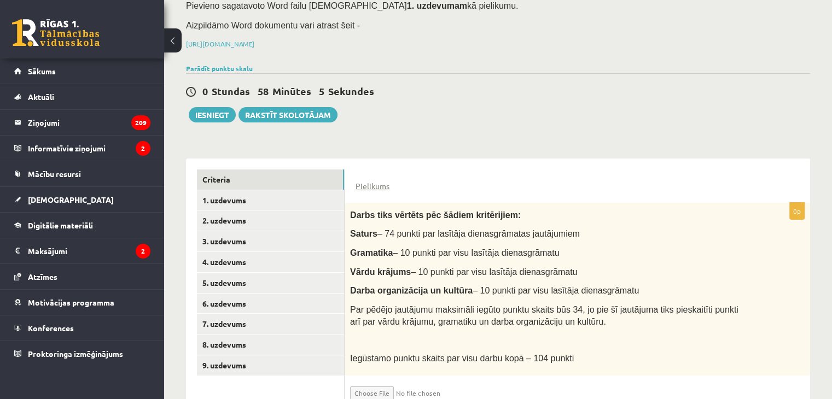
scroll to position [179, 0]
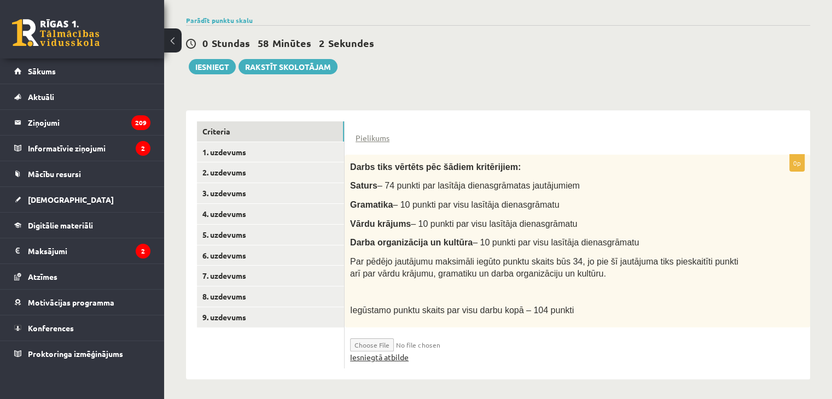
click at [383, 354] on link "Iesniegtā atbilde" at bounding box center [379, 357] width 59 height 11
click at [373, 342] on input "file" at bounding box center [415, 342] width 130 height 19
type input "**********"
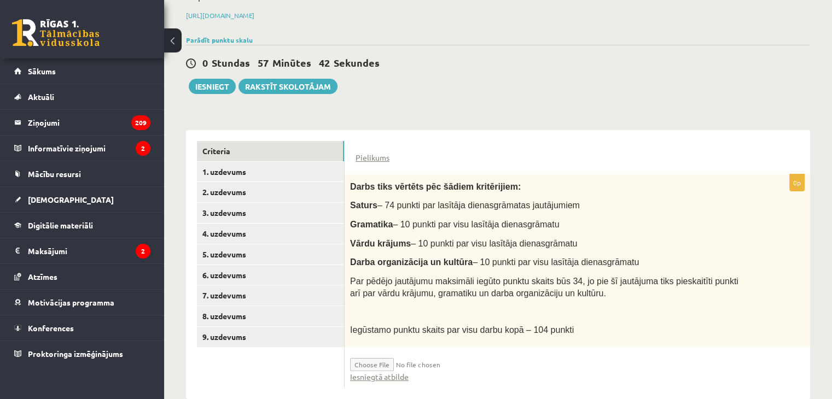
scroll to position [158, 0]
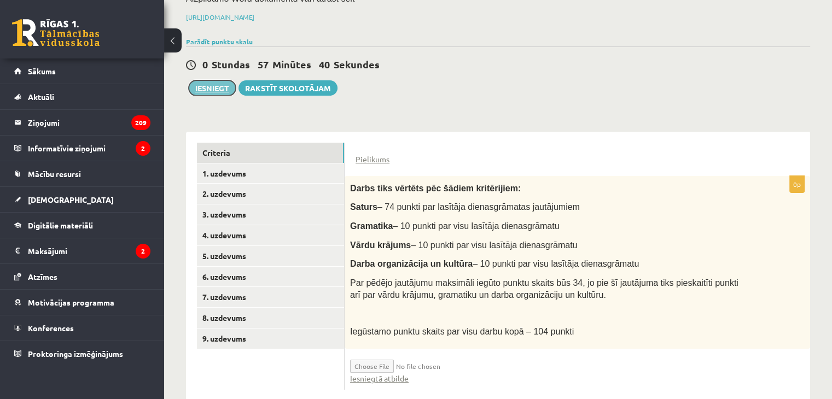
click at [197, 82] on button "Iesniegt" at bounding box center [212, 87] width 47 height 15
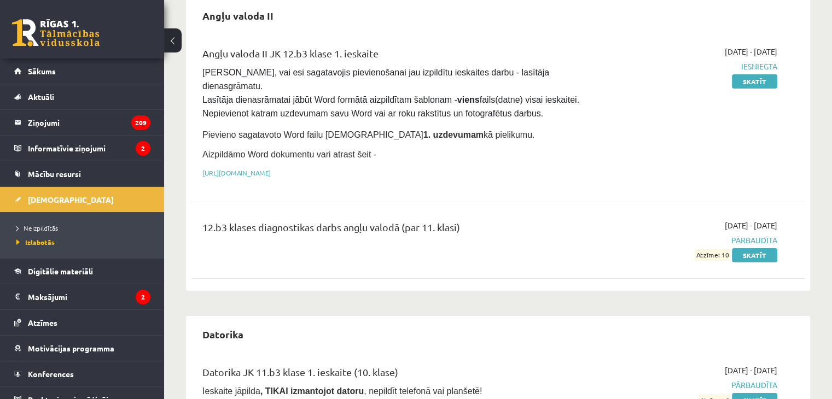
scroll to position [118, 0]
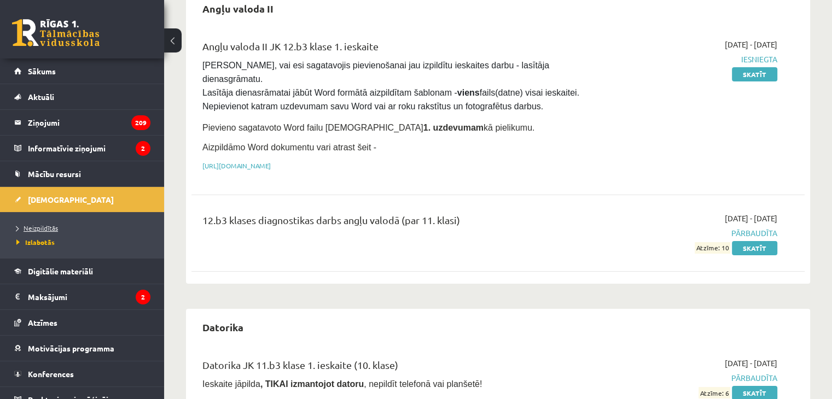
click at [55, 223] on link "Neizpildītās" at bounding box center [84, 228] width 137 height 10
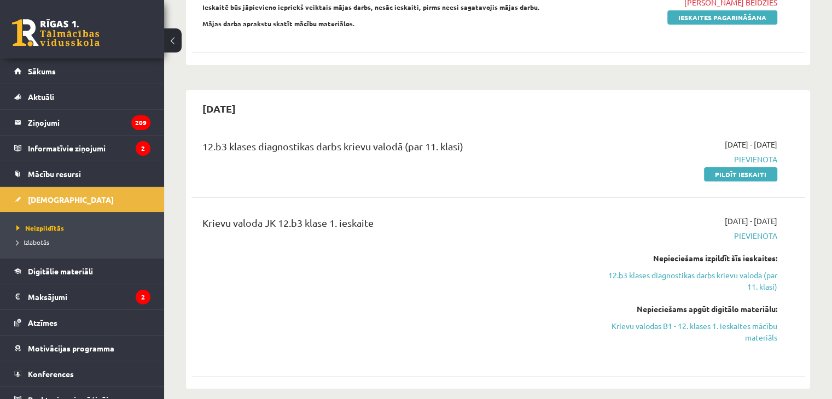
scroll to position [175, 0]
